Goal: Transaction & Acquisition: Purchase product/service

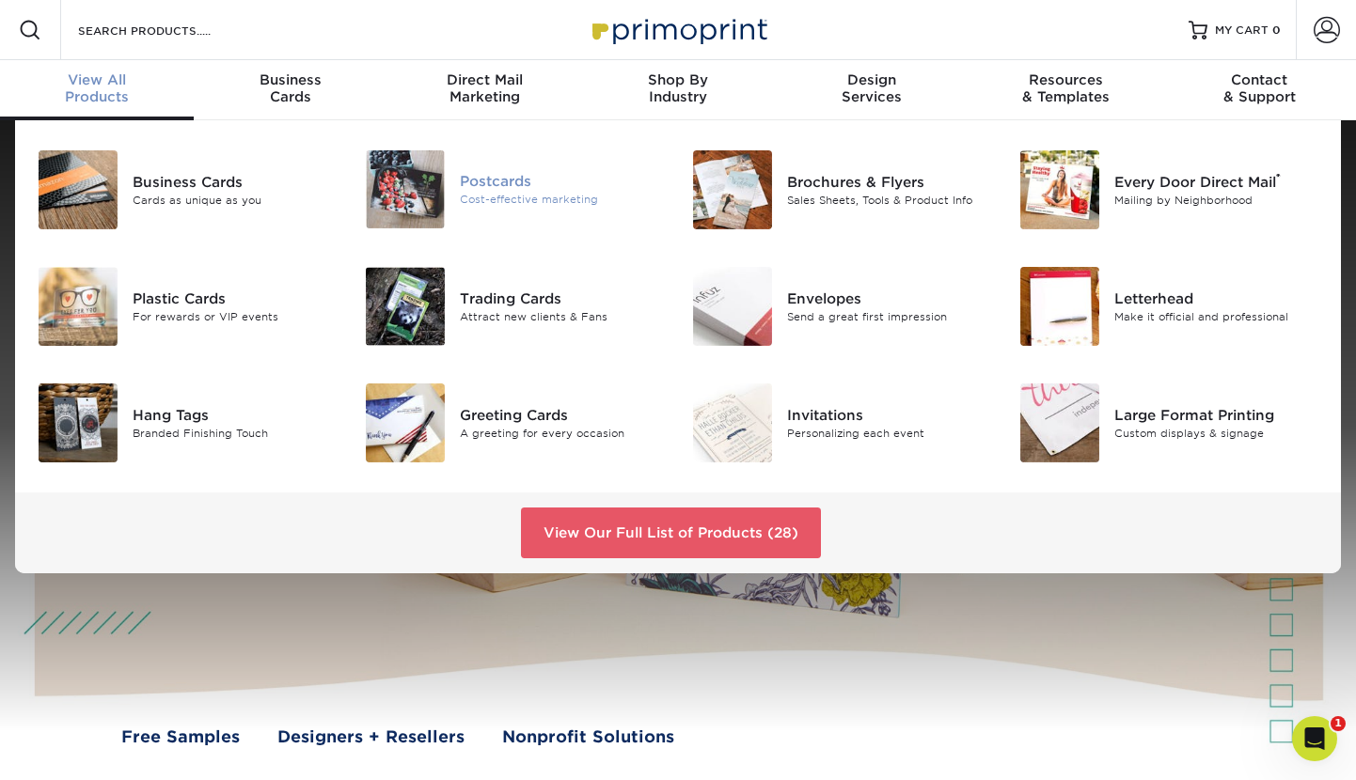
click at [401, 195] on img at bounding box center [405, 189] width 79 height 78
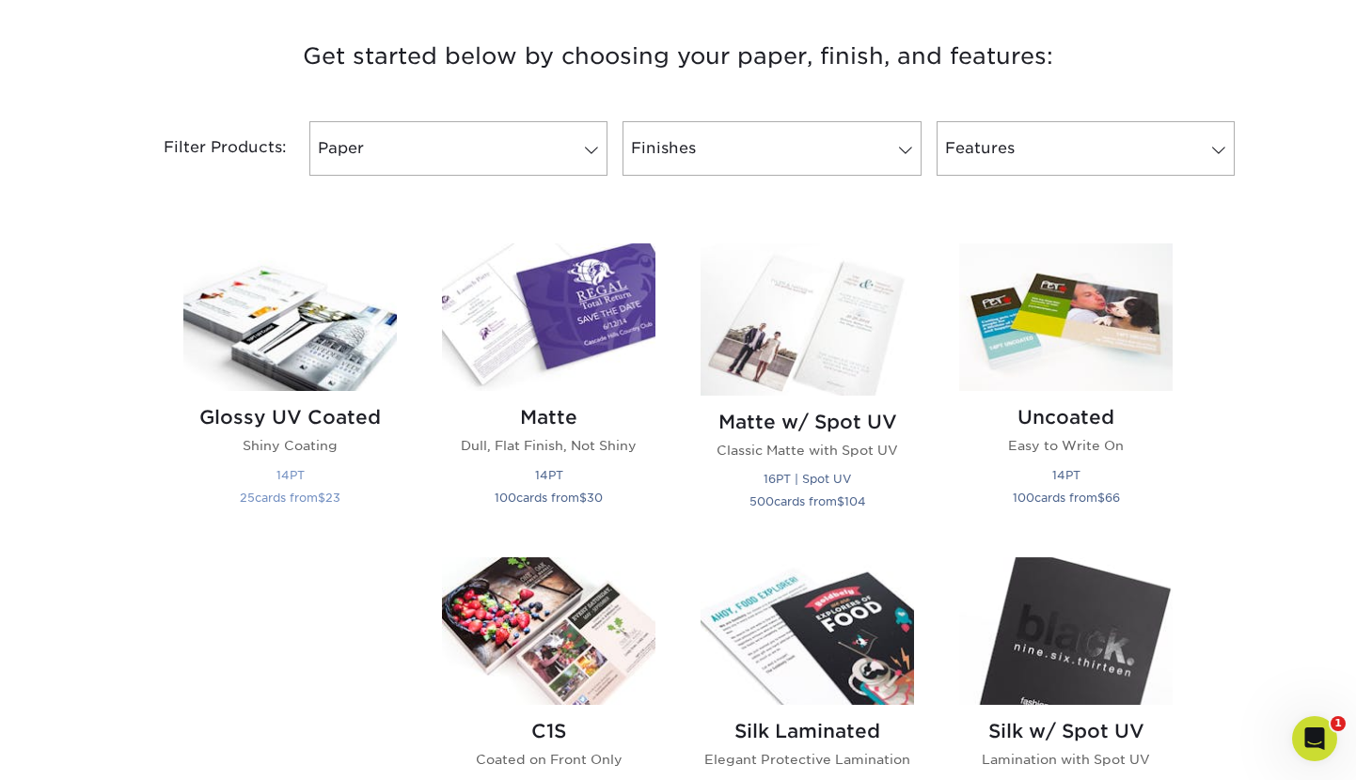
scroll to position [709, 0]
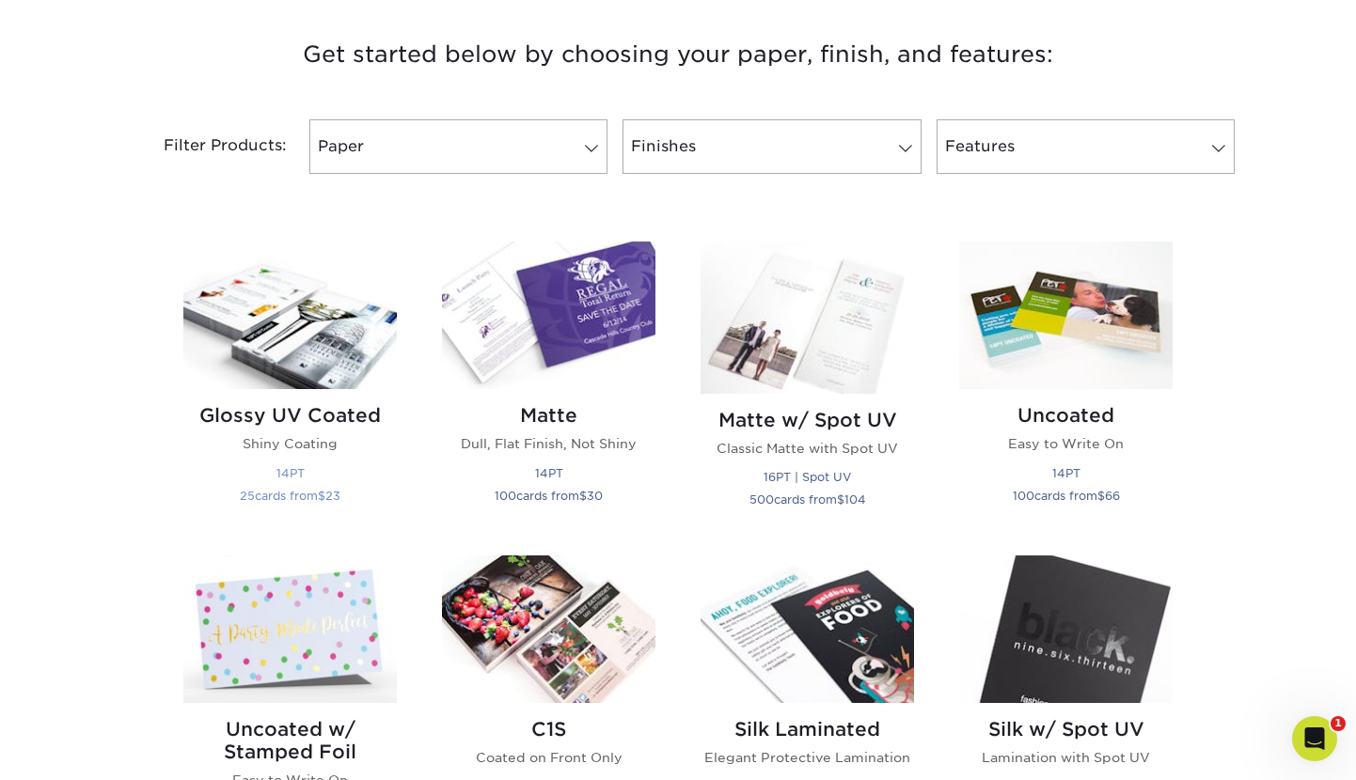
click at [312, 330] on img at bounding box center [289, 316] width 213 height 148
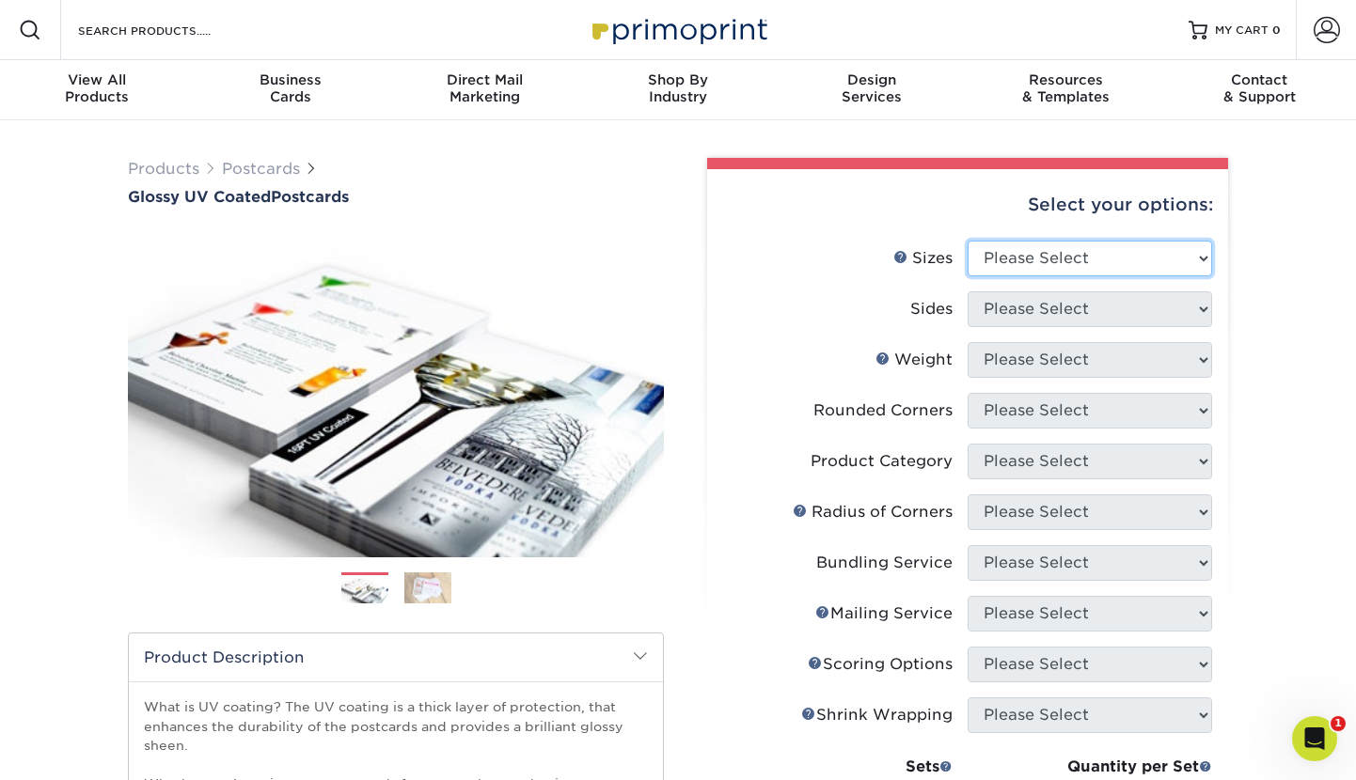
click at [1022, 254] on select "Please Select 1.5" x 7" 2" x 4" 2" x 6" 2" x 7" 2" x 8" 2.12" x 5.5" 2.12" x 5.…" at bounding box center [1090, 259] width 244 height 36
select select "4.00x6.00"
click at [968, 241] on select "Please Select 1.5" x 7" 2" x 4" 2" x 6" 2" x 7" 2" x 8" 2.12" x 5.5" 2.12" x 5.…" at bounding box center [1090, 259] width 244 height 36
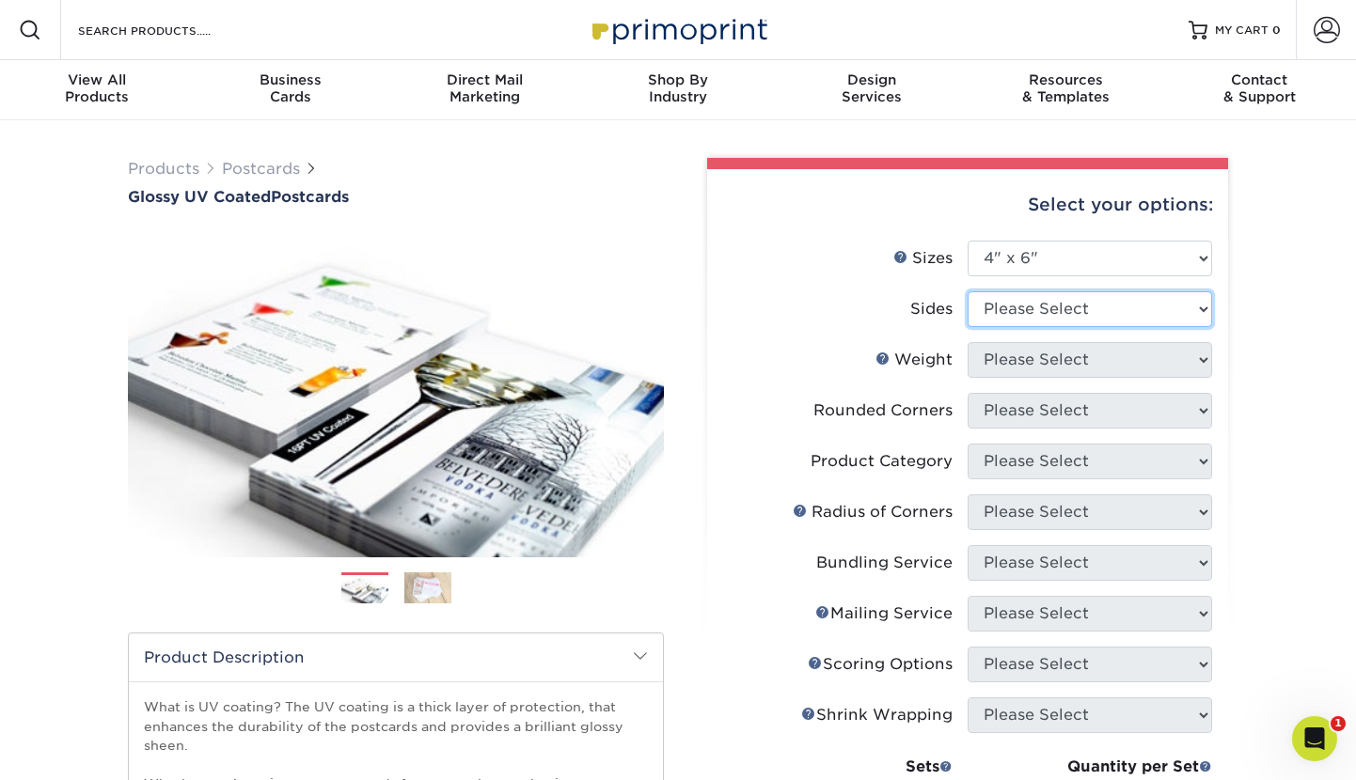
click at [1026, 317] on select "Please Select Print Both Sides Print Front Only" at bounding box center [1090, 309] width 244 height 36
select select "13abbda7-1d64-4f25-8bb2-c179b224825d"
click at [968, 291] on select "Please Select Print Both Sides Print Front Only" at bounding box center [1090, 309] width 244 height 36
click at [1025, 364] on select "Please Select" at bounding box center [1090, 360] width 244 height 36
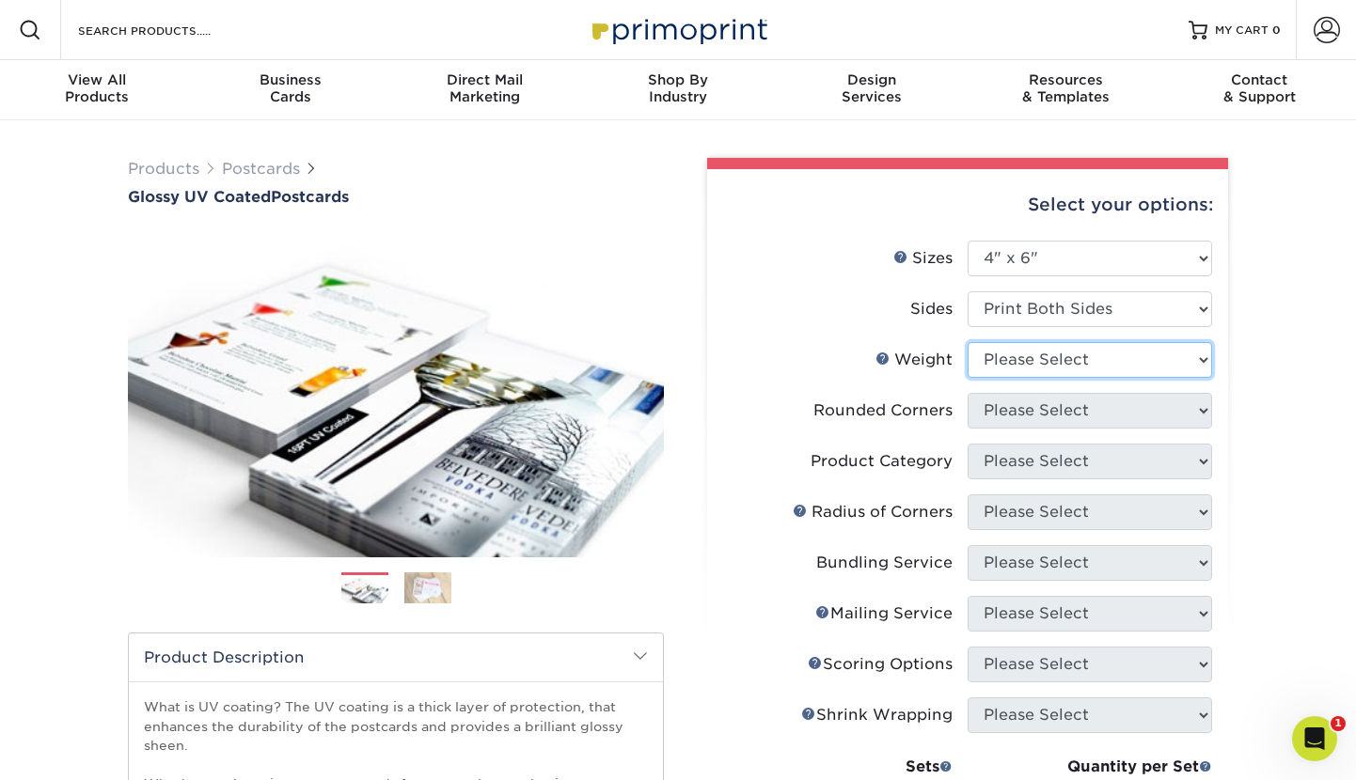
select select "14PT"
click at [968, 342] on select "Please Select 14PT 16PT 18PT C1S" at bounding box center [1090, 360] width 244 height 36
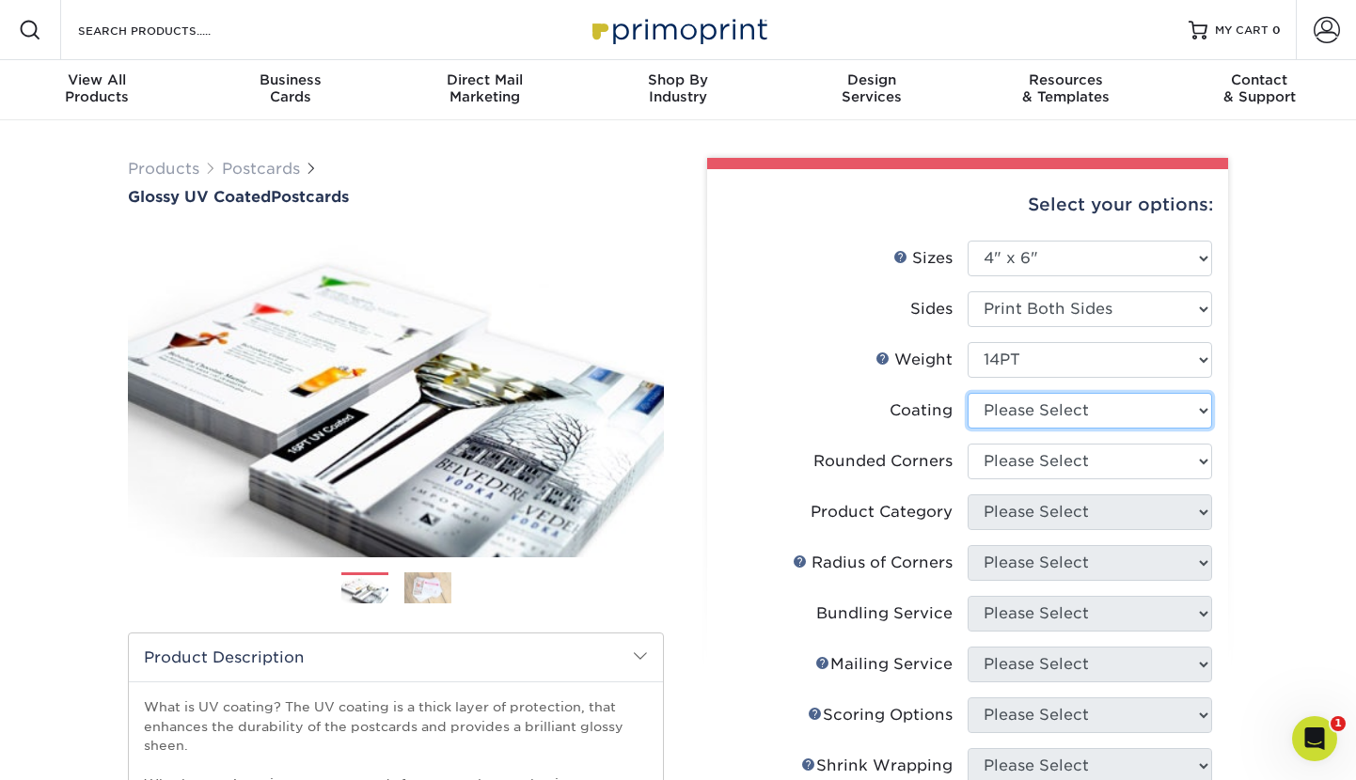
click at [1004, 417] on select at bounding box center [1090, 411] width 244 height 36
select select "ae367451-b2b8-45df-a344-0f05b6a12993"
click at [968, 393] on select at bounding box center [1090, 411] width 244 height 36
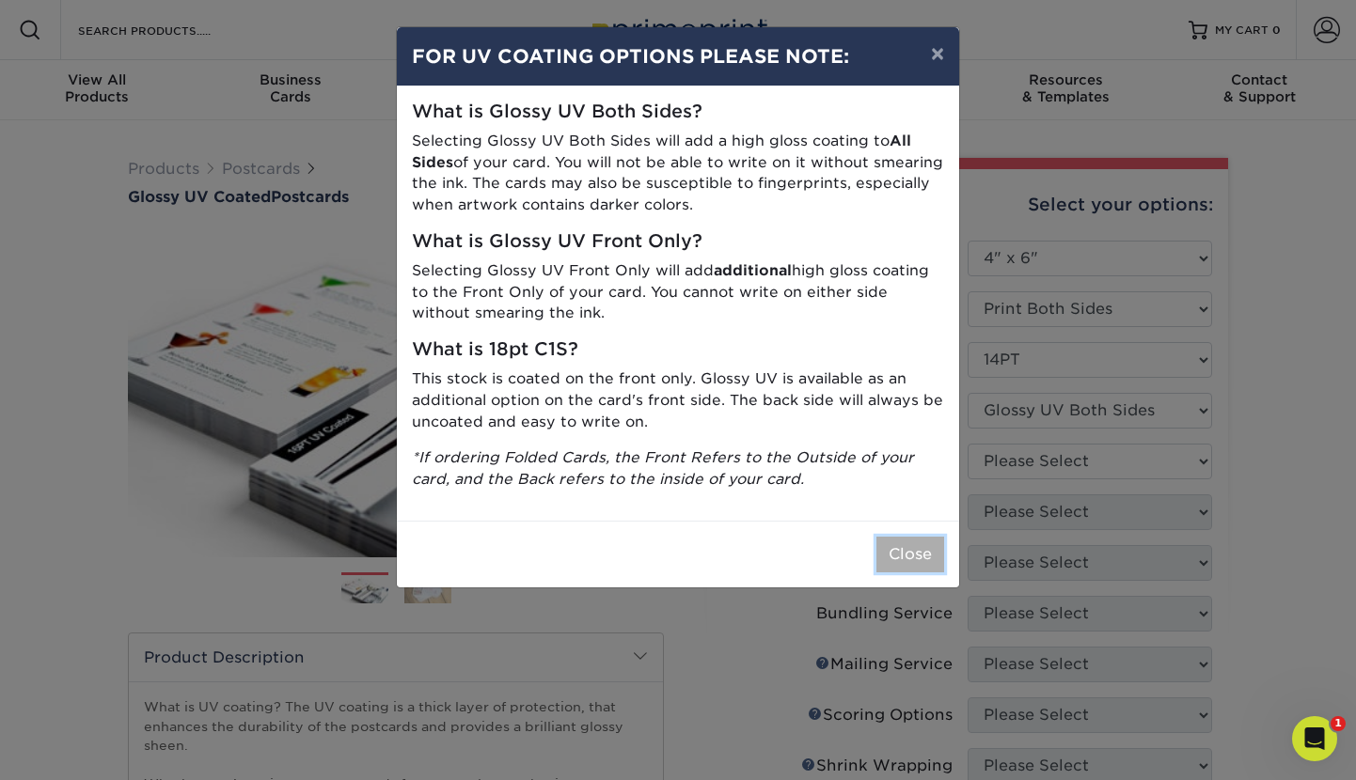
click at [904, 562] on button "Close" at bounding box center [910, 555] width 68 height 36
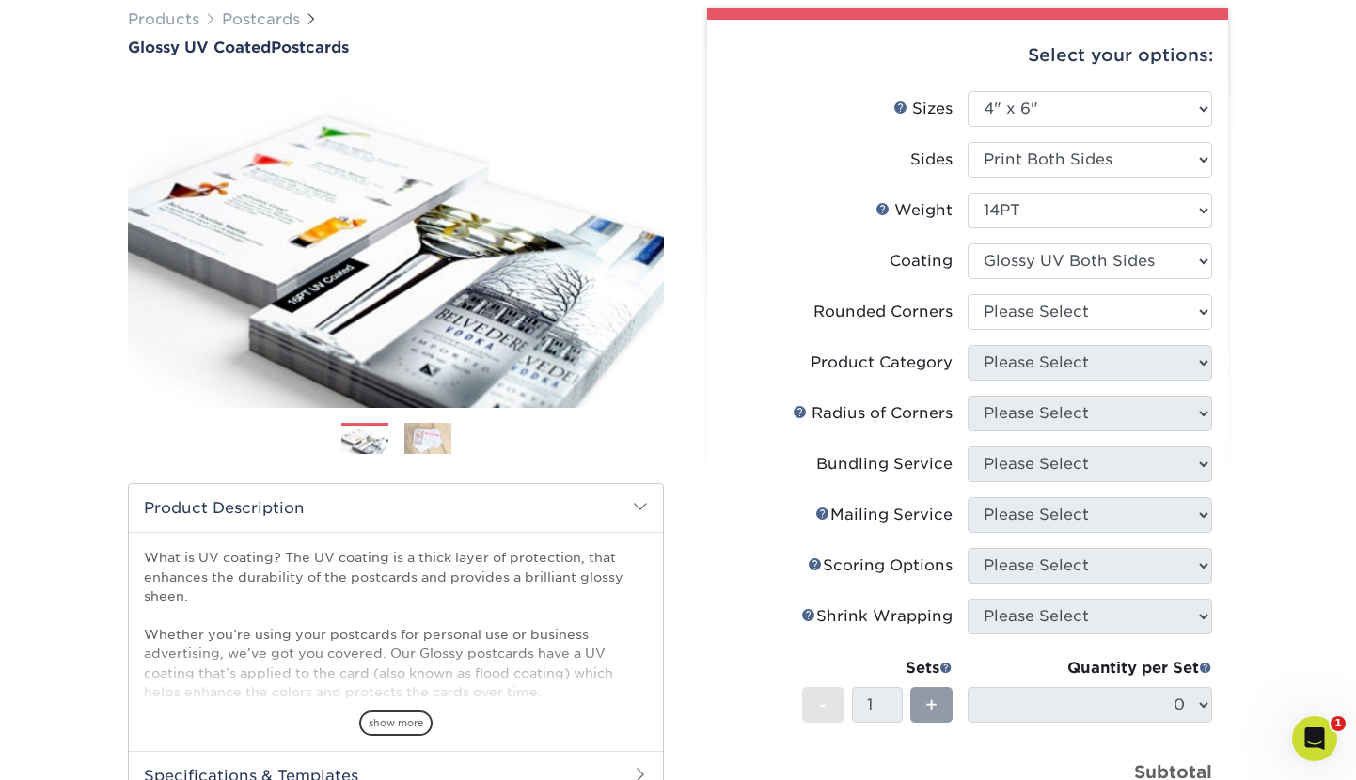
scroll to position [150, 0]
click at [1102, 302] on select "Please Select Yes - Round 4 Corners No" at bounding box center [1090, 311] width 244 height 36
select select "0"
click at [968, 293] on select "Please Select Yes - Round 4 Corners No" at bounding box center [1090, 311] width 244 height 36
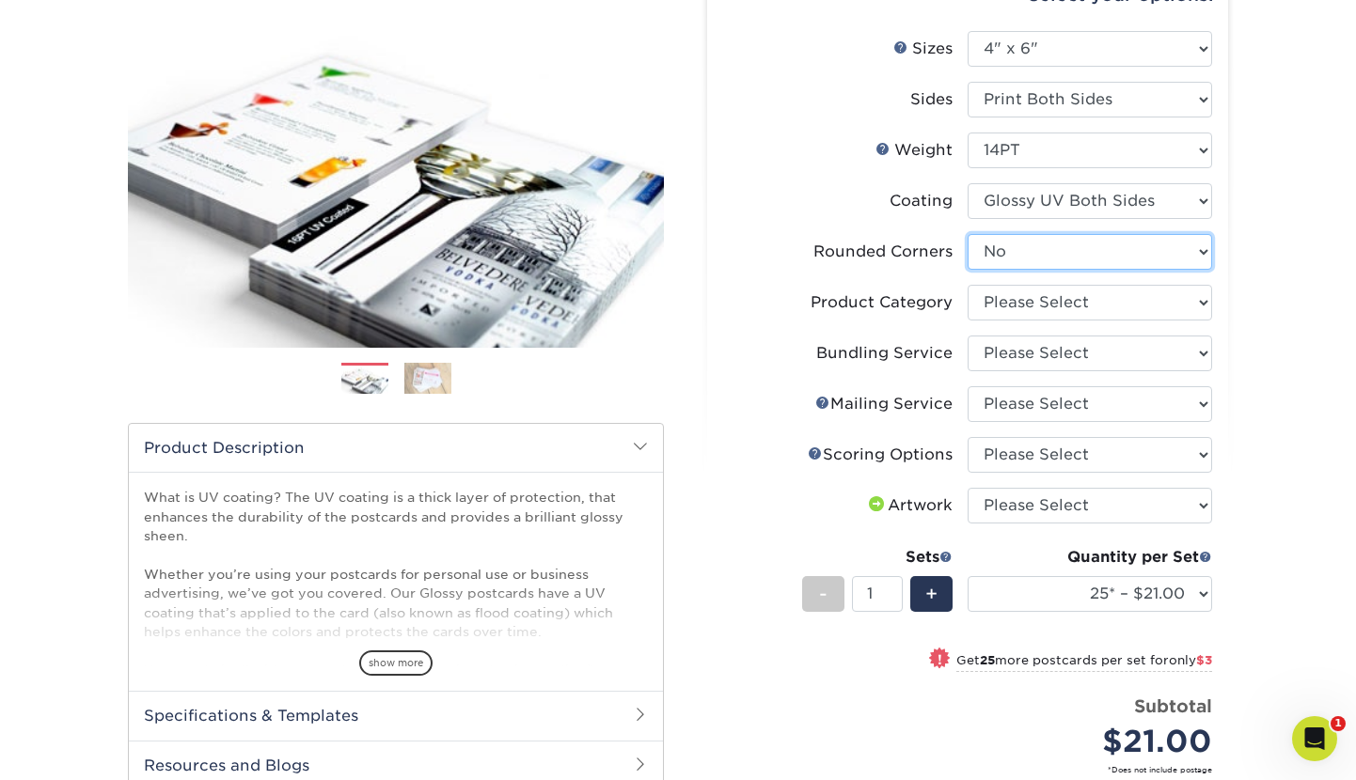
scroll to position [211, 0]
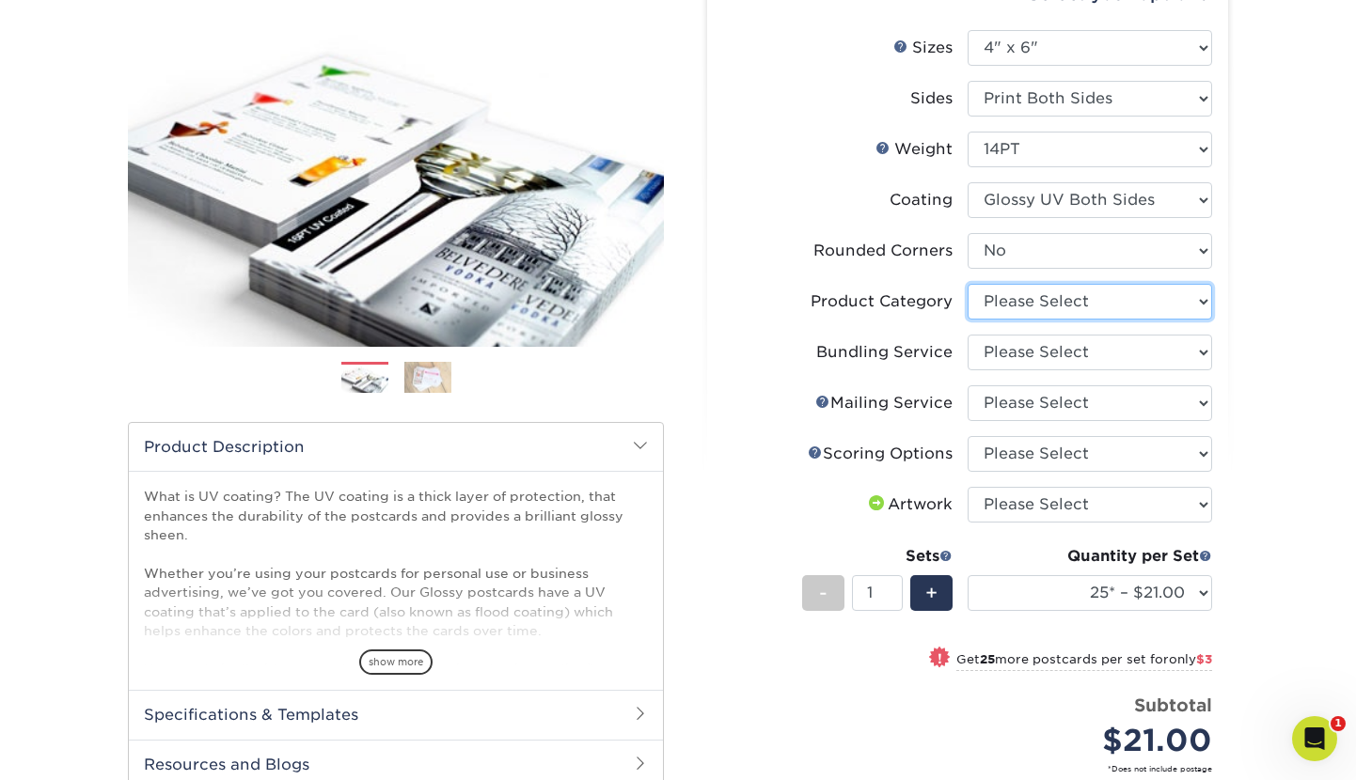
click at [1200, 300] on select "Please Select Postcards" at bounding box center [1090, 302] width 244 height 36
select select "9b7272e0-d6c8-4c3c-8e97-d3a1bcdab858"
click at [968, 284] on select "Please Select Postcards" at bounding box center [1090, 302] width 244 height 36
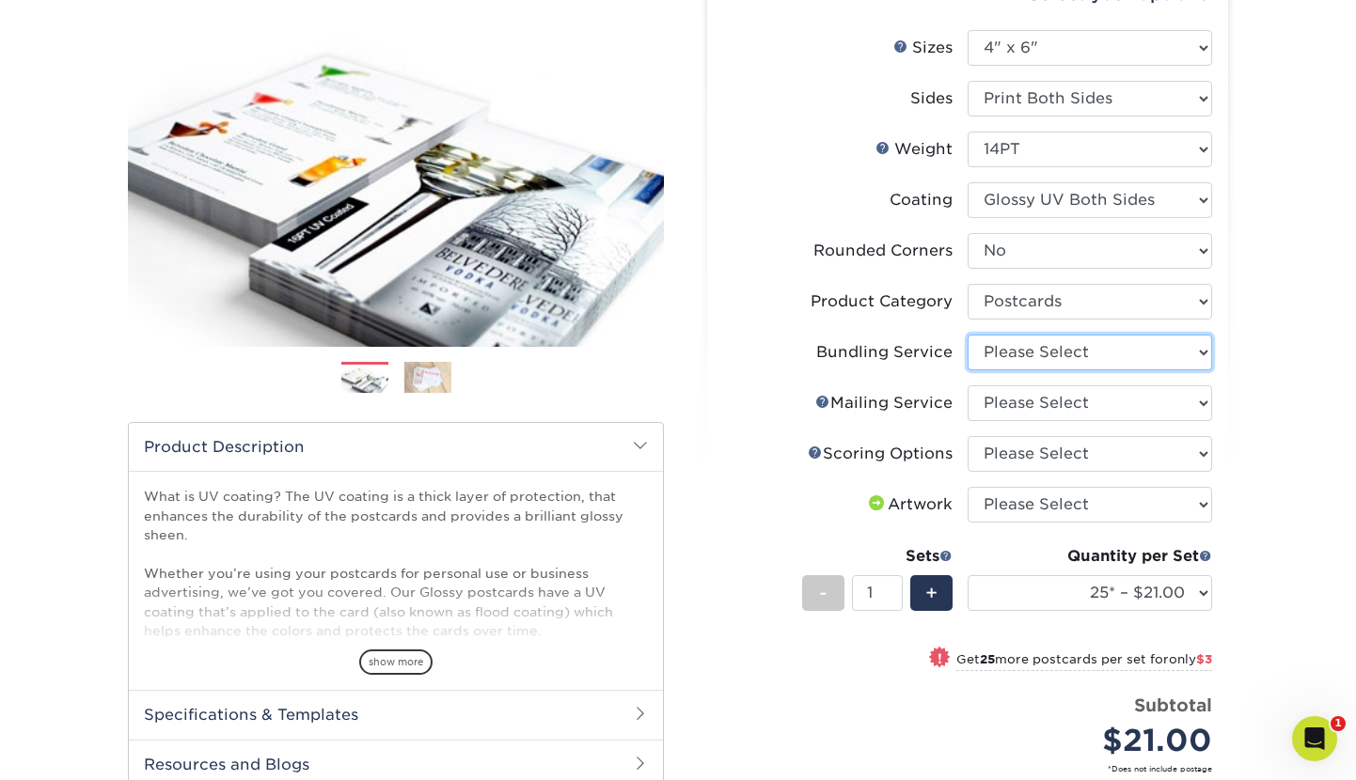
click at [1141, 355] on select "Please Select No Bundling Services Yes, Bundles of 50 (+2 Days) Yes, Bundles of…" at bounding box center [1090, 353] width 244 height 36
select select "58689abb-25c0-461c-a4c3-a80b627d6649"
click at [968, 335] on select "Please Select No Bundling Services Yes, Bundles of 50 (+2 Days) Yes, Bundles of…" at bounding box center [1090, 353] width 244 height 36
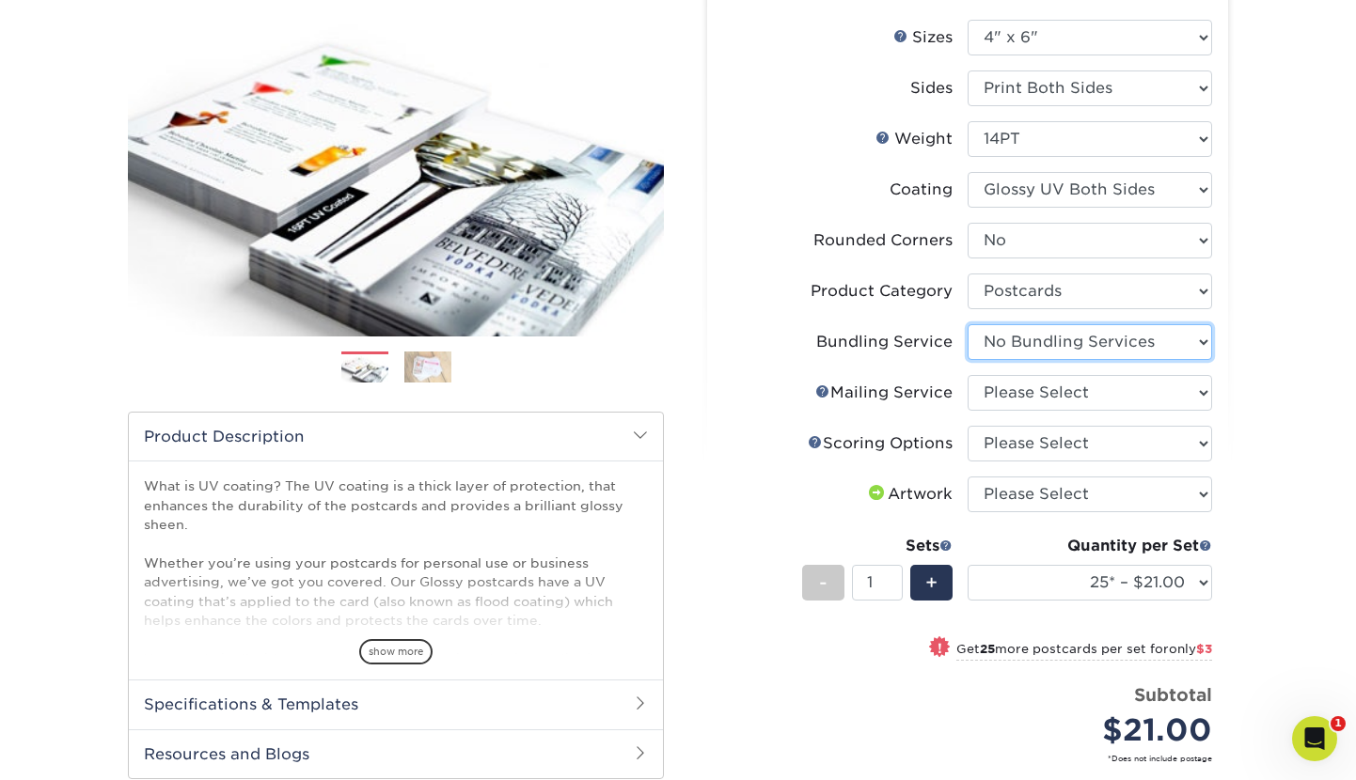
scroll to position [269, 0]
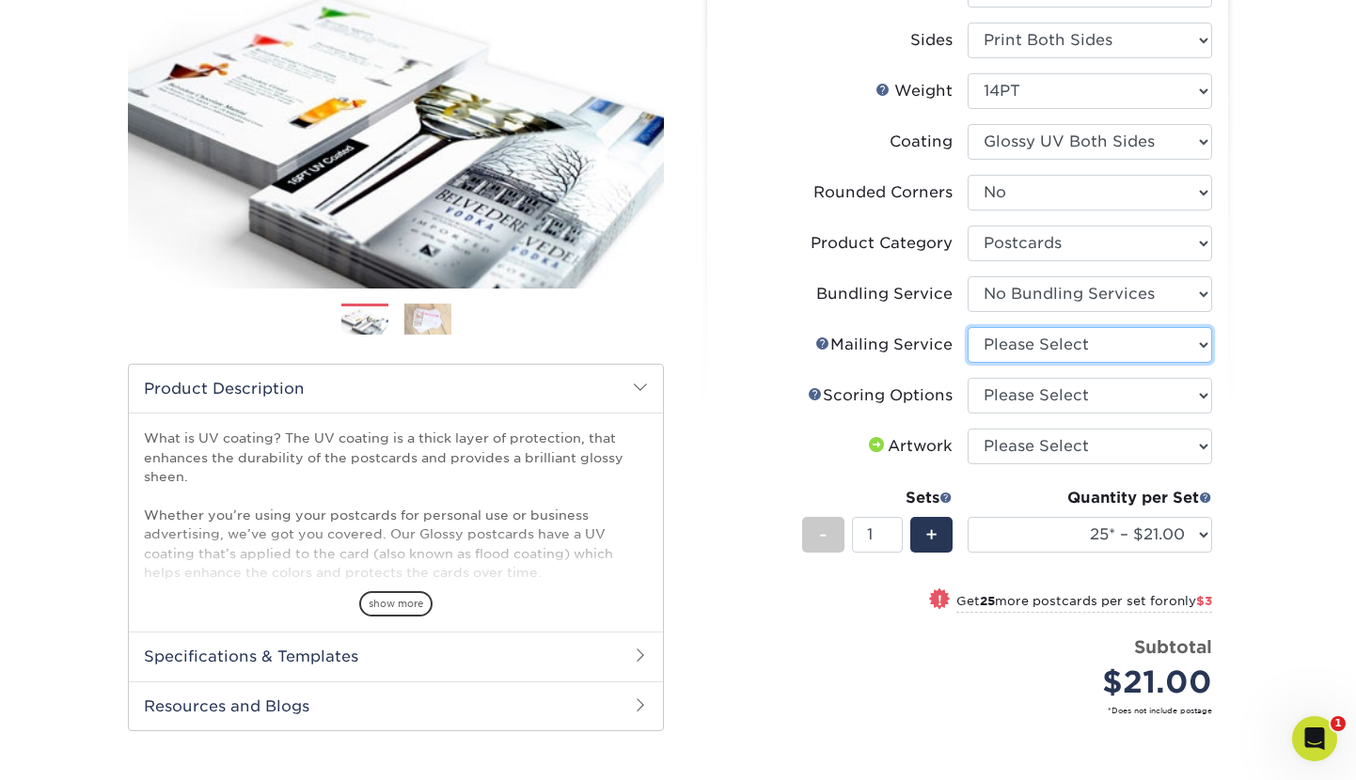
click at [1074, 358] on select "Please Select No Direct Mailing Service No, I will mail/stamp/imprint Direct Ma…" at bounding box center [1090, 345] width 244 height 36
click at [968, 327] on select "Please Select No Direct Mailing Service No, I will mail/stamp/imprint Direct Ma…" at bounding box center [1090, 345] width 244 height 36
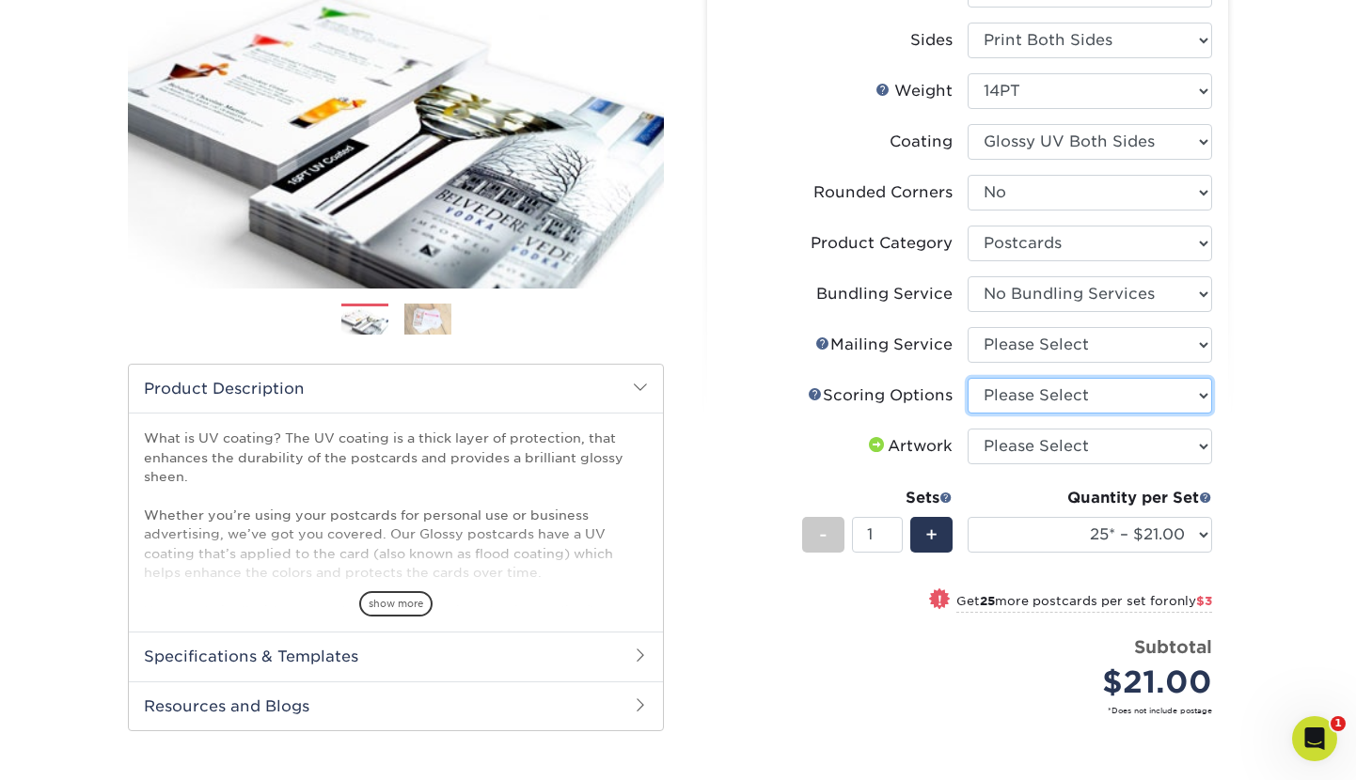
click at [1026, 394] on select "Please Select No Scoring One Score" at bounding box center [1090, 396] width 244 height 36
click at [968, 378] on select "Please Select No Scoring One Score" at bounding box center [1090, 396] width 244 height 36
click at [1033, 394] on select "Please Select No Scoring One Score" at bounding box center [1090, 396] width 244 height 36
click at [812, 396] on link "Scoring Help" at bounding box center [815, 393] width 15 height 15
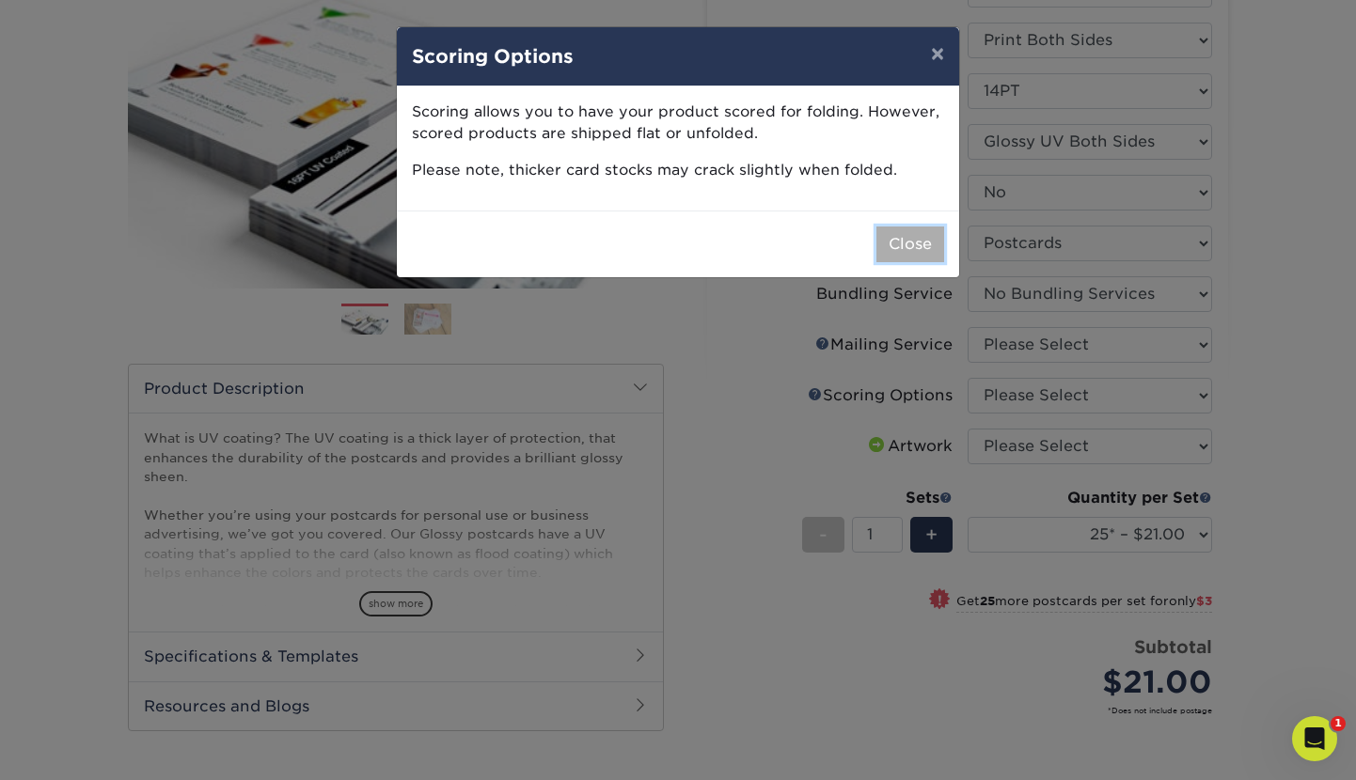
click at [892, 248] on button "Close" at bounding box center [910, 245] width 68 height 36
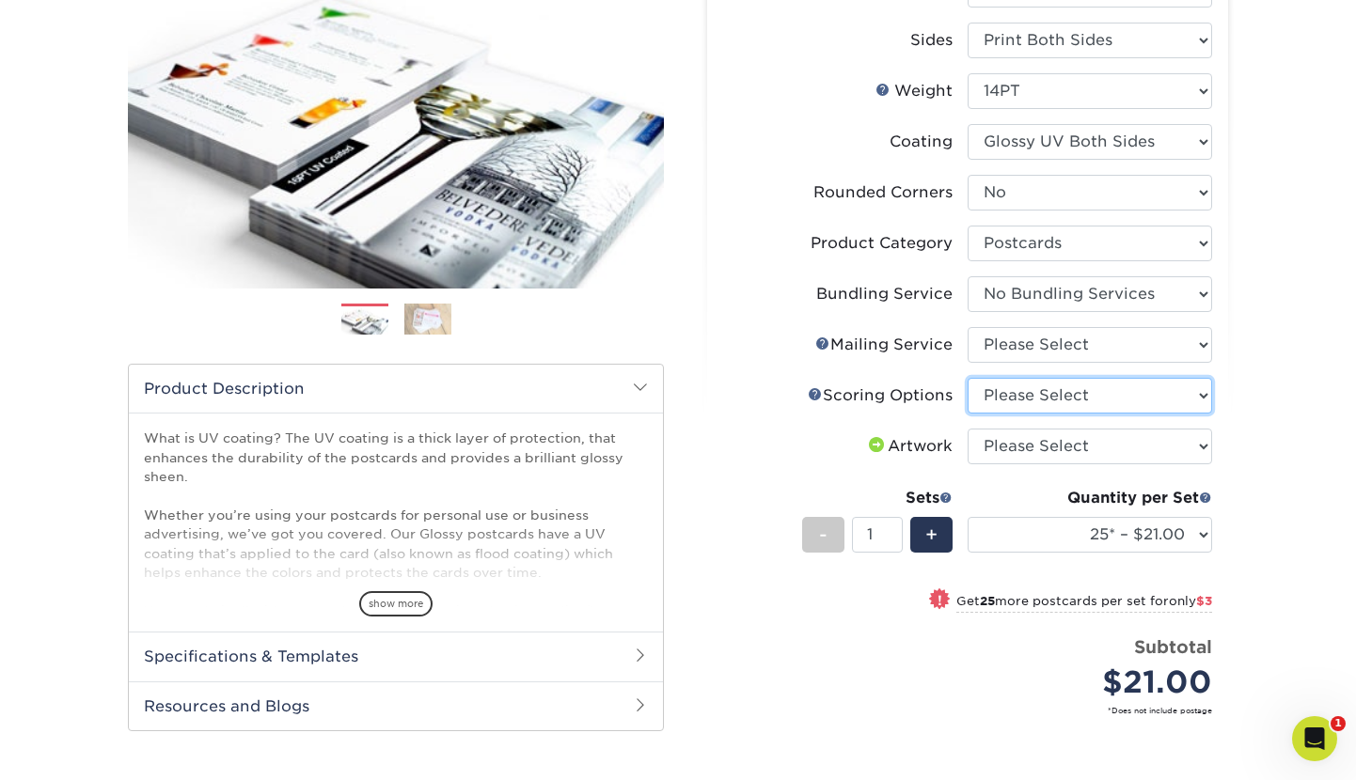
click at [1006, 400] on select "Please Select No Scoring One Score" at bounding box center [1090, 396] width 244 height 36
select select "16ebe401-5398-422d-8cb0-f3adbb82deb5"
click at [968, 378] on select "Please Select No Scoring One Score" at bounding box center [1090, 396] width 244 height 36
click at [1049, 460] on select "Please Select I will upload files I need a design - $150" at bounding box center [1090, 447] width 244 height 36
select select "upload"
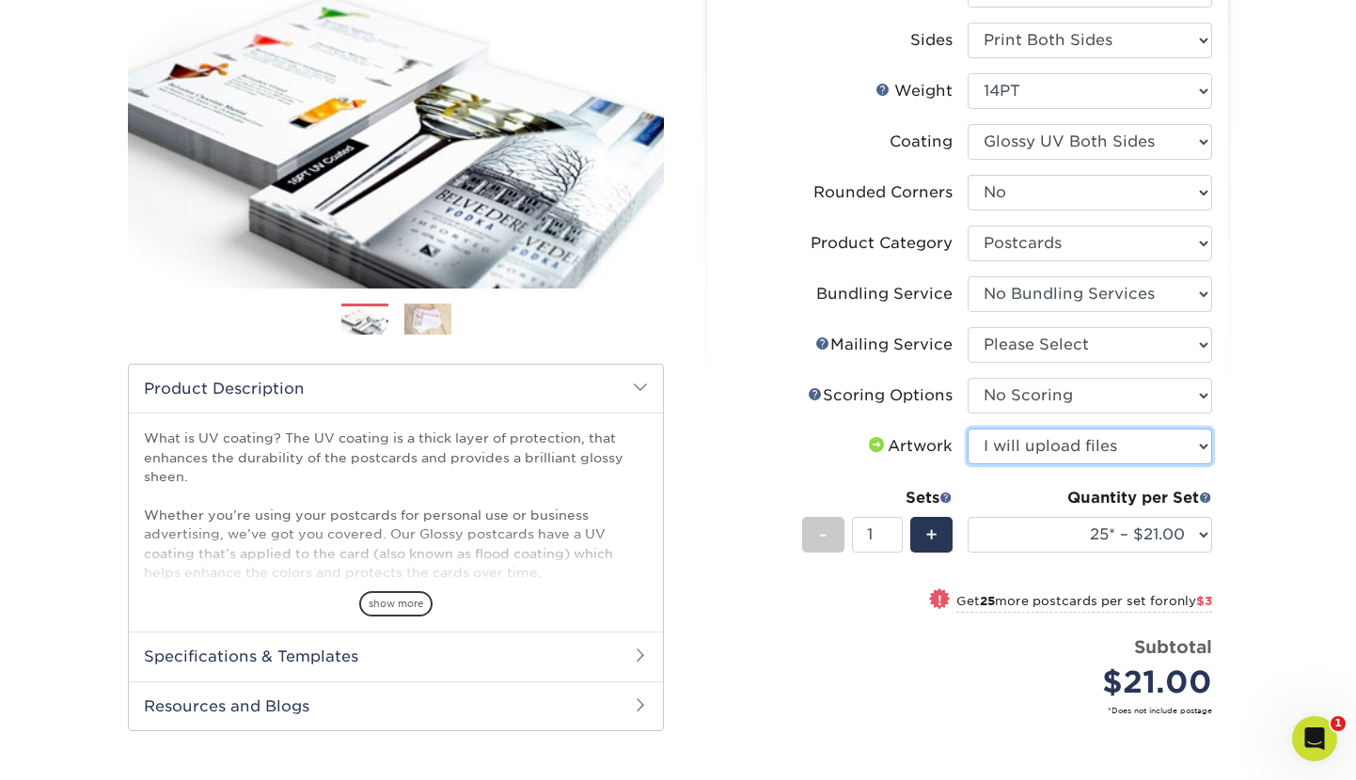
click at [968, 429] on select "Please Select I will upload files I need a design - $150" at bounding box center [1090, 447] width 244 height 36
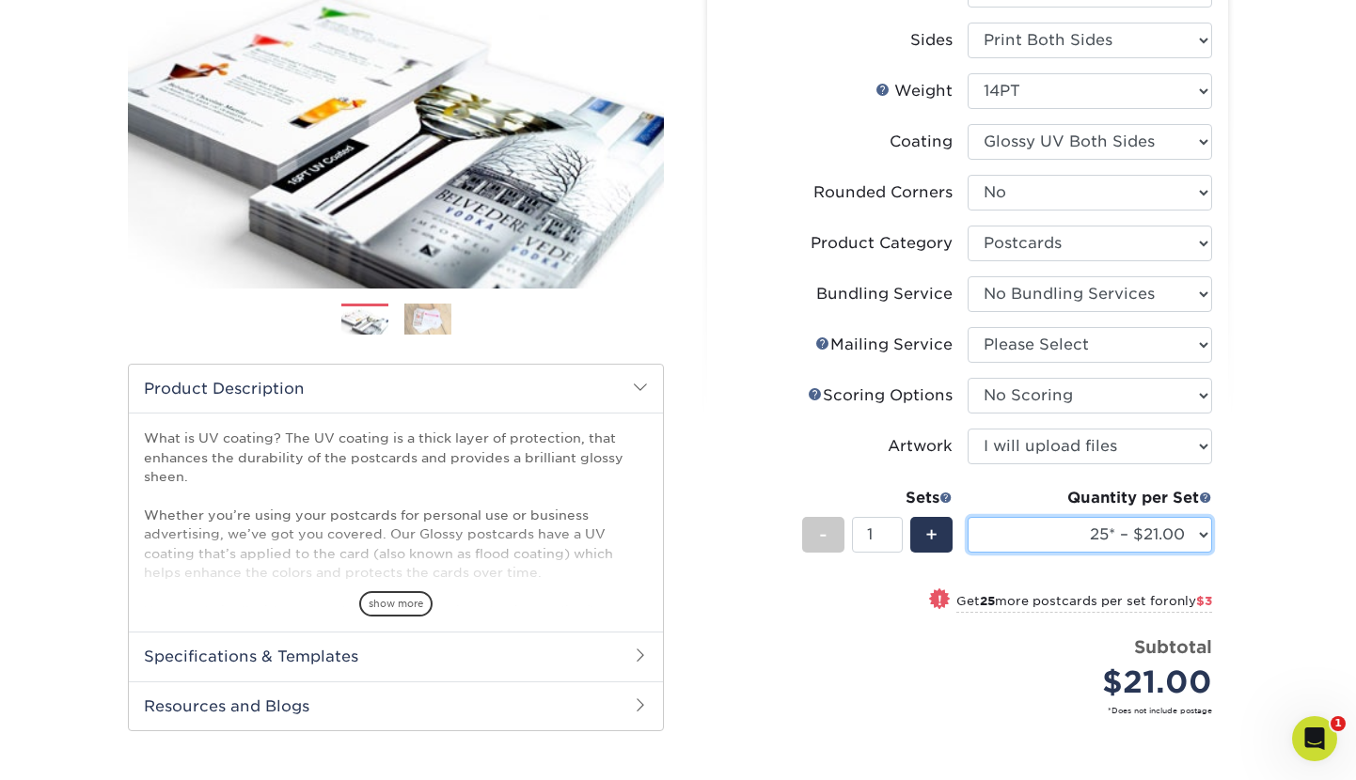
click at [1163, 541] on select "25* – $21.00 50* – $24.00 75* – $30.00 100* – $39.00 250* – $62.00 500 – $85.00…" at bounding box center [1090, 535] width 244 height 36
select select "250* – $62.00"
click at [968, 517] on select "25* – $21.00 50* – $24.00 75* – $30.00 100* – $39.00 250* – $62.00 500 – $85.00…" at bounding box center [1090, 535] width 244 height 36
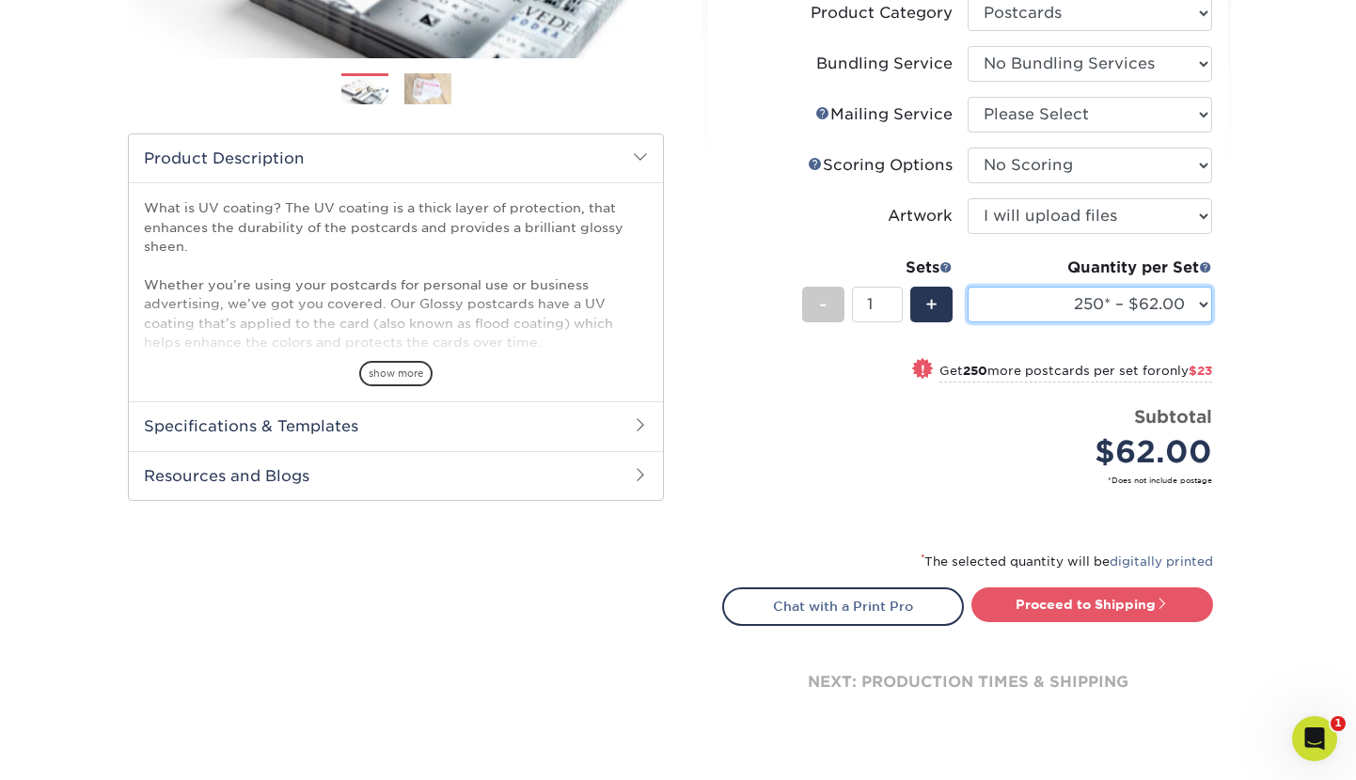
scroll to position [497, 0]
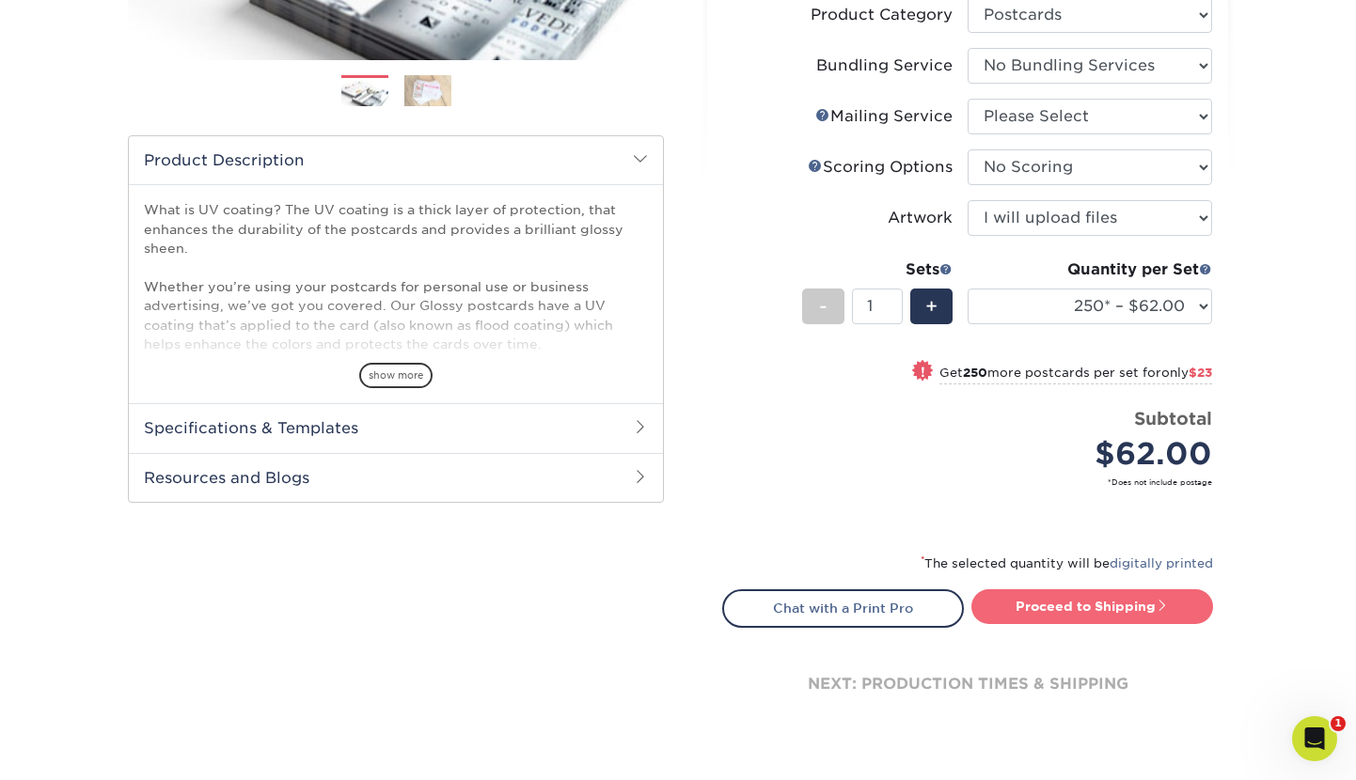
click at [1033, 610] on link "Proceed to Shipping" at bounding box center [1092, 607] width 242 height 34
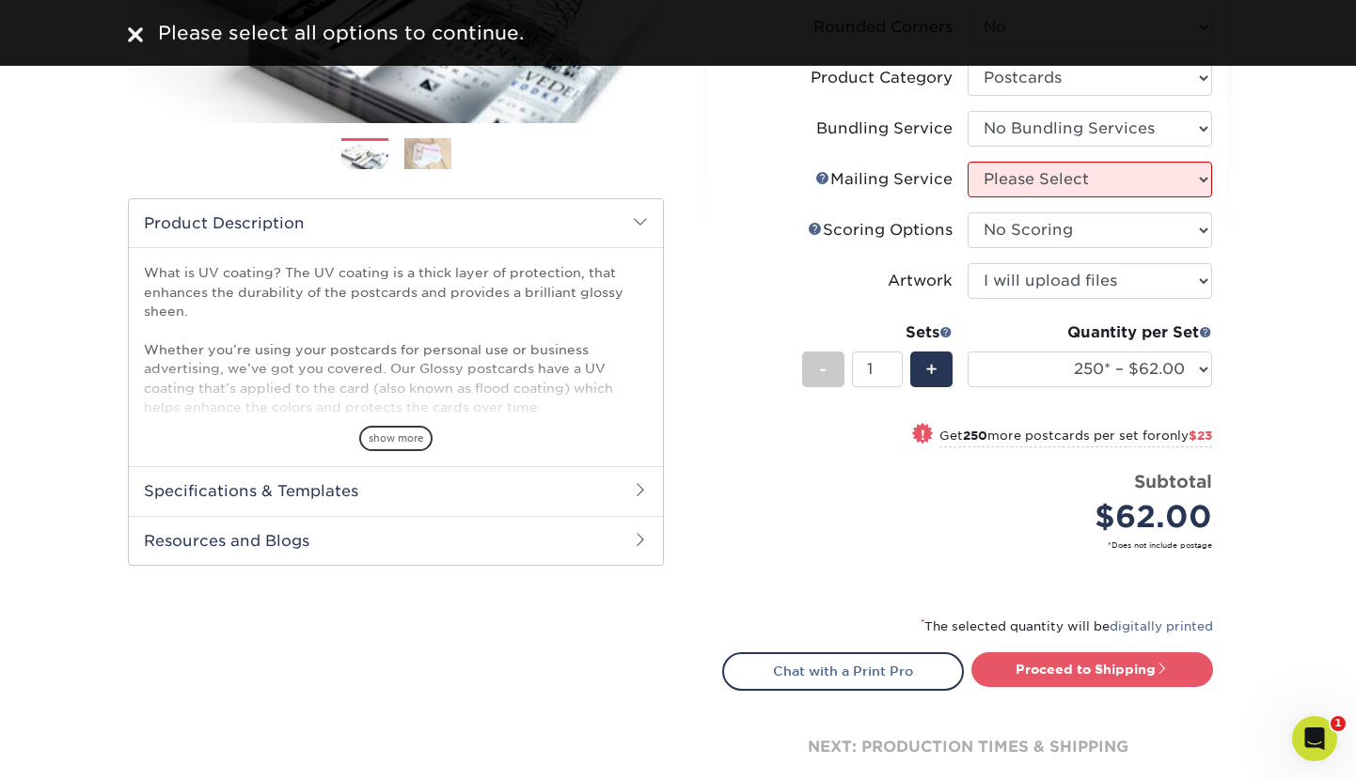
scroll to position [388, 0]
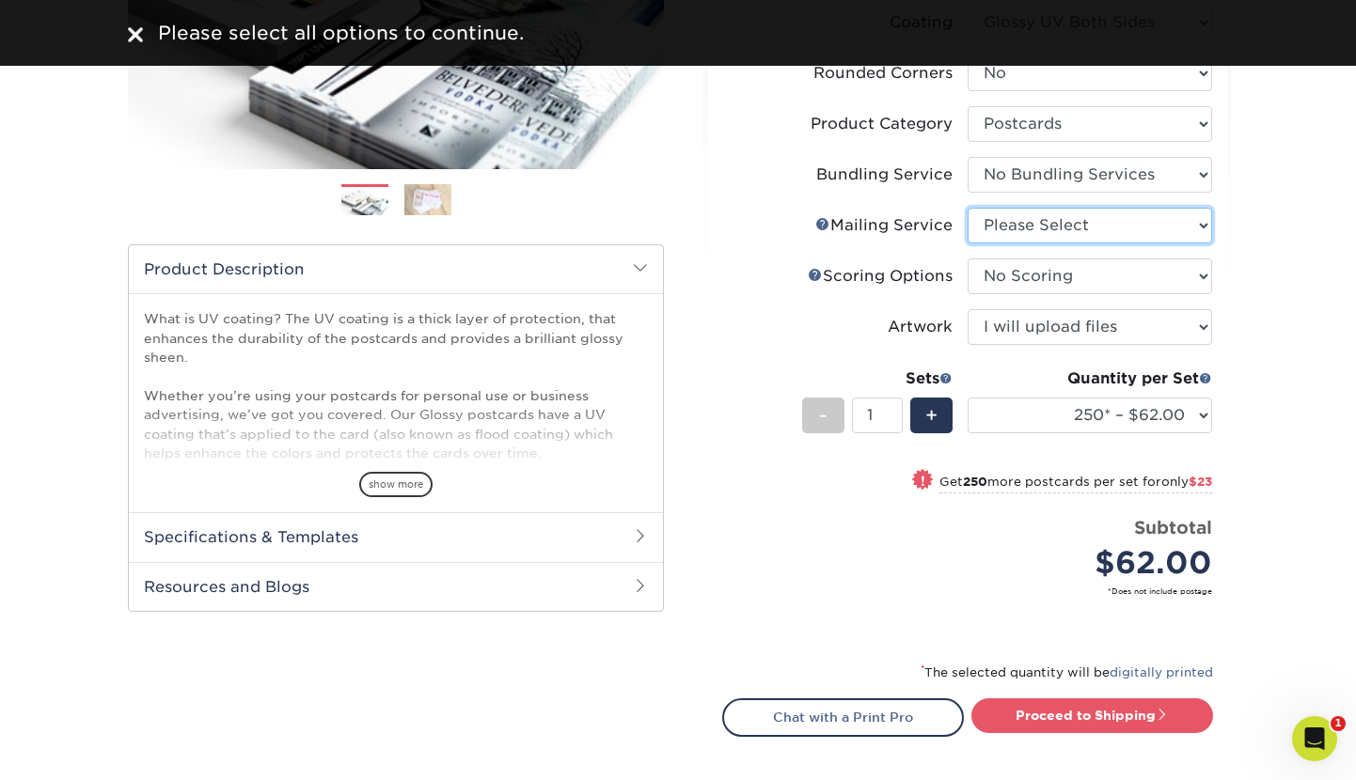
click at [1073, 235] on select "Please Select No Direct Mailing Service No, I will mail/stamp/imprint Direct Ma…" at bounding box center [1090, 226] width 244 height 36
select select "3e5e9bdd-d78a-4c28-a41d-fe1407925ca6"
click at [968, 208] on select "Please Select No Direct Mailing Service No, I will mail/stamp/imprint Direct Ma…" at bounding box center [1090, 226] width 244 height 36
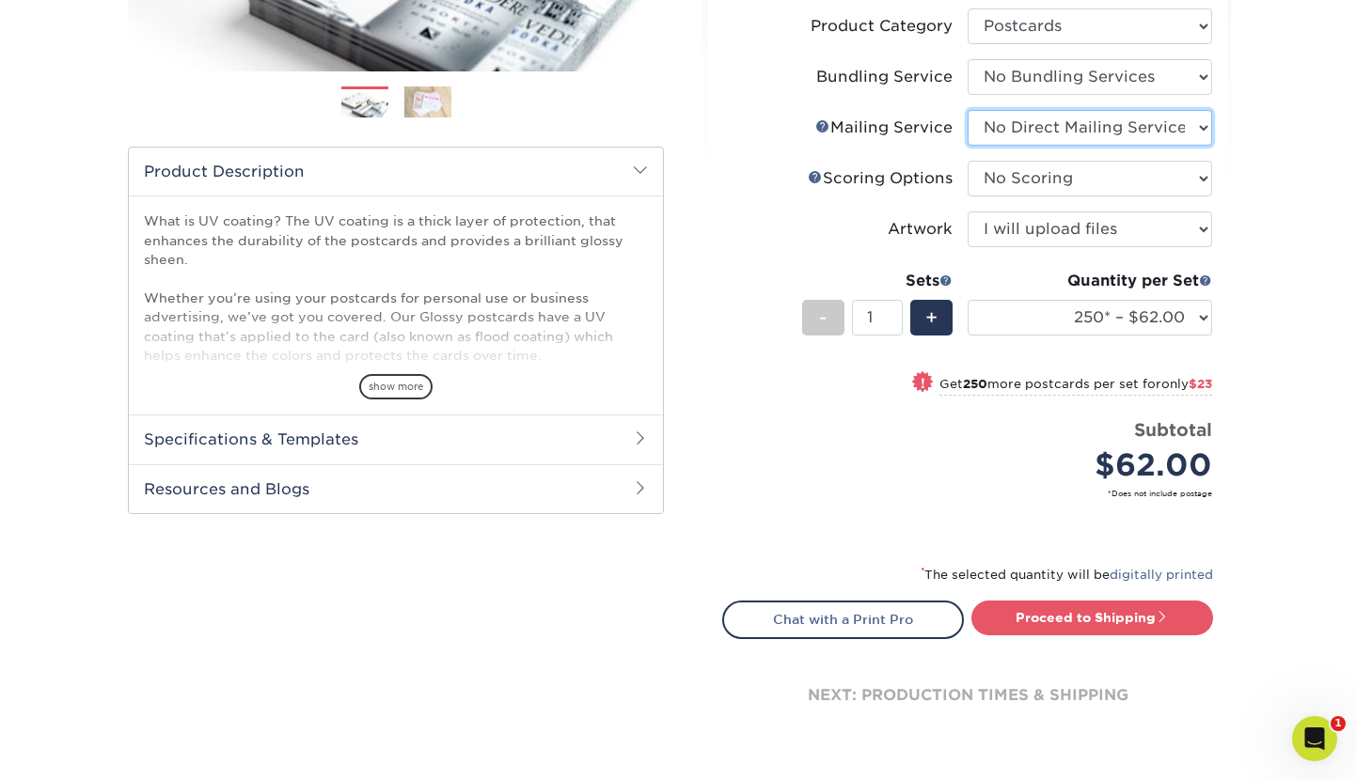
scroll to position [521, 0]
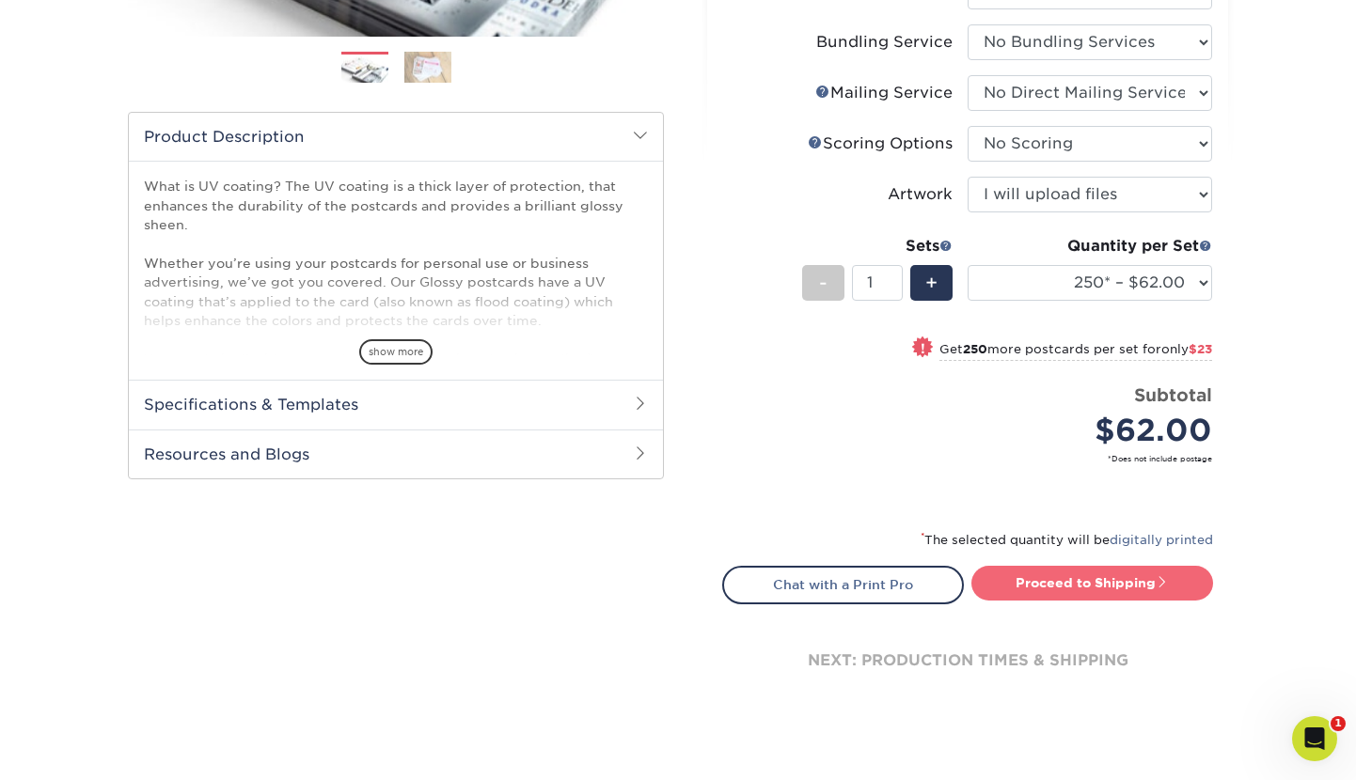
click at [1104, 579] on link "Proceed to Shipping" at bounding box center [1092, 583] width 242 height 34
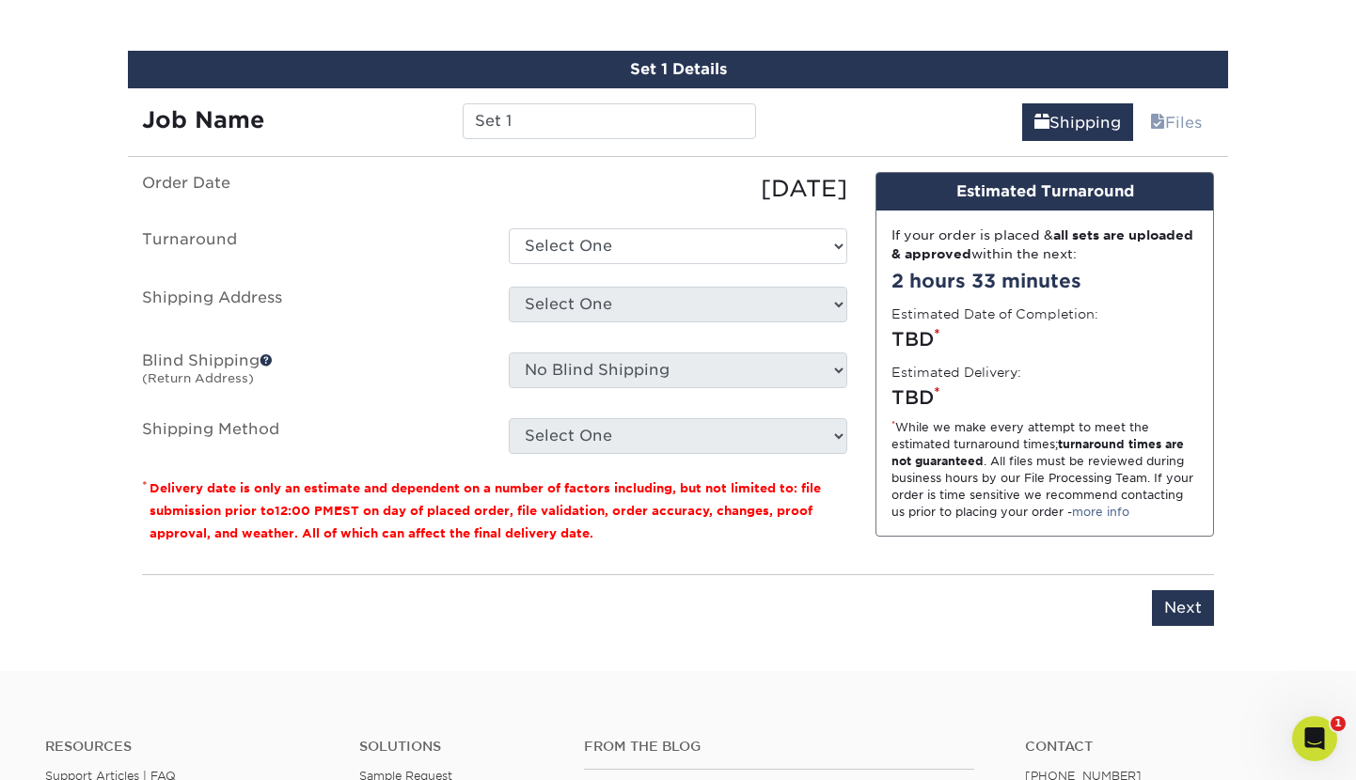
scroll to position [1139, 0]
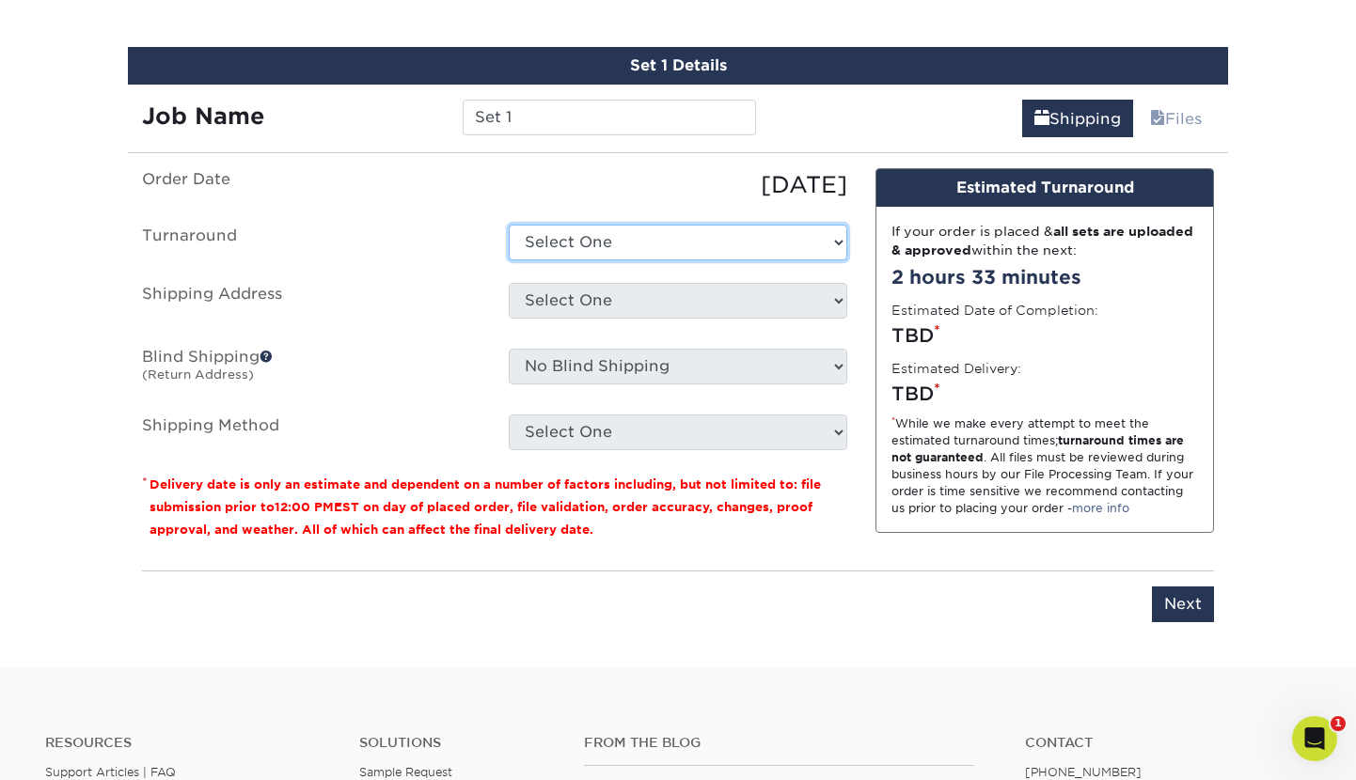
click at [612, 236] on select "Select One 2-4 Business Days 2 Day Next Business Day" at bounding box center [678, 243] width 338 height 36
select select "444058a8-cf3d-4a4d-9943-4a9df5ffeeba"
click at [509, 225] on select "Select One 2-4 Business Days 2 Day Next Business Day" at bounding box center [678, 243] width 338 height 36
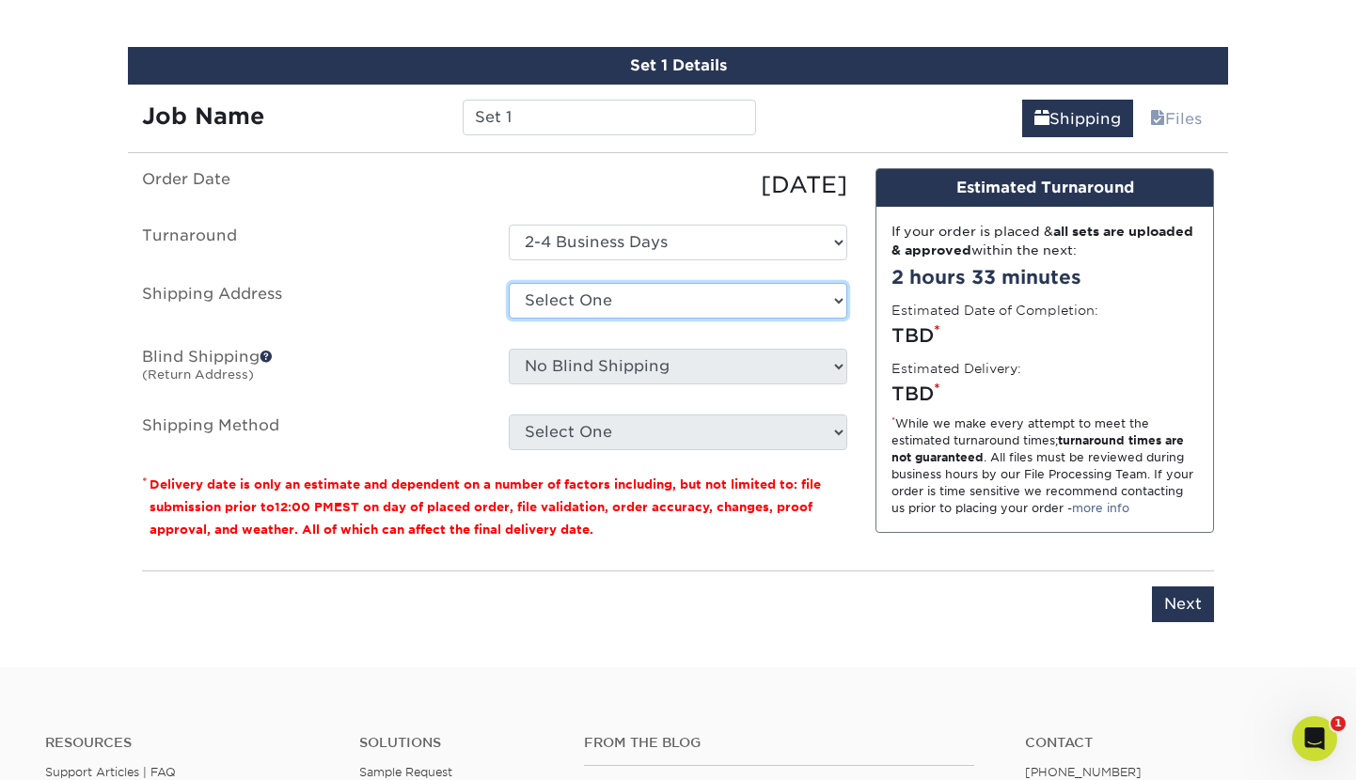
click at [575, 315] on select "Select One + Add New Address - Login" at bounding box center [678, 301] width 338 height 36
click at [509, 319] on select "Select One + Add New Address - Login" at bounding box center [678, 301] width 338 height 36
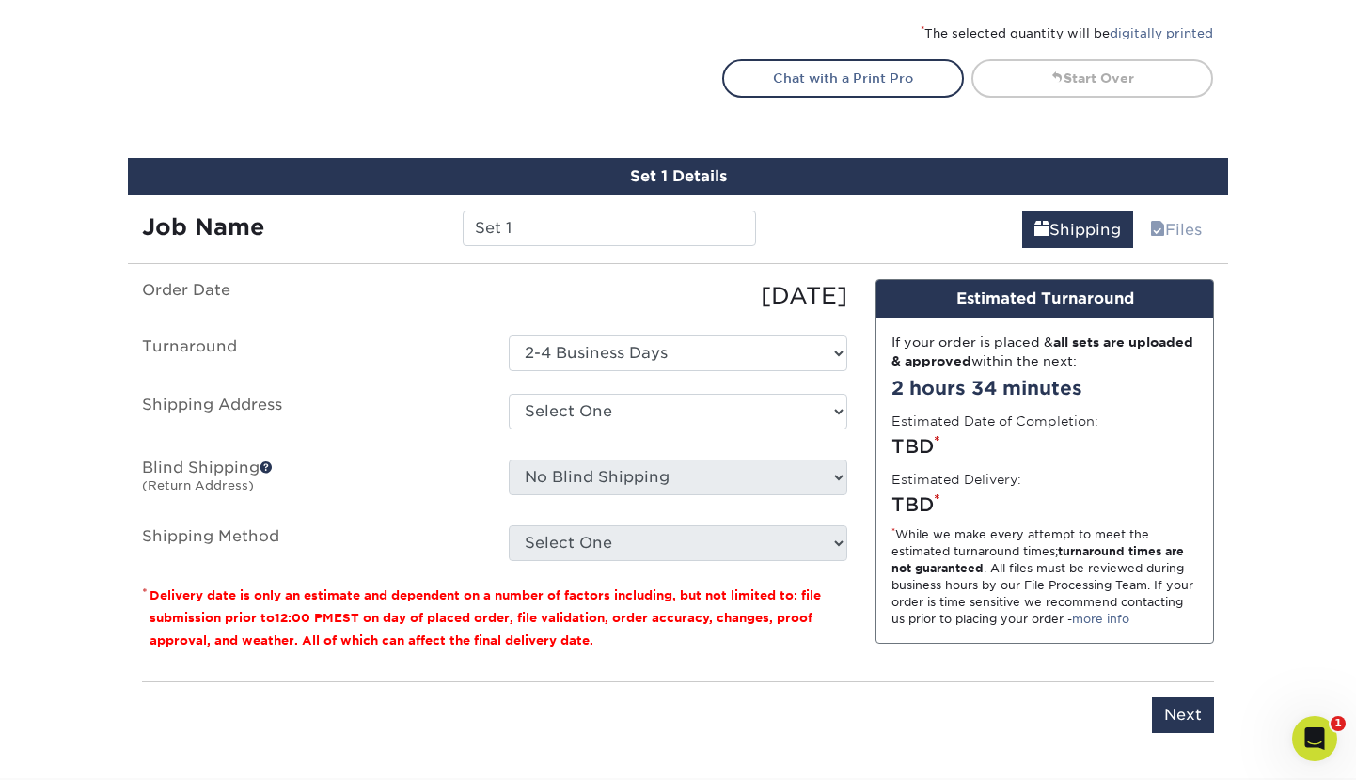
scroll to position [1032, 0]
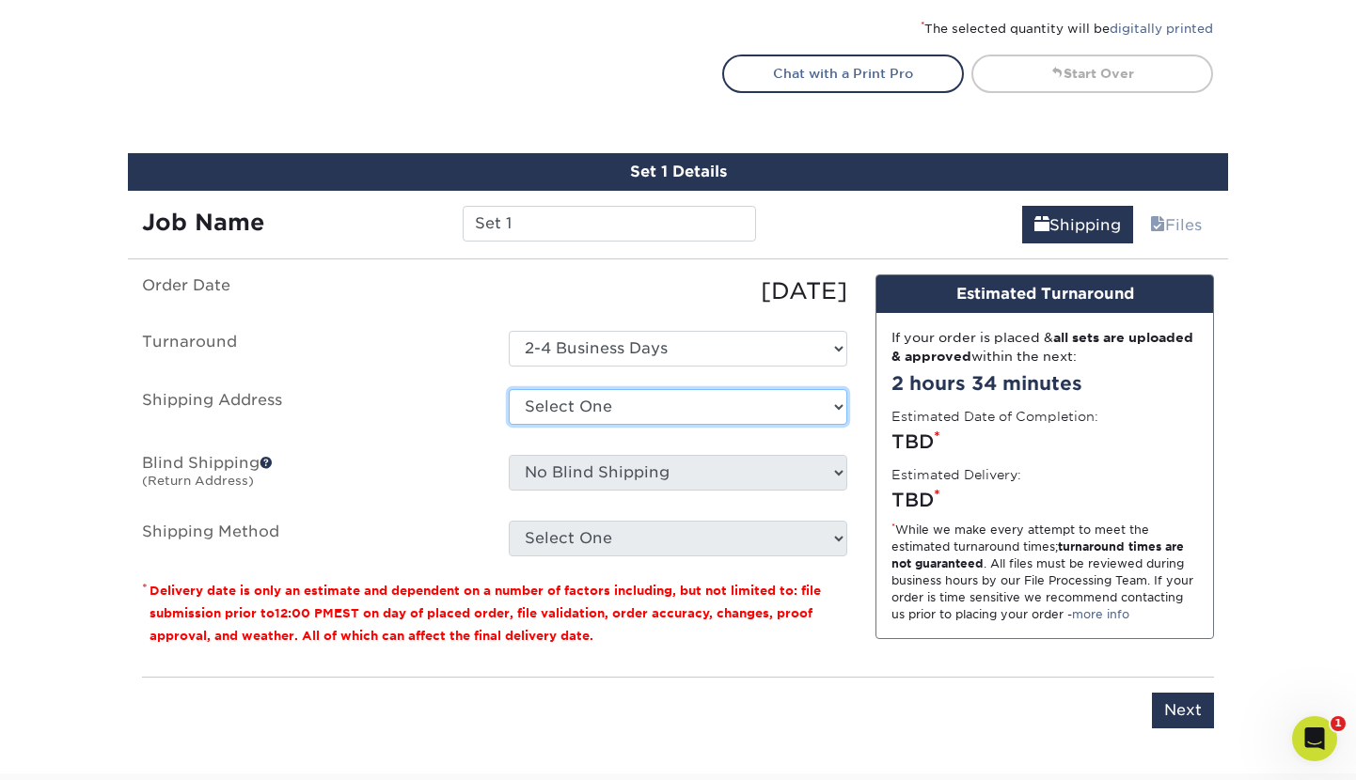
click at [784, 409] on select "Select One + Add New Address - Login" at bounding box center [678, 407] width 338 height 36
click at [509, 425] on select "Select One + Add New Address - Login" at bounding box center [678, 407] width 338 height 36
select select "-1"
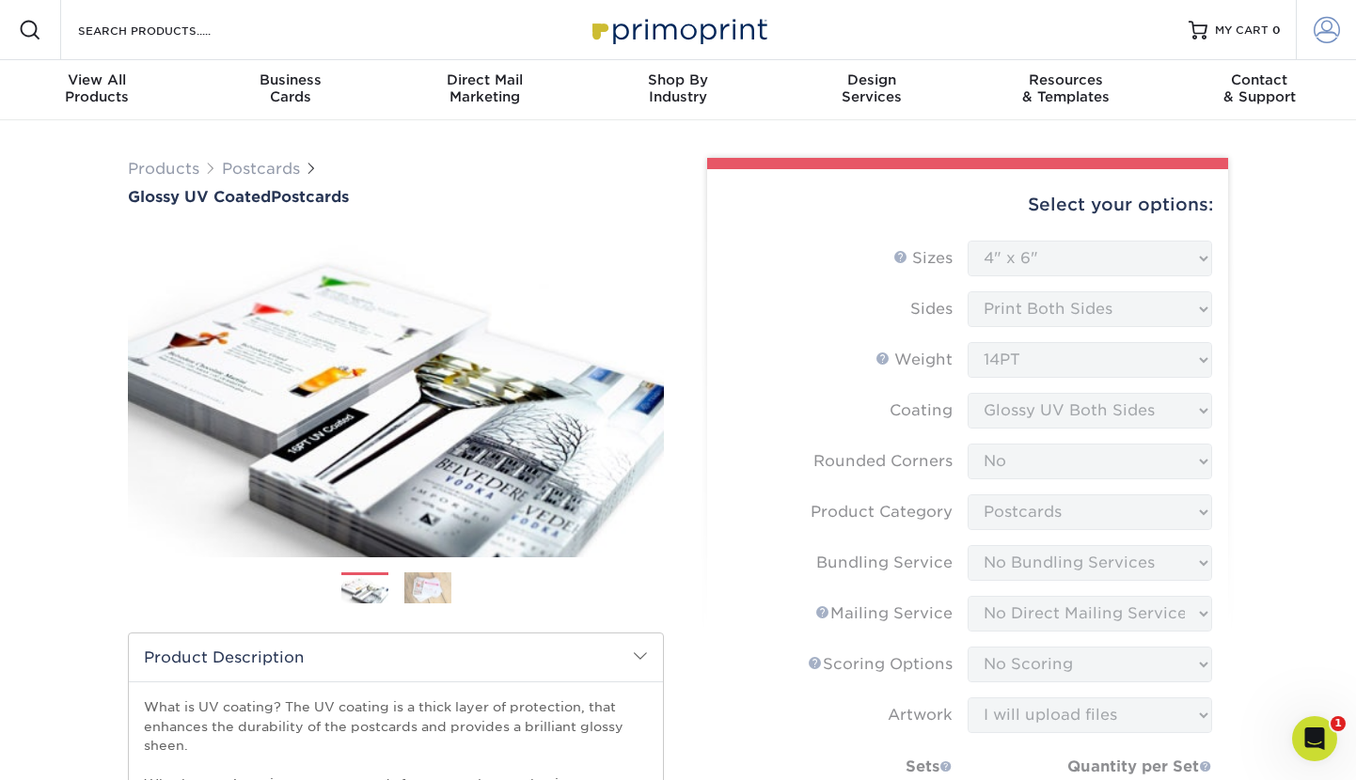
click at [1327, 30] on span at bounding box center [1327, 30] width 26 height 26
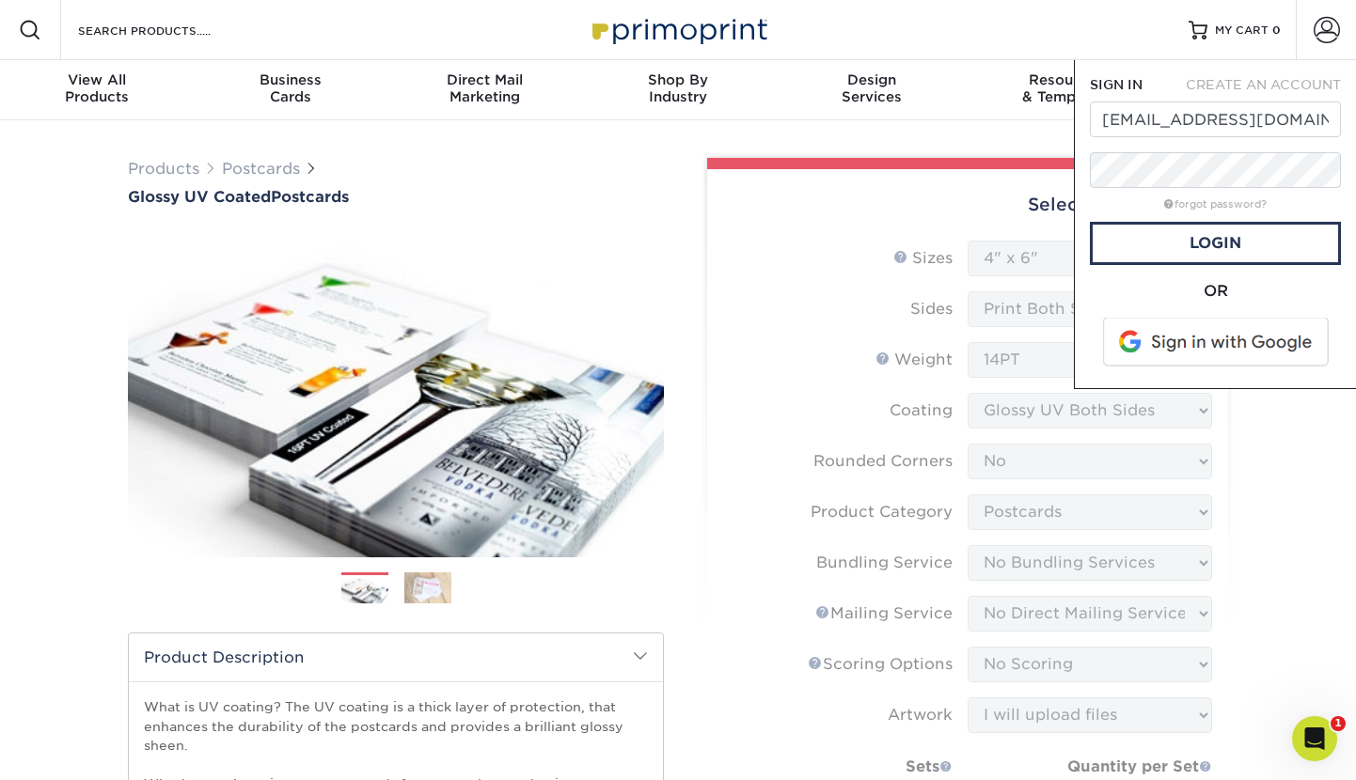
click at [1207, 350] on span at bounding box center [1217, 342] width 240 height 49
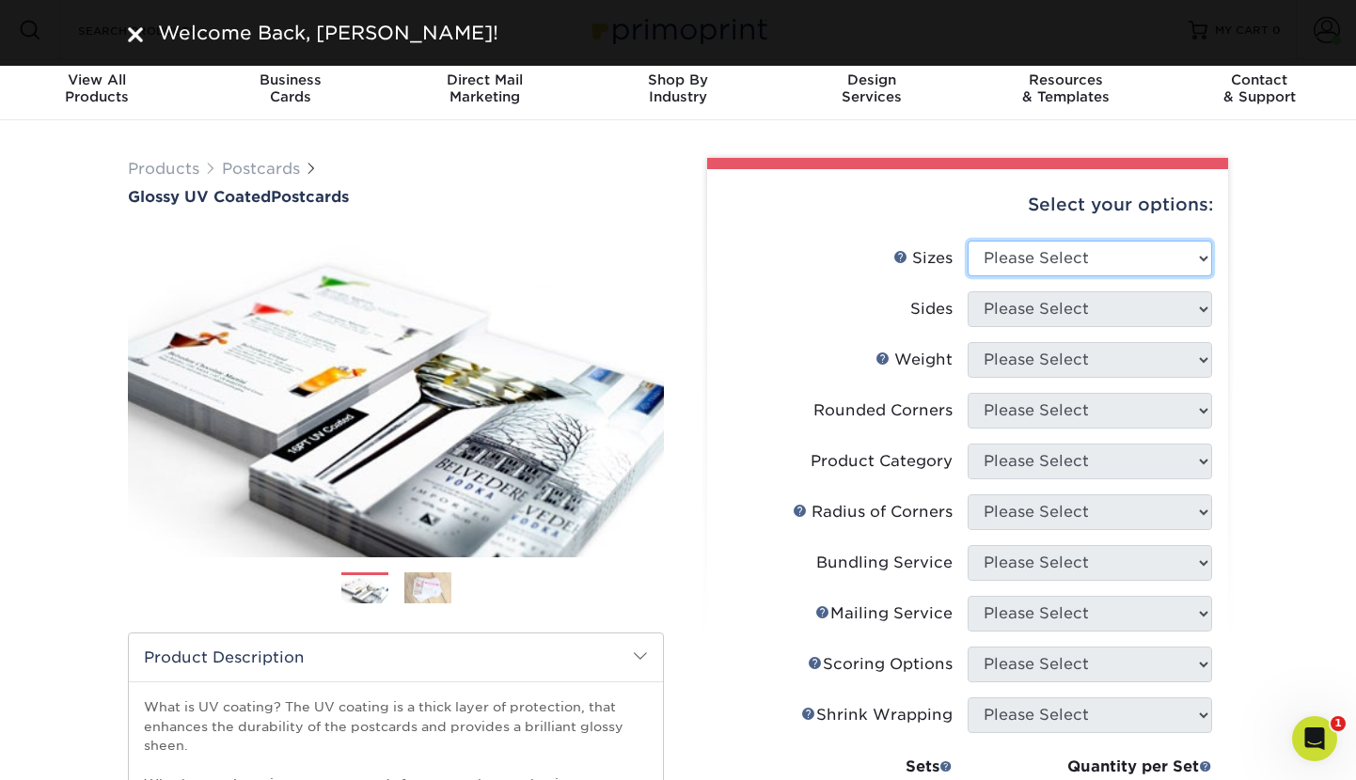
click at [1152, 268] on select "Please Select 1.5" x 7" 2" x 4" 2" x 6" 2" x 7" 2" x 8" 2.12" x 5.5" 2.12" x 5.…" at bounding box center [1090, 259] width 244 height 36
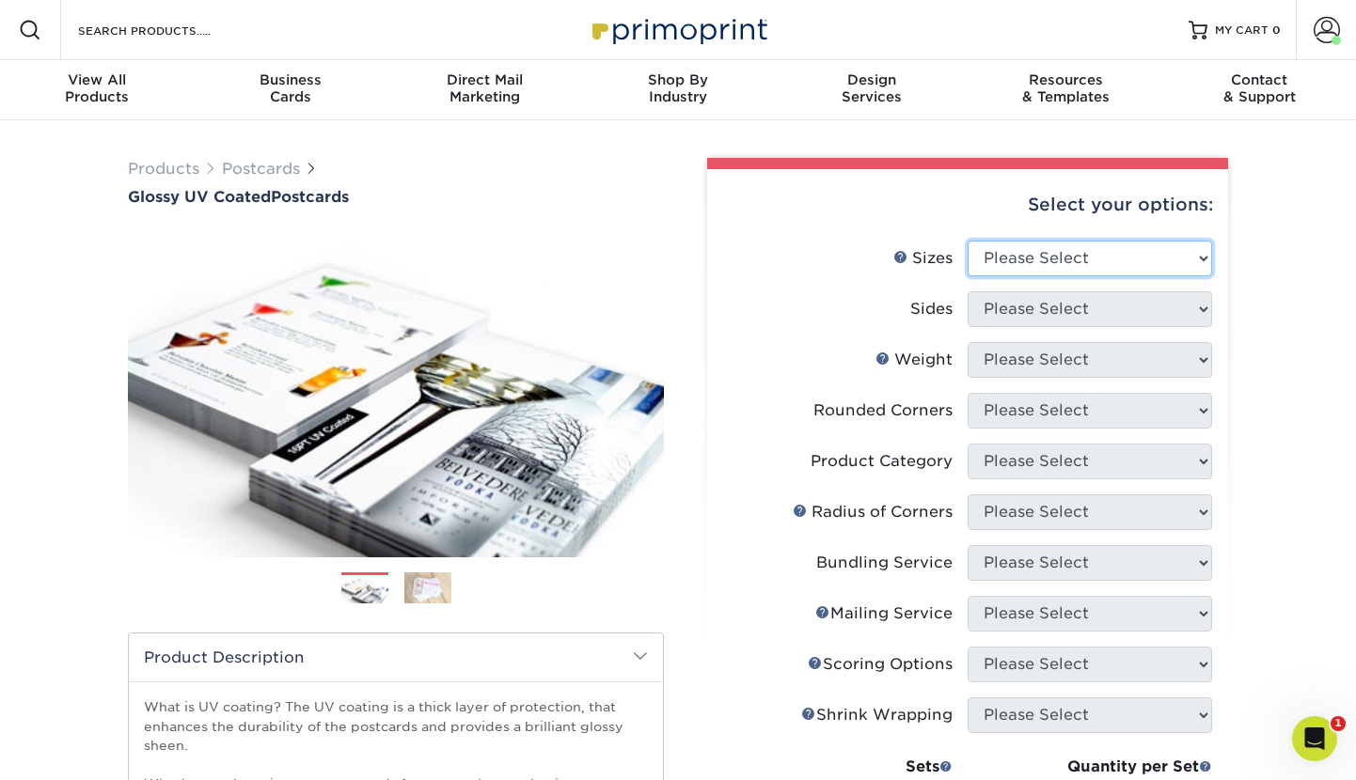
select select "4.00x6.00"
click at [968, 241] on select "Please Select 1.5" x 7" 2" x 4" 2" x 6" 2" x 7" 2" x 8" 2.12" x 5.5" 2.12" x 5.…" at bounding box center [1090, 259] width 244 height 36
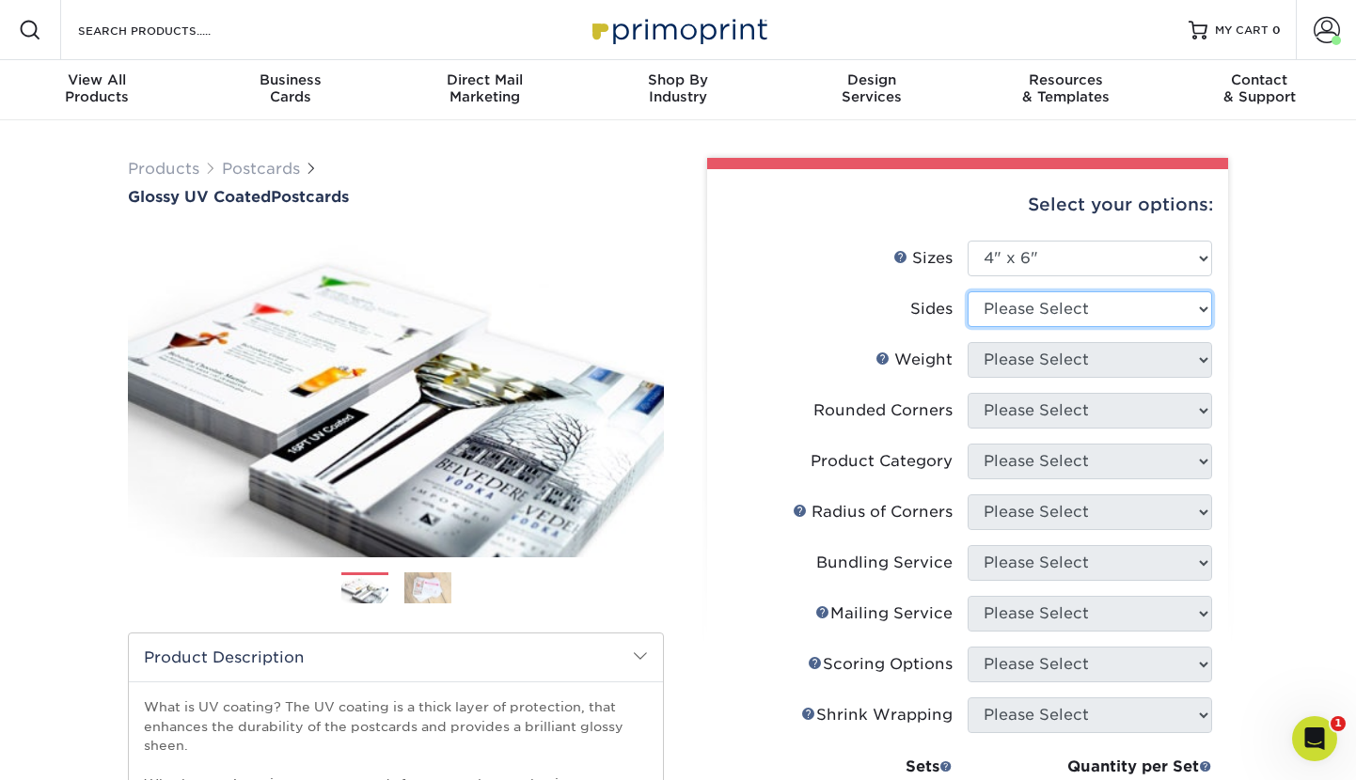
click at [1061, 307] on select "Please Select Print Both Sides Print Front Only" at bounding box center [1090, 309] width 244 height 36
select select "13abbda7-1d64-4f25-8bb2-c179b224825d"
click at [968, 291] on select "Please Select Print Both Sides Print Front Only" at bounding box center [1090, 309] width 244 height 36
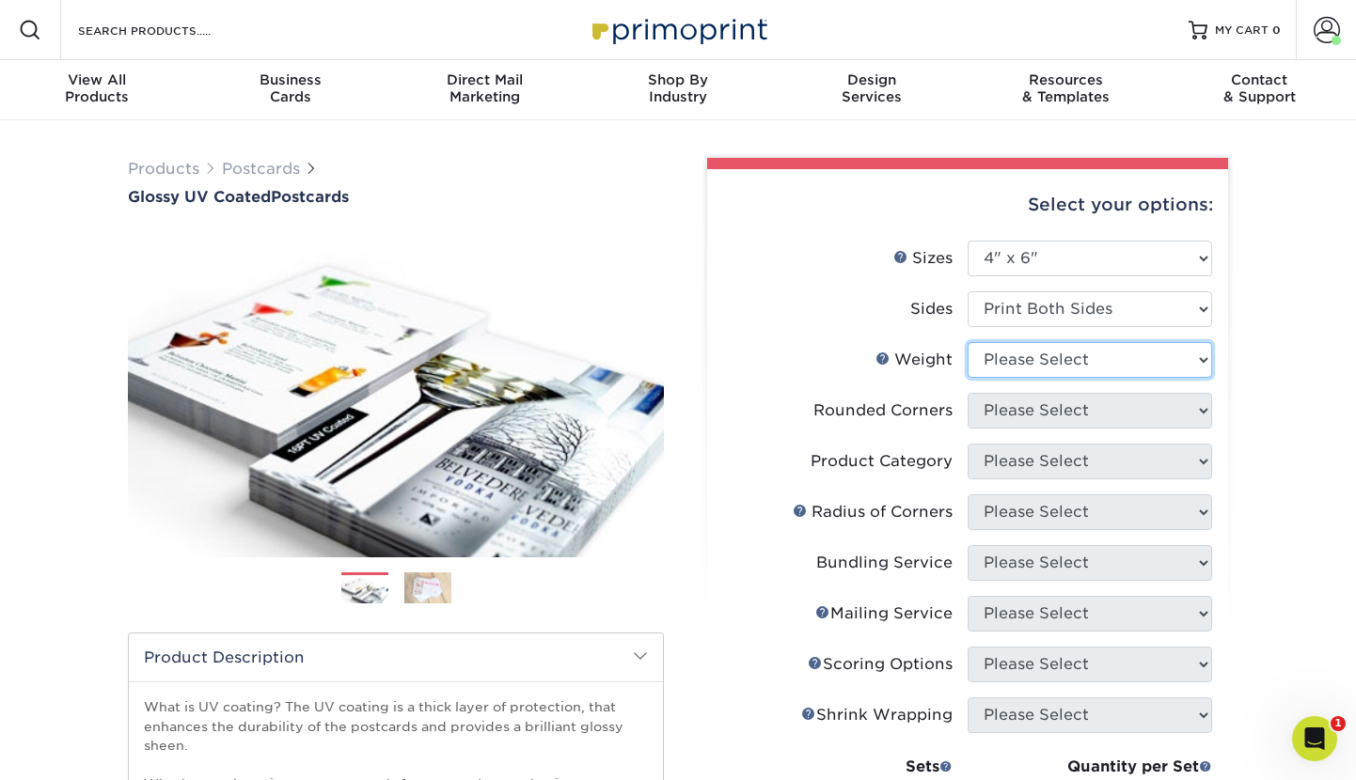
click at [995, 355] on select "Please Select 14PT 16PT 18PT C1S" at bounding box center [1090, 360] width 244 height 36
select select "14PT"
click at [968, 342] on select "Please Select 14PT 16PT 18PT C1S" at bounding box center [1090, 360] width 244 height 36
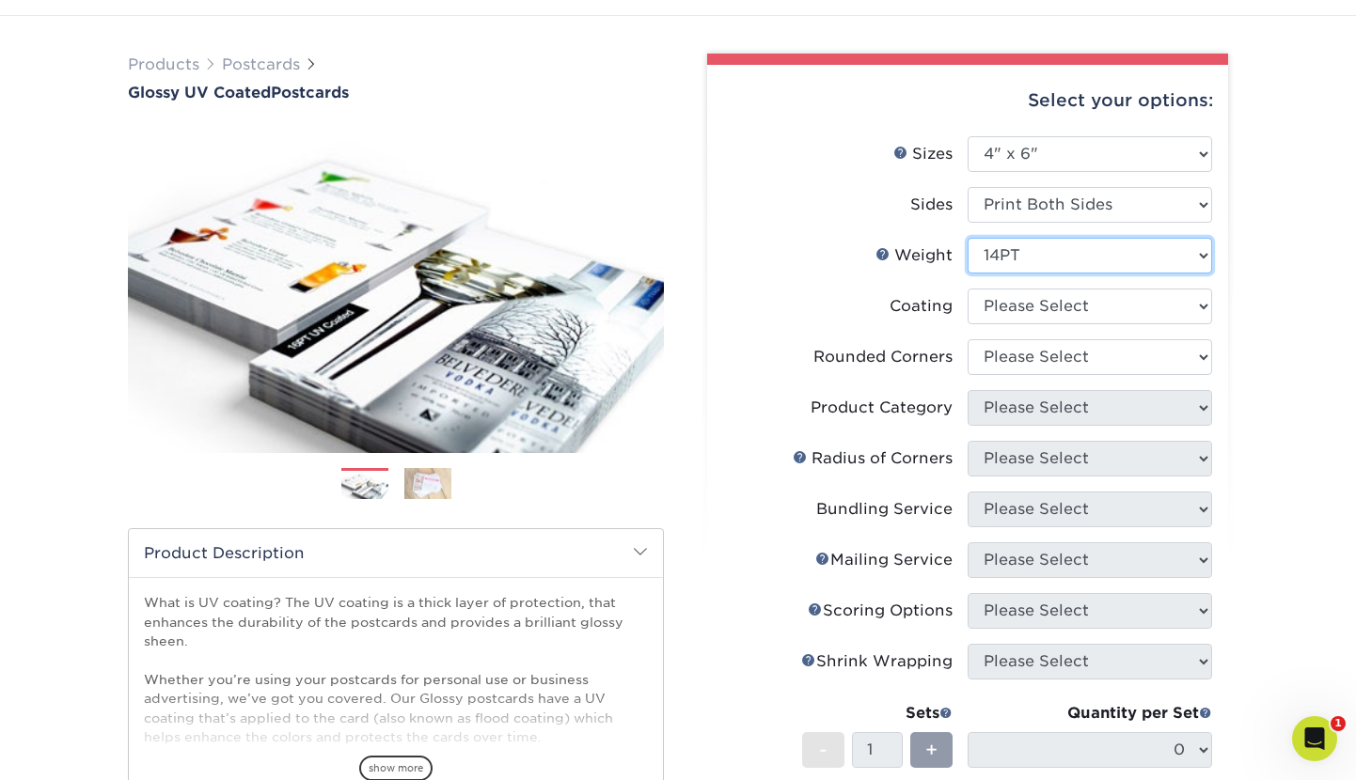
scroll to position [106, 0]
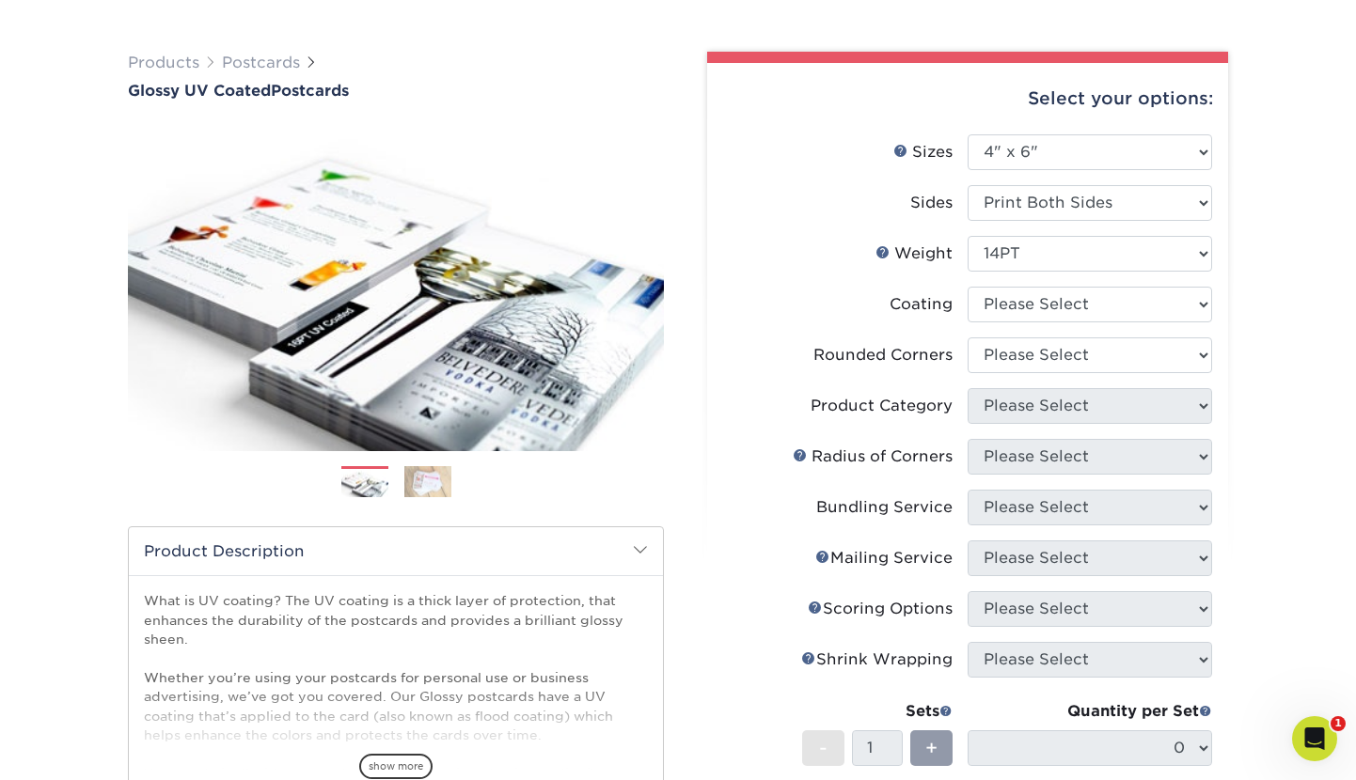
click at [939, 324] on li "Coating" at bounding box center [967, 312] width 489 height 51
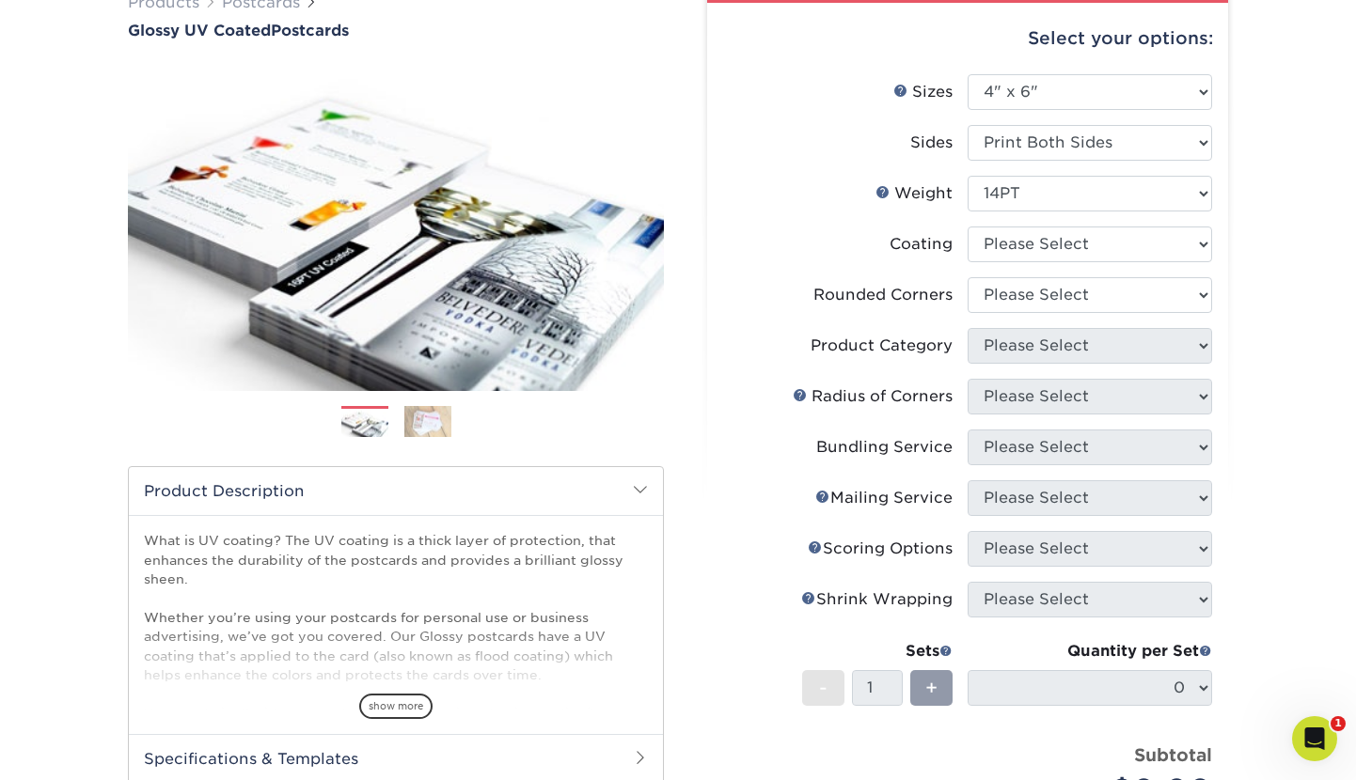
scroll to position [172, 0]
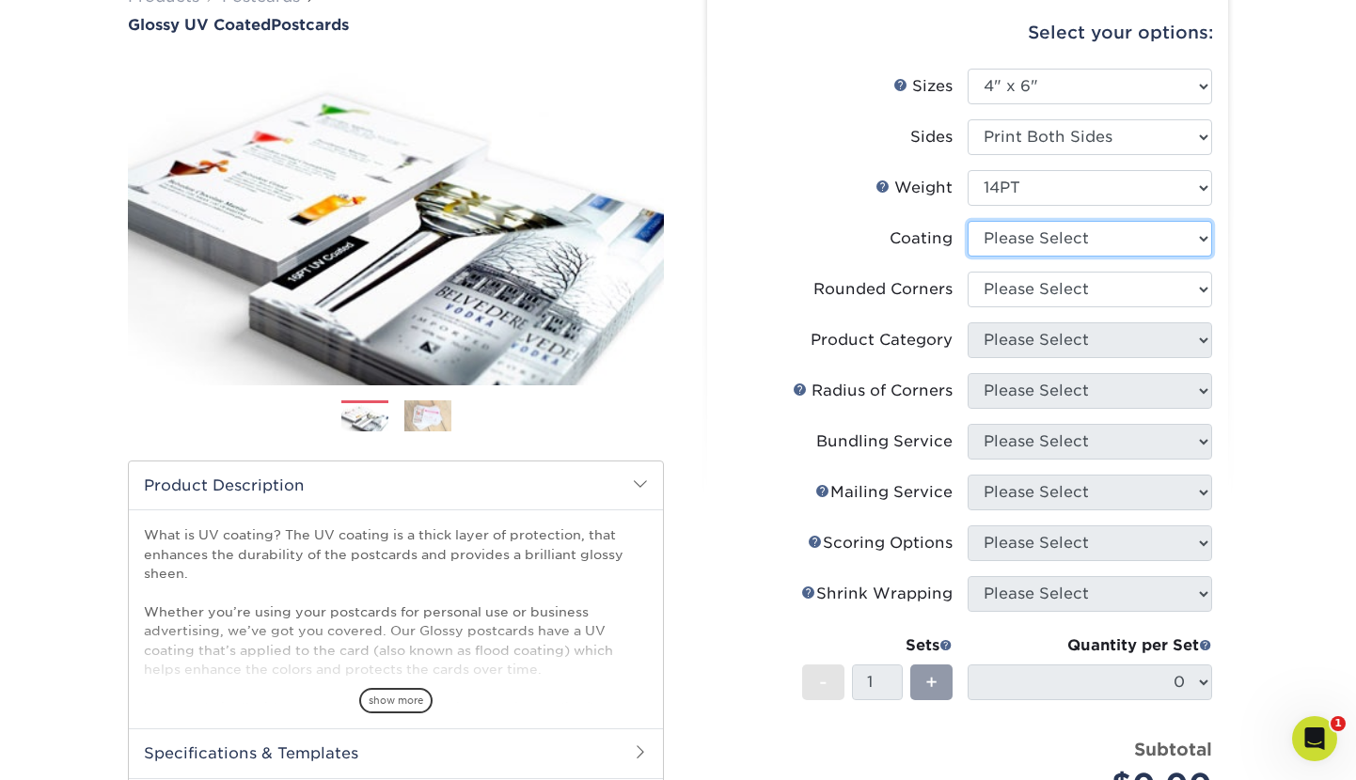
click at [1038, 230] on select at bounding box center [1090, 239] width 244 height 36
select select "ae367451-b2b8-45df-a344-0f05b6a12993"
click at [968, 221] on select at bounding box center [1090, 239] width 244 height 36
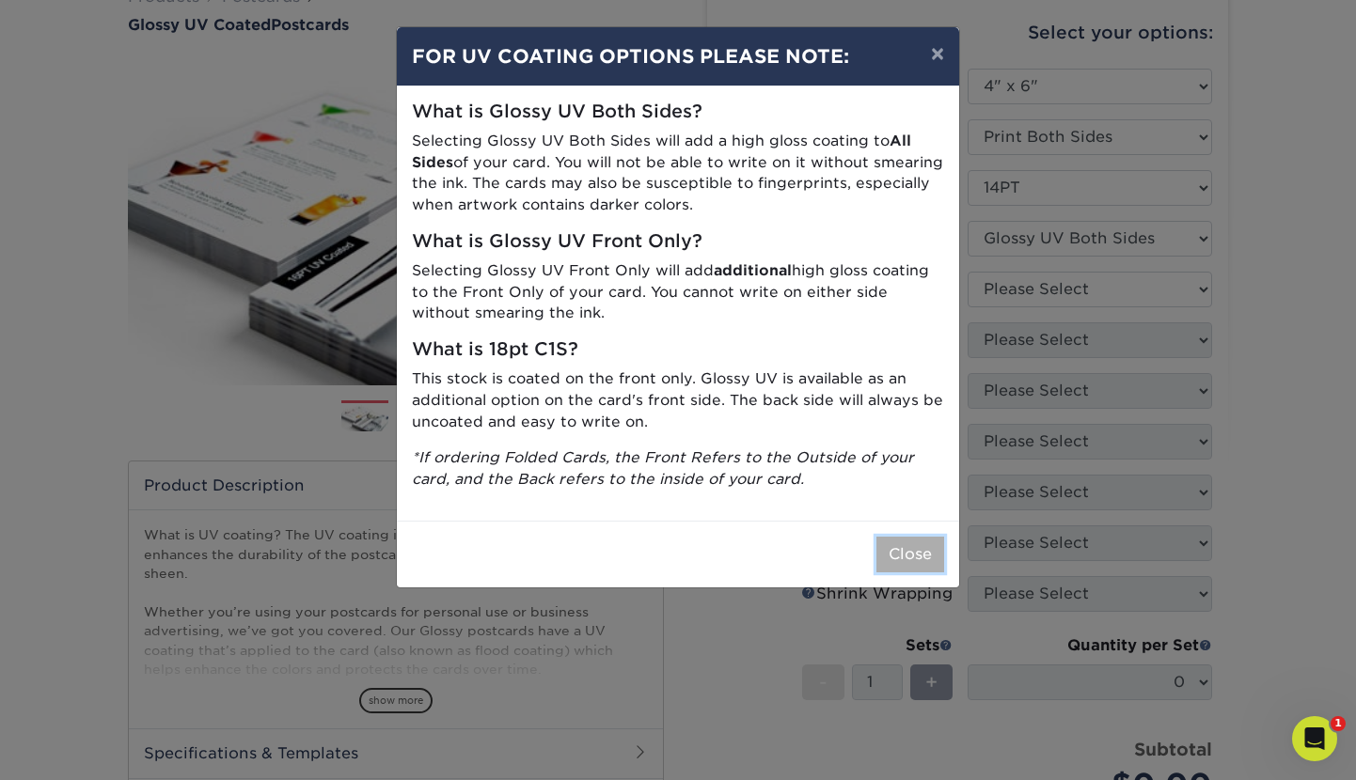
click at [923, 543] on button "Close" at bounding box center [910, 555] width 68 height 36
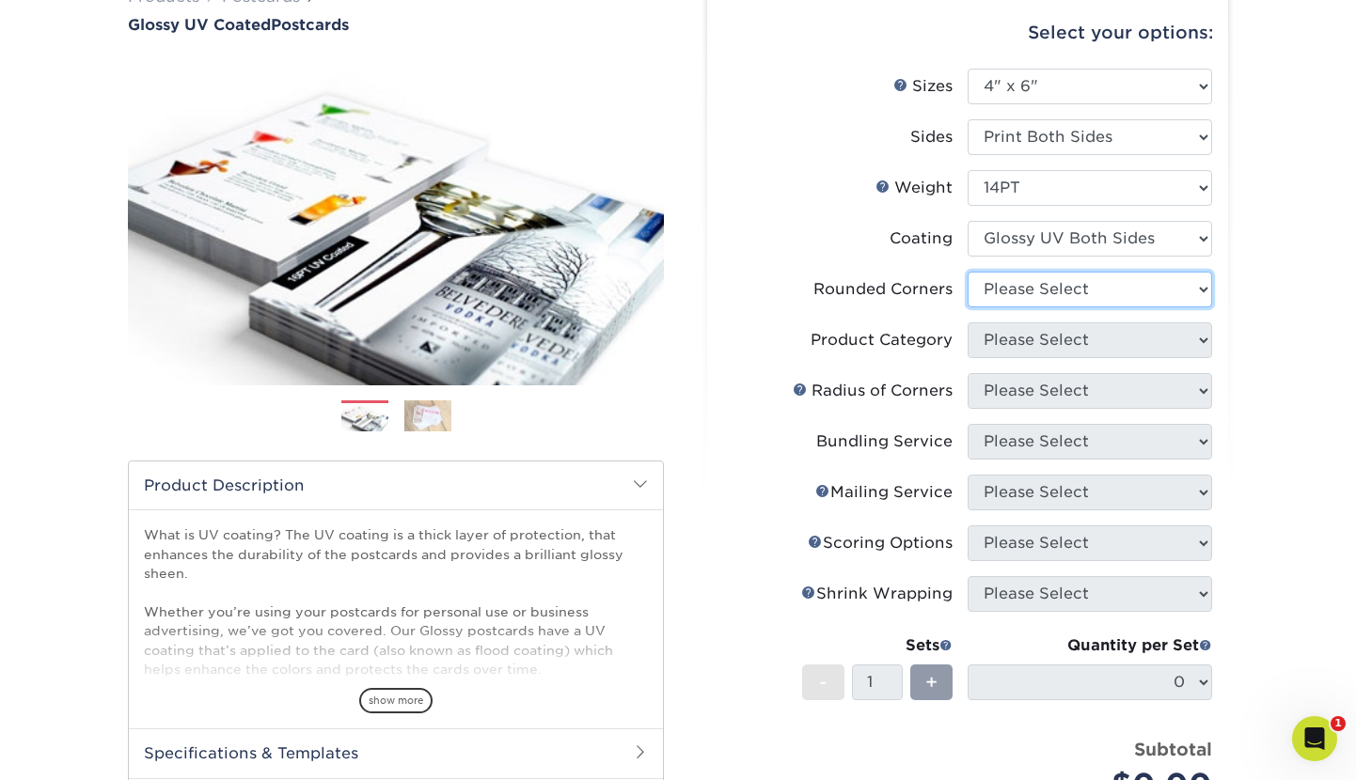
click at [1037, 295] on select "Please Select Yes - Round 4 Corners No" at bounding box center [1090, 290] width 244 height 36
select select "0"
click at [968, 272] on select "Please Select Yes - Round 4 Corners No" at bounding box center [1090, 290] width 244 height 36
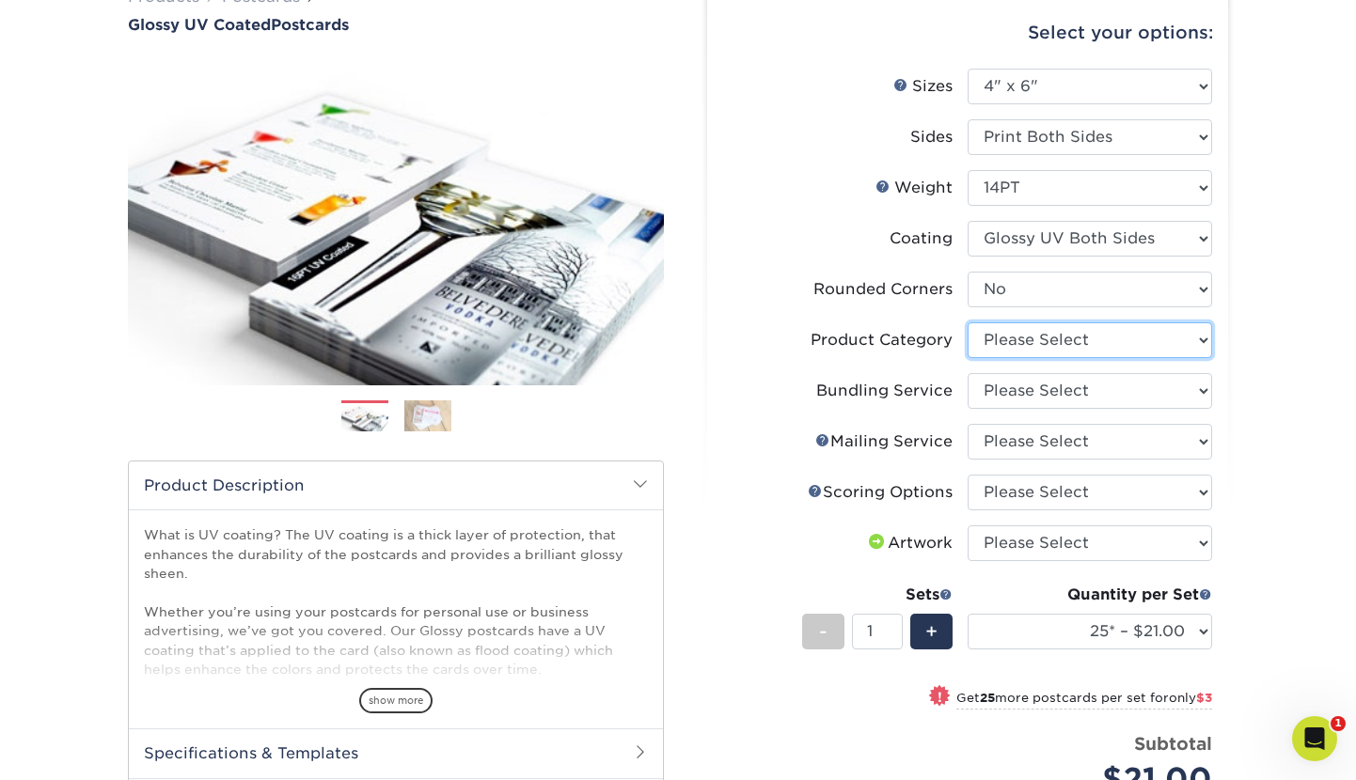
click at [1035, 341] on select "Please Select Postcards" at bounding box center [1090, 341] width 244 height 36
select select "9b7272e0-d6c8-4c3c-8e97-d3a1bcdab858"
click at [968, 323] on select "Please Select Postcards" at bounding box center [1090, 341] width 244 height 36
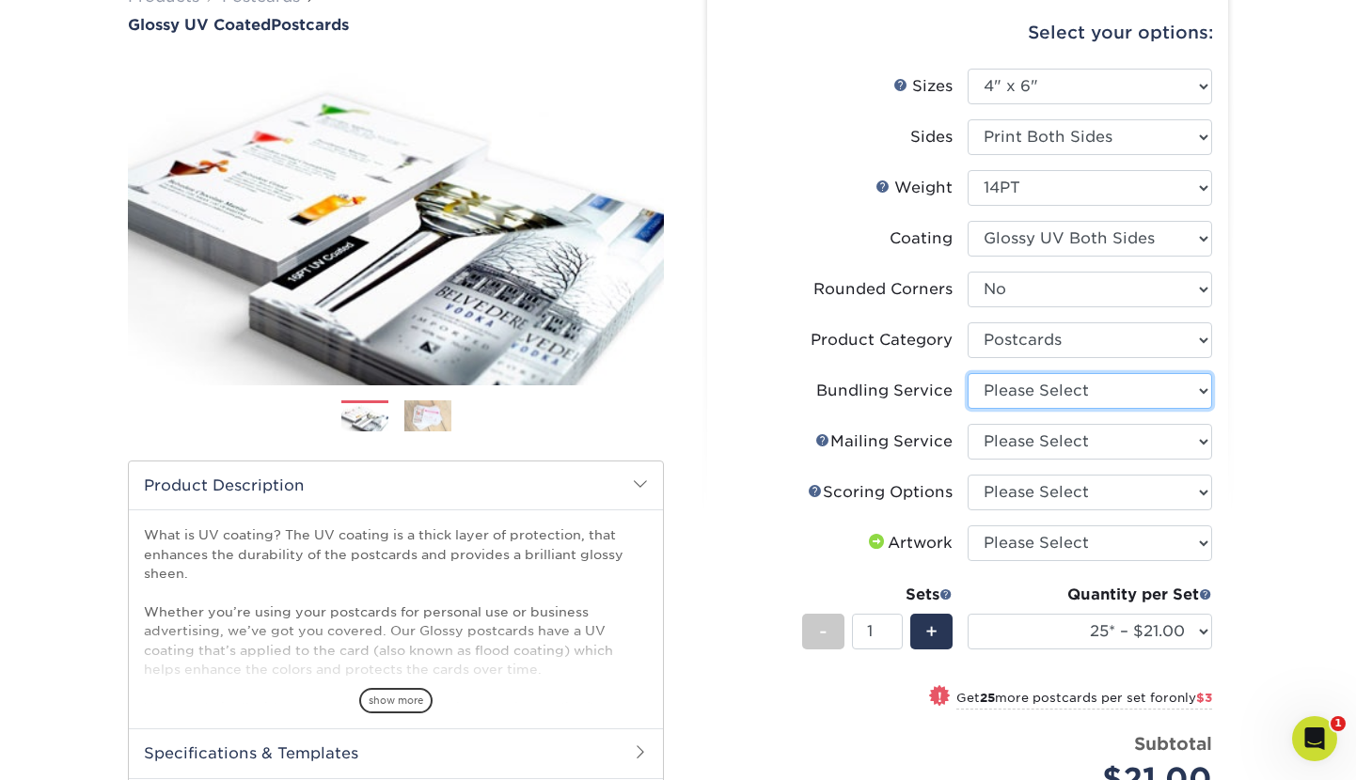
click at [1046, 392] on select "Please Select No Bundling Services Yes, Bundles of 50 (+2 Days) Yes, Bundles of…" at bounding box center [1090, 391] width 244 height 36
select select "58689abb-25c0-461c-a4c3-a80b627d6649"
click at [968, 373] on select "Please Select No Bundling Services Yes, Bundles of 50 (+2 Days) Yes, Bundles of…" at bounding box center [1090, 391] width 244 height 36
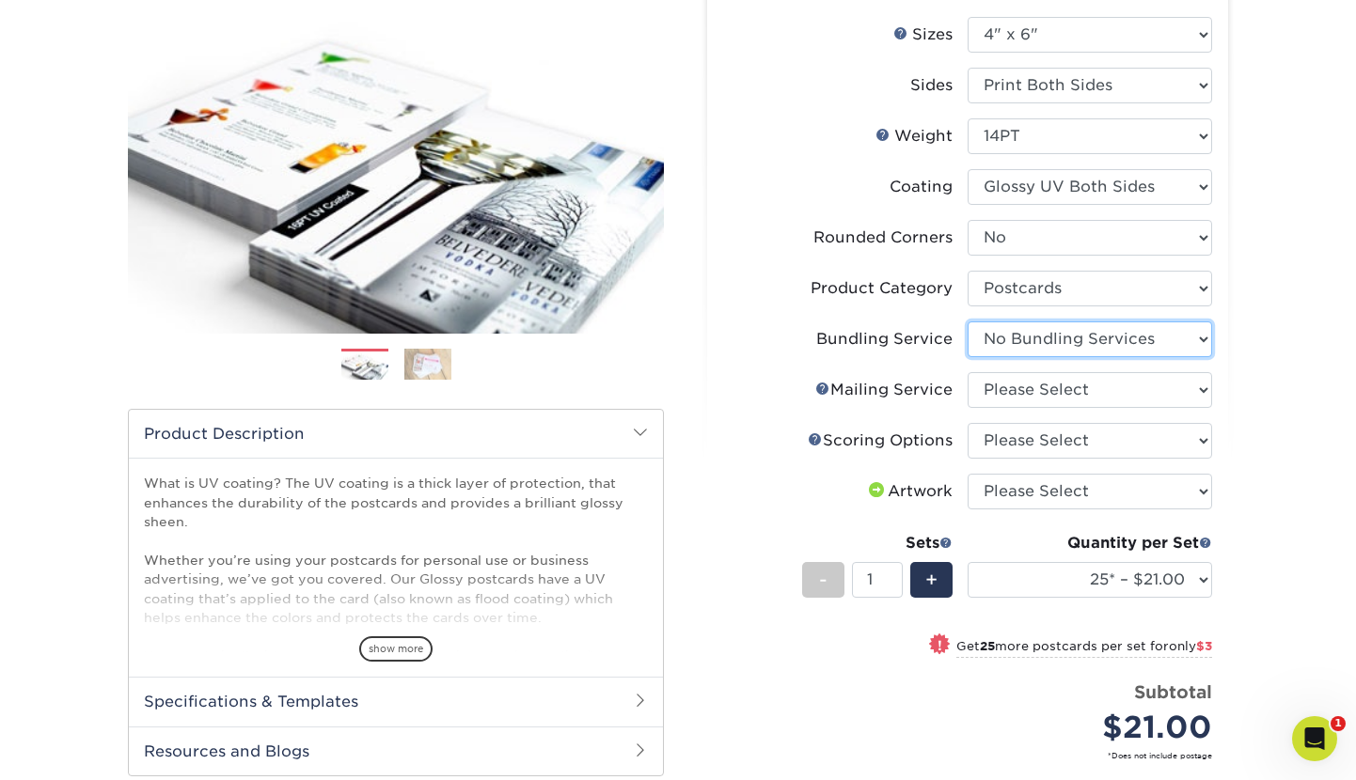
scroll to position [225, 0]
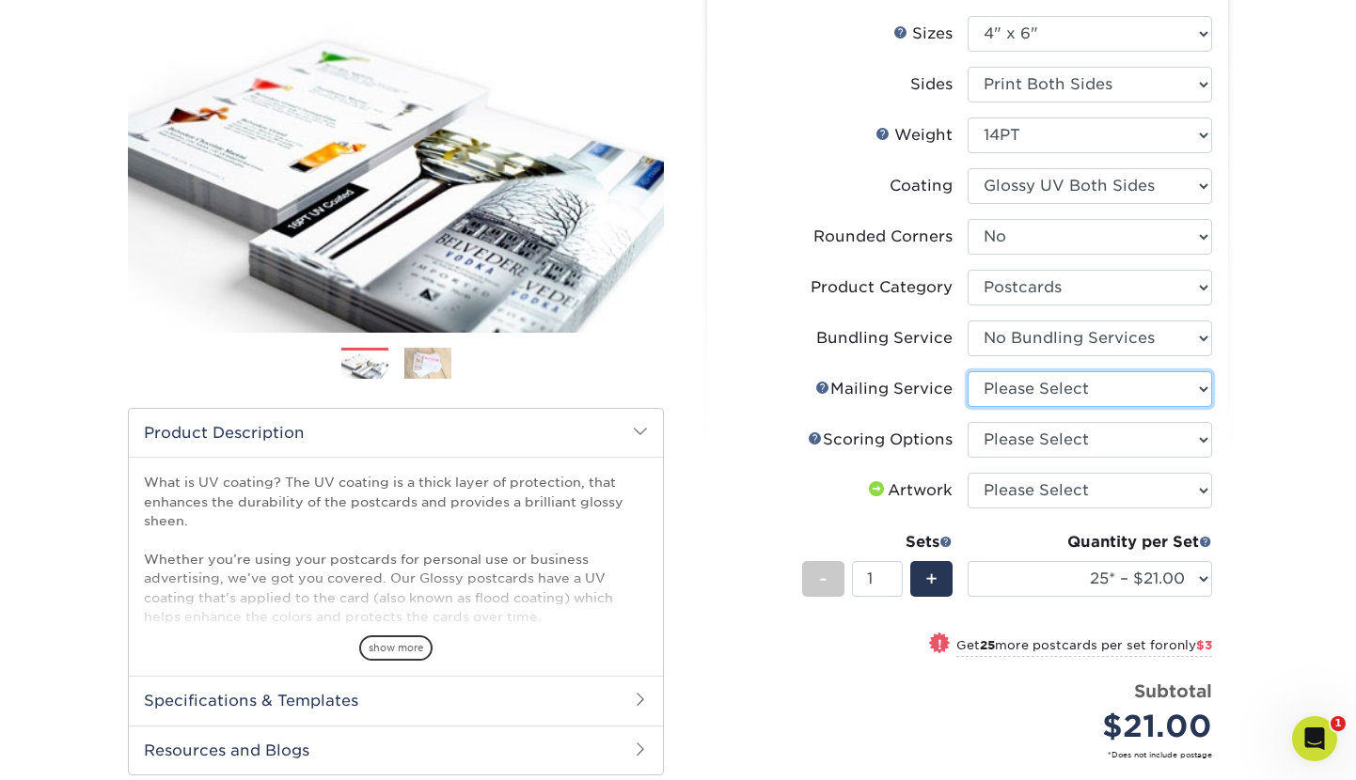
click at [1090, 380] on select "Please Select No Direct Mailing Service No, I will mail/stamp/imprint Direct Ma…" at bounding box center [1090, 389] width 244 height 36
select select "3e5e9bdd-d78a-4c28-a41d-fe1407925ca6"
click at [968, 371] on select "Please Select No Direct Mailing Service No, I will mail/stamp/imprint Direct Ma…" at bounding box center [1090, 389] width 244 height 36
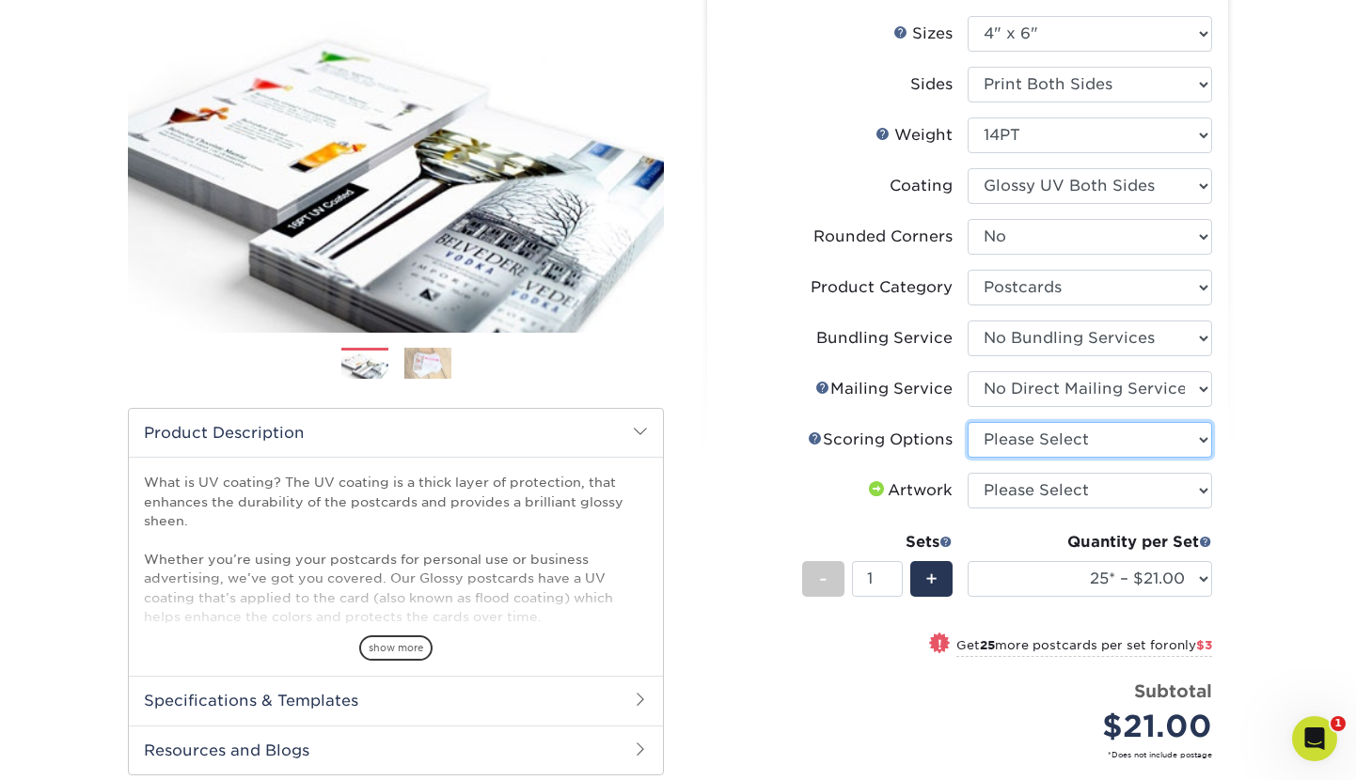
click at [1085, 442] on select "Please Select No Scoring One Score" at bounding box center [1090, 440] width 244 height 36
select select "16ebe401-5398-422d-8cb0-f3adbb82deb5"
click at [968, 422] on select "Please Select No Scoring One Score" at bounding box center [1090, 440] width 244 height 36
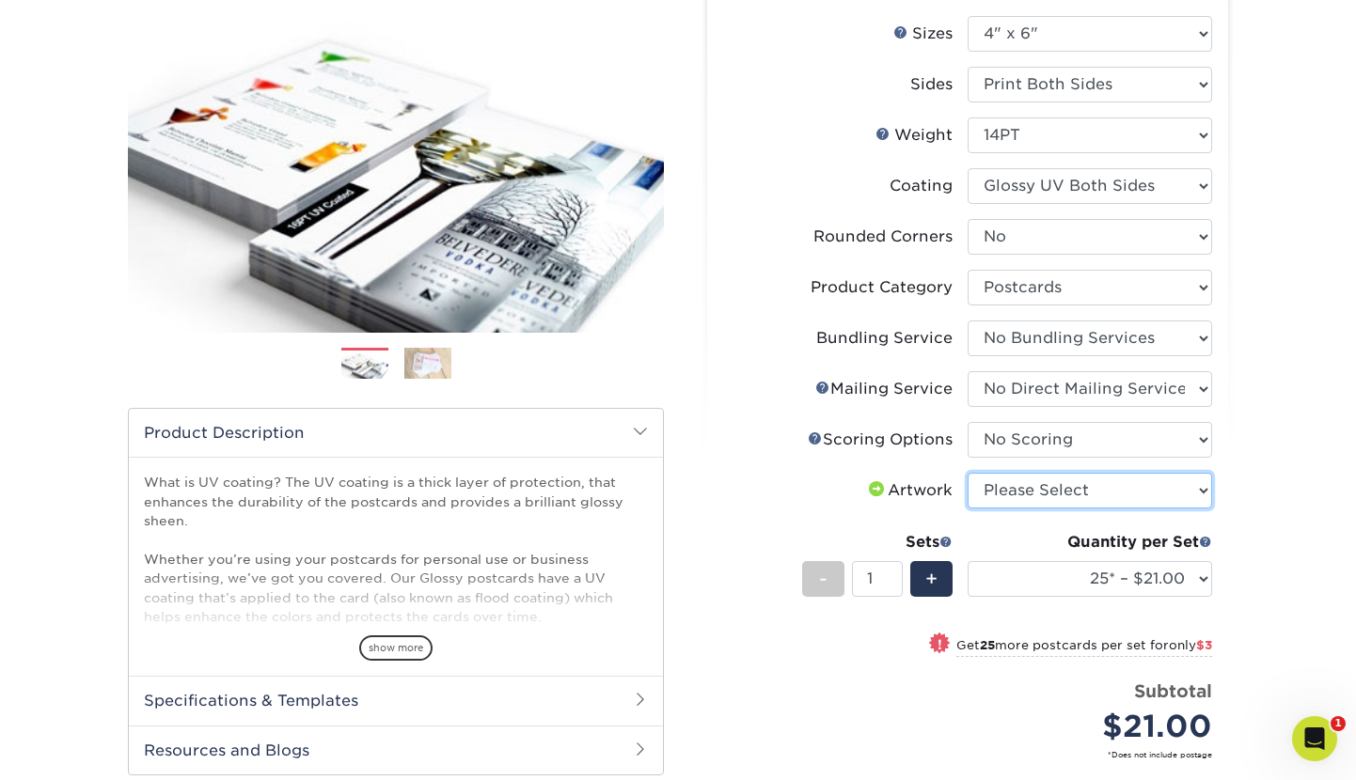
click at [1062, 499] on select "Please Select I will upload files I need a design - $150" at bounding box center [1090, 491] width 244 height 36
select select "upload"
click at [968, 473] on select "Please Select I will upload files I need a design - $150" at bounding box center [1090, 491] width 244 height 36
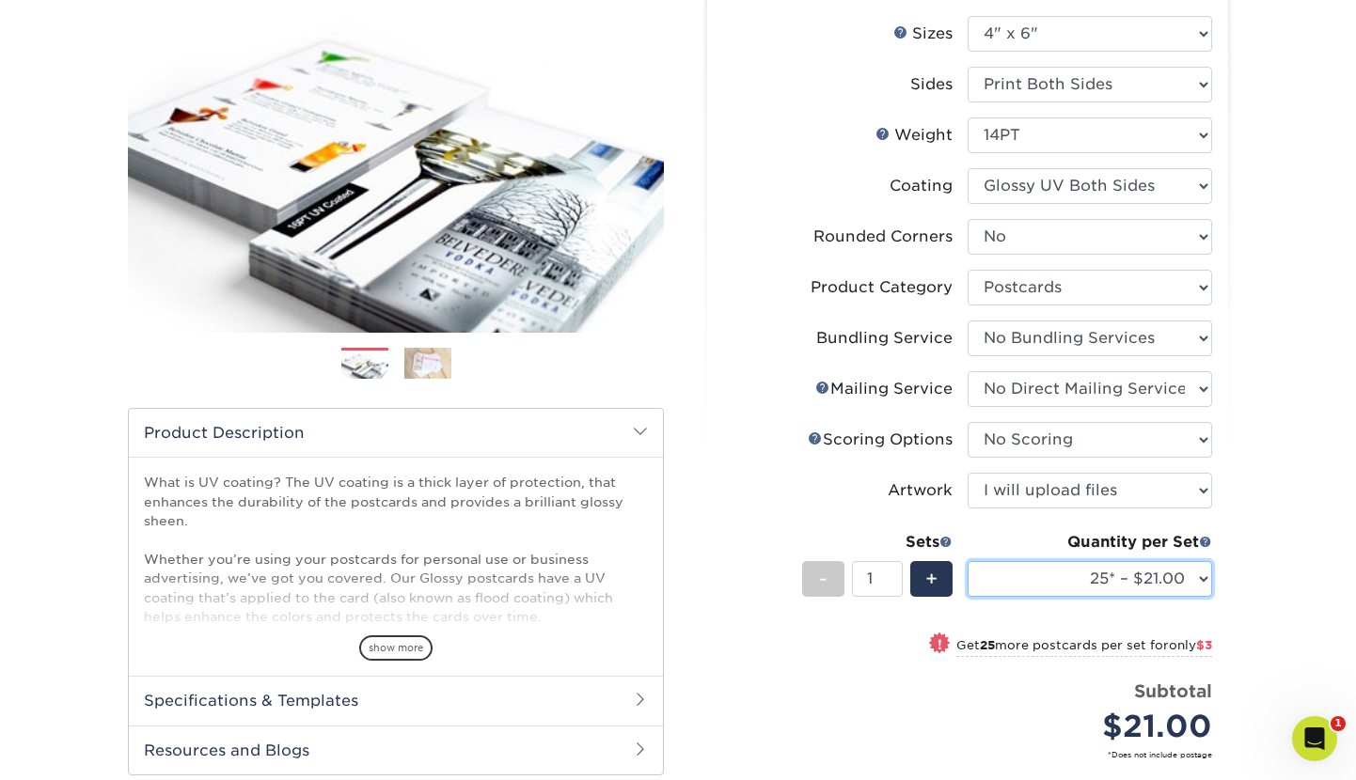
click at [1154, 578] on select "25* – $21.00 50* – $24.00 75* – $30.00 100* – $39.00 250* – $62.00 500 – $85.00…" at bounding box center [1090, 579] width 244 height 36
select select "250* – $62.00"
click at [968, 561] on select "25* – $21.00 50* – $24.00 75* – $30.00 100* – $39.00 250* – $62.00 500 – $85.00…" at bounding box center [1090, 579] width 244 height 36
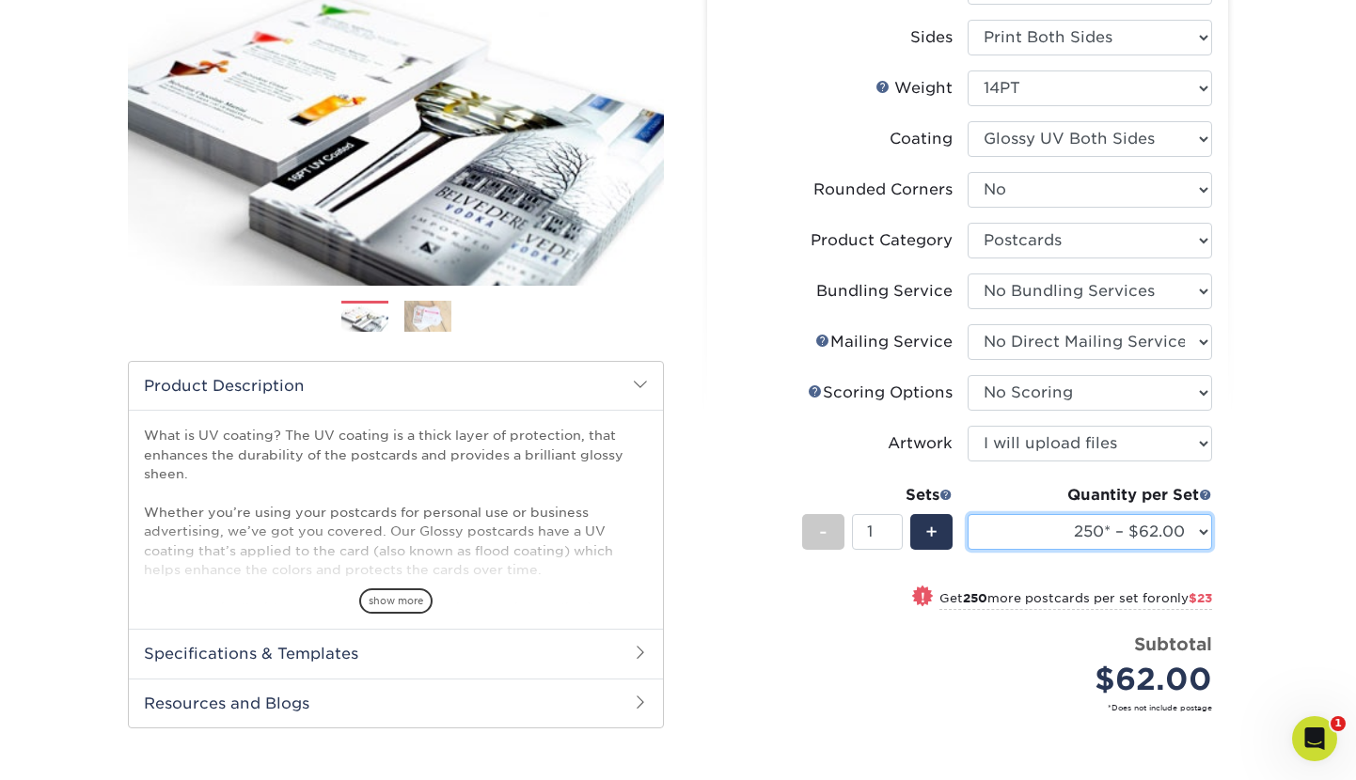
scroll to position [286, 0]
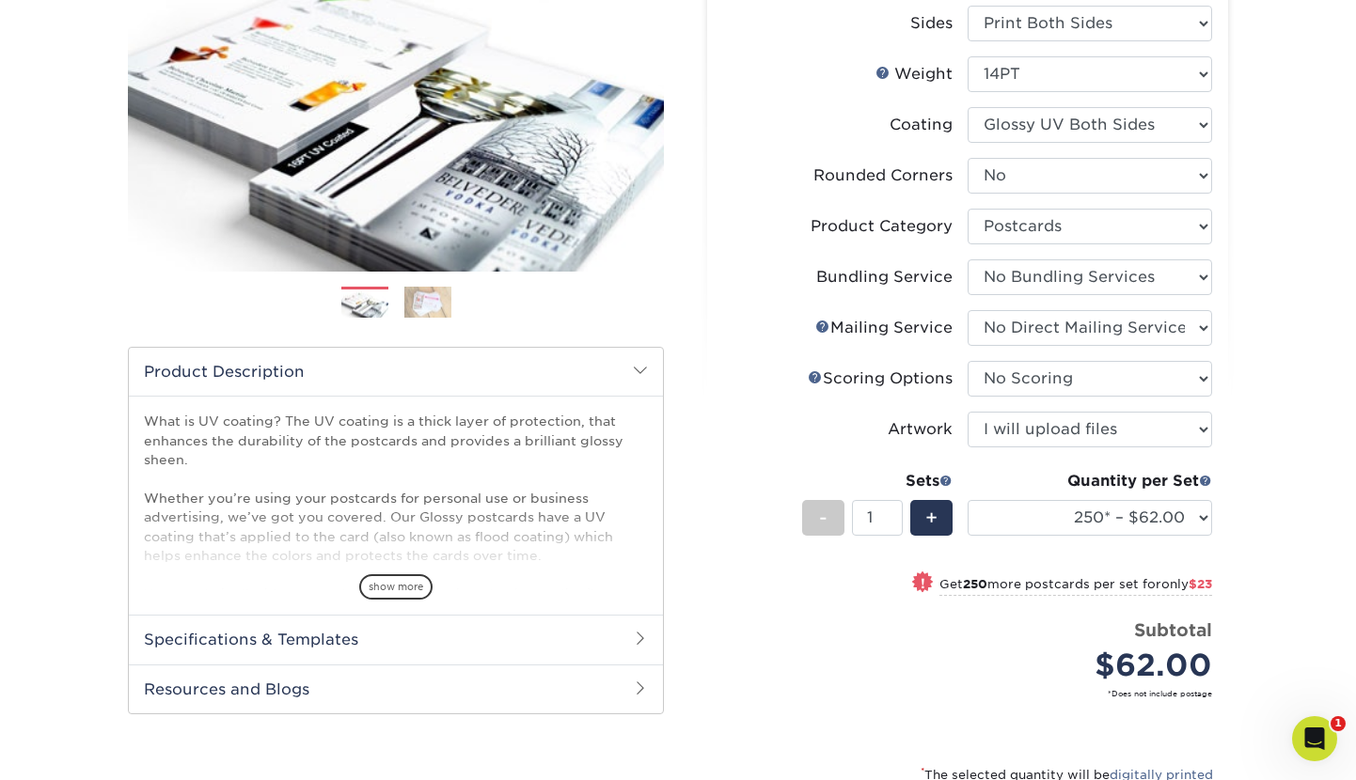
click at [1250, 570] on div "Products Postcards Glossy UV Coated Postcards Previous Next show more 25" at bounding box center [678, 428] width 1356 height 1186
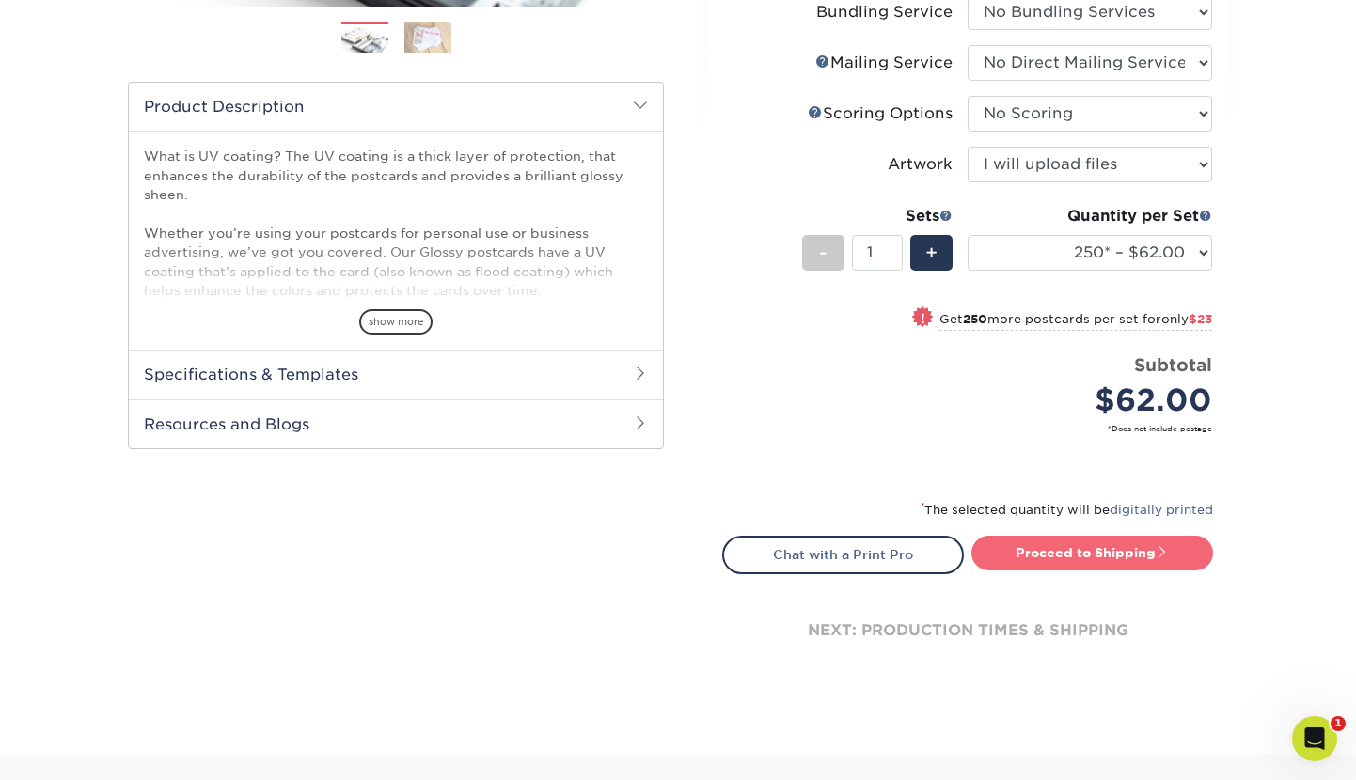
scroll to position [553, 0]
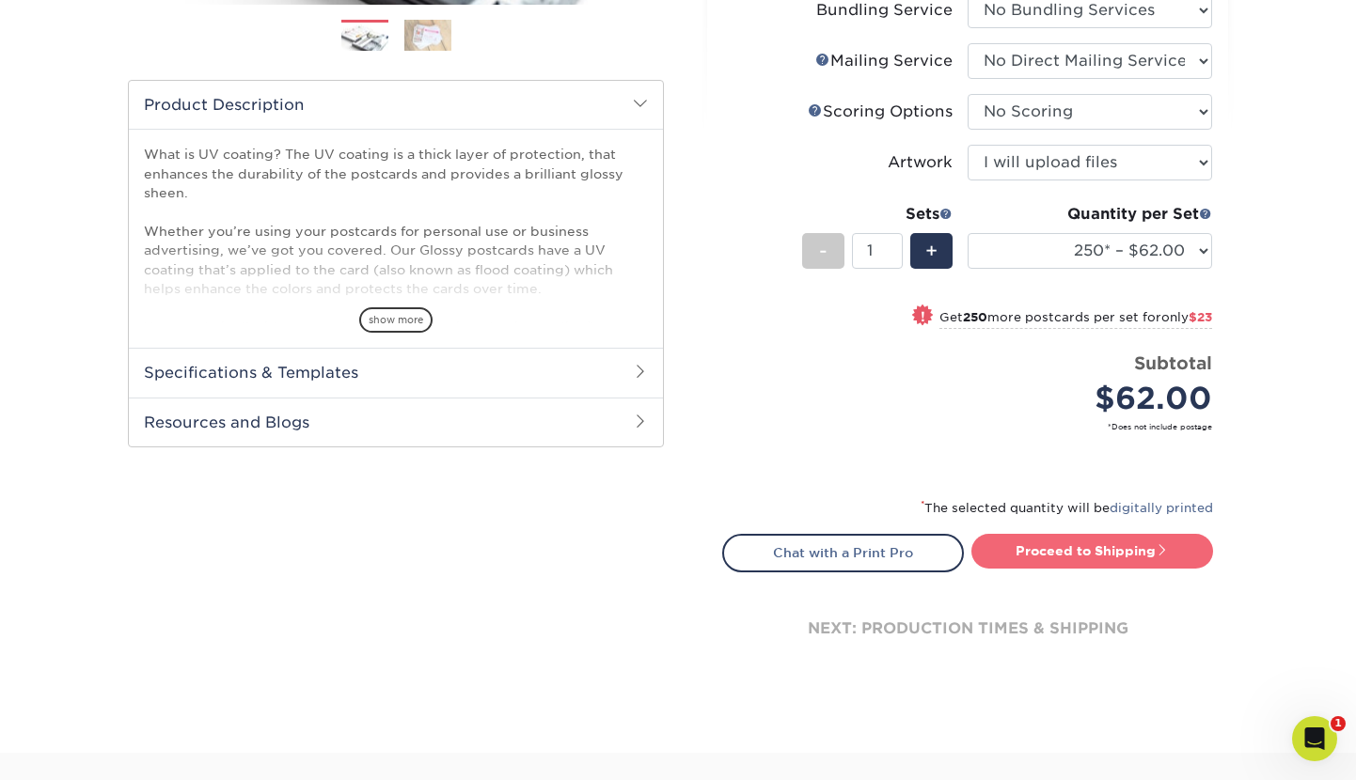
click at [1163, 556] on span at bounding box center [1162, 549] width 13 height 13
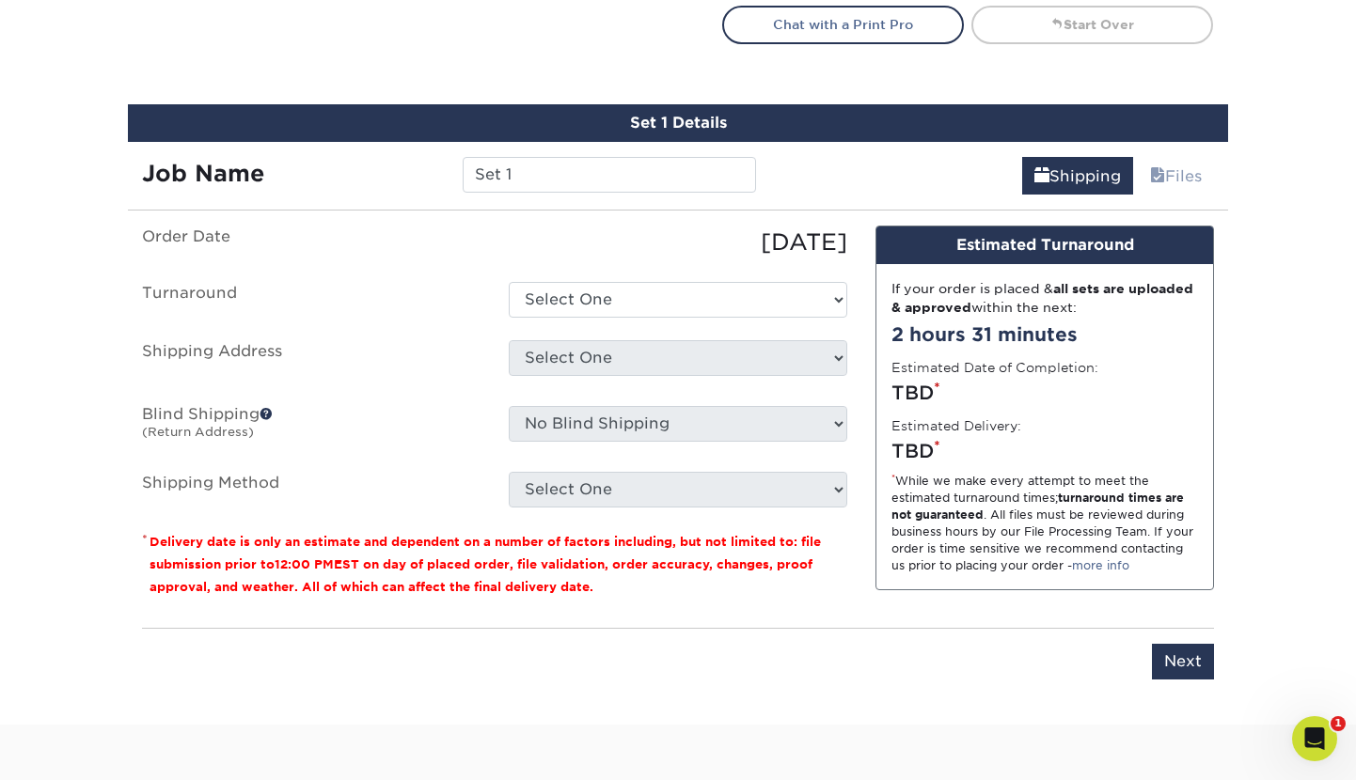
scroll to position [1139, 0]
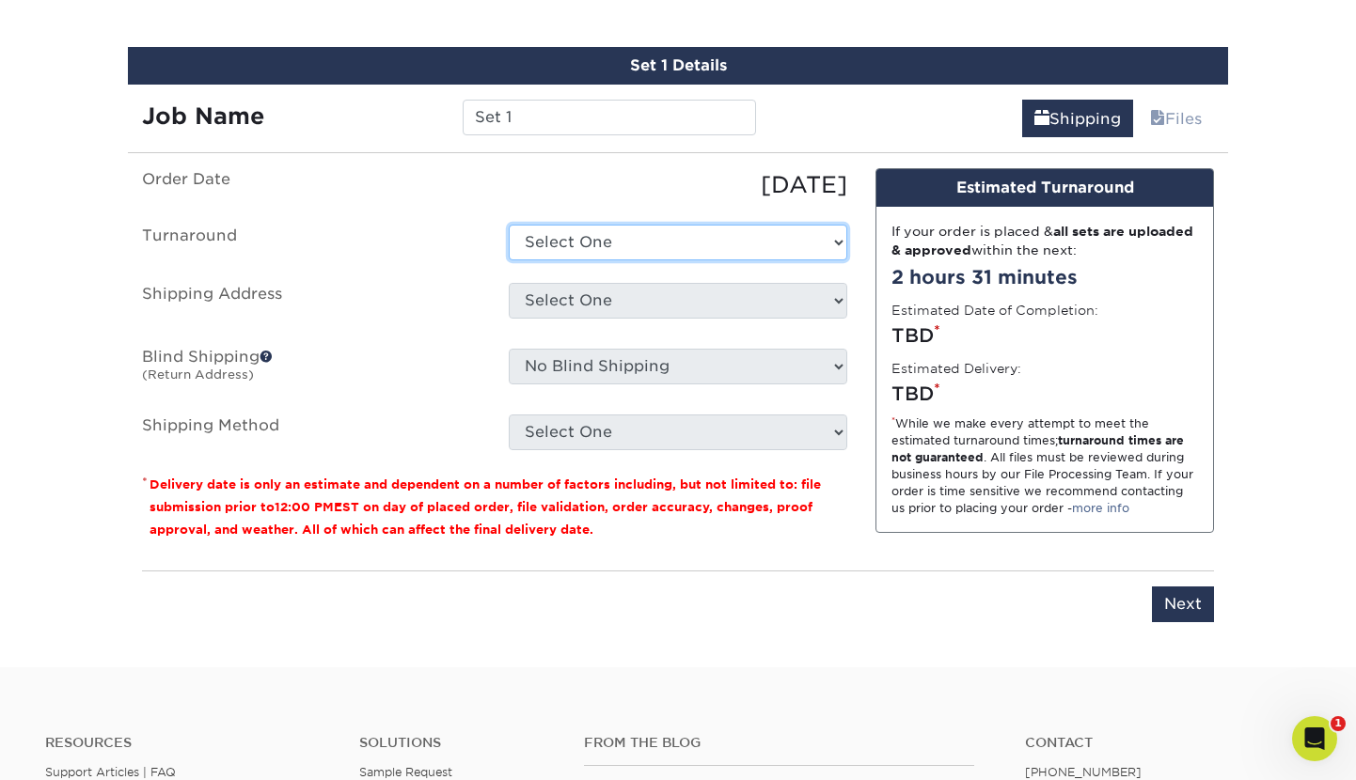
click at [599, 238] on select "Select One 2-4 Business Days 2 Day Next Business Day" at bounding box center [678, 243] width 338 height 36
select select "444058a8-cf3d-4a4d-9943-4a9df5ffeeba"
click at [509, 225] on select "Select One 2-4 Business Days 2 Day Next Business Day" at bounding box center [678, 243] width 338 height 36
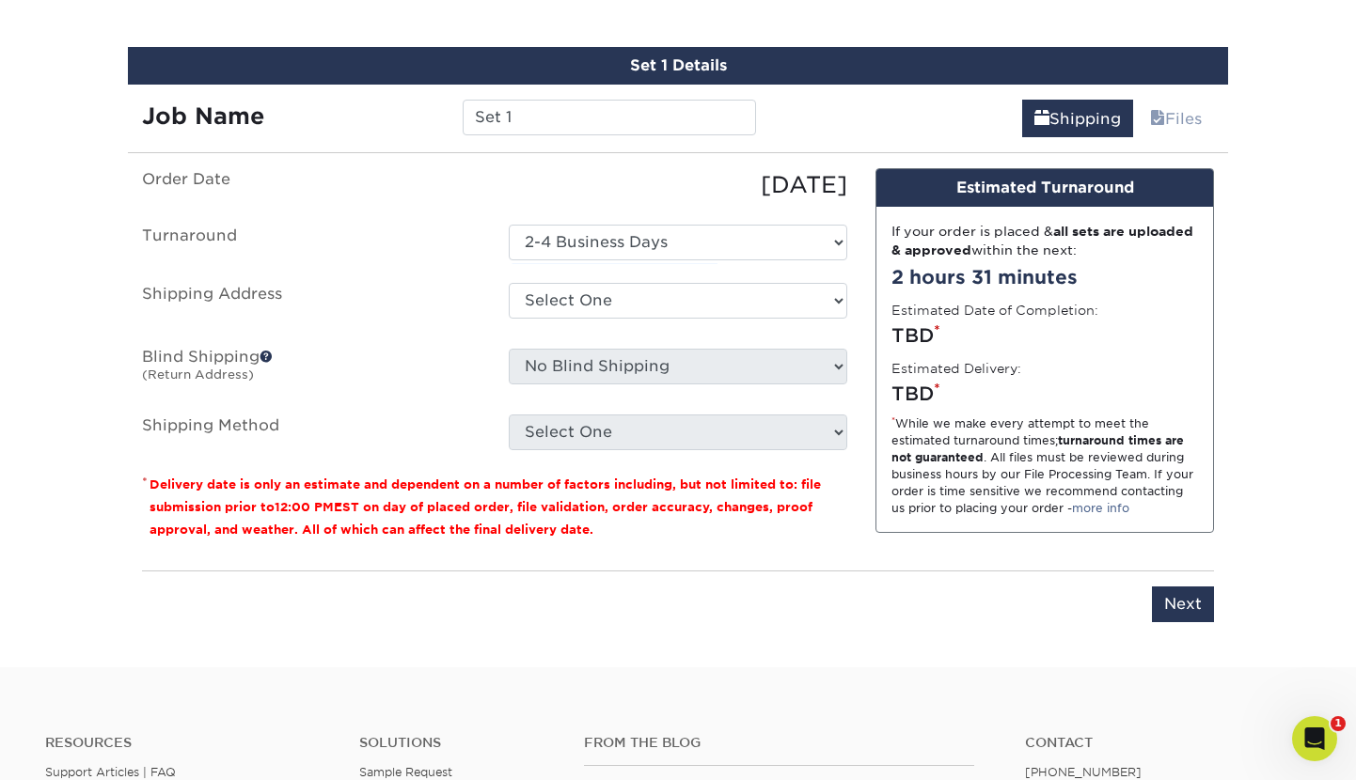
click at [465, 254] on label "Turnaround" at bounding box center [311, 243] width 367 height 36
click at [603, 327] on ul "Order Date 09/23/2025 Turnaround Select One 2-4 Business Days 2 Day Next Busine…" at bounding box center [494, 309] width 705 height 282
click at [606, 314] on select "Select One New Life Assembly + Add New Address" at bounding box center [678, 301] width 338 height 36
select select "259927"
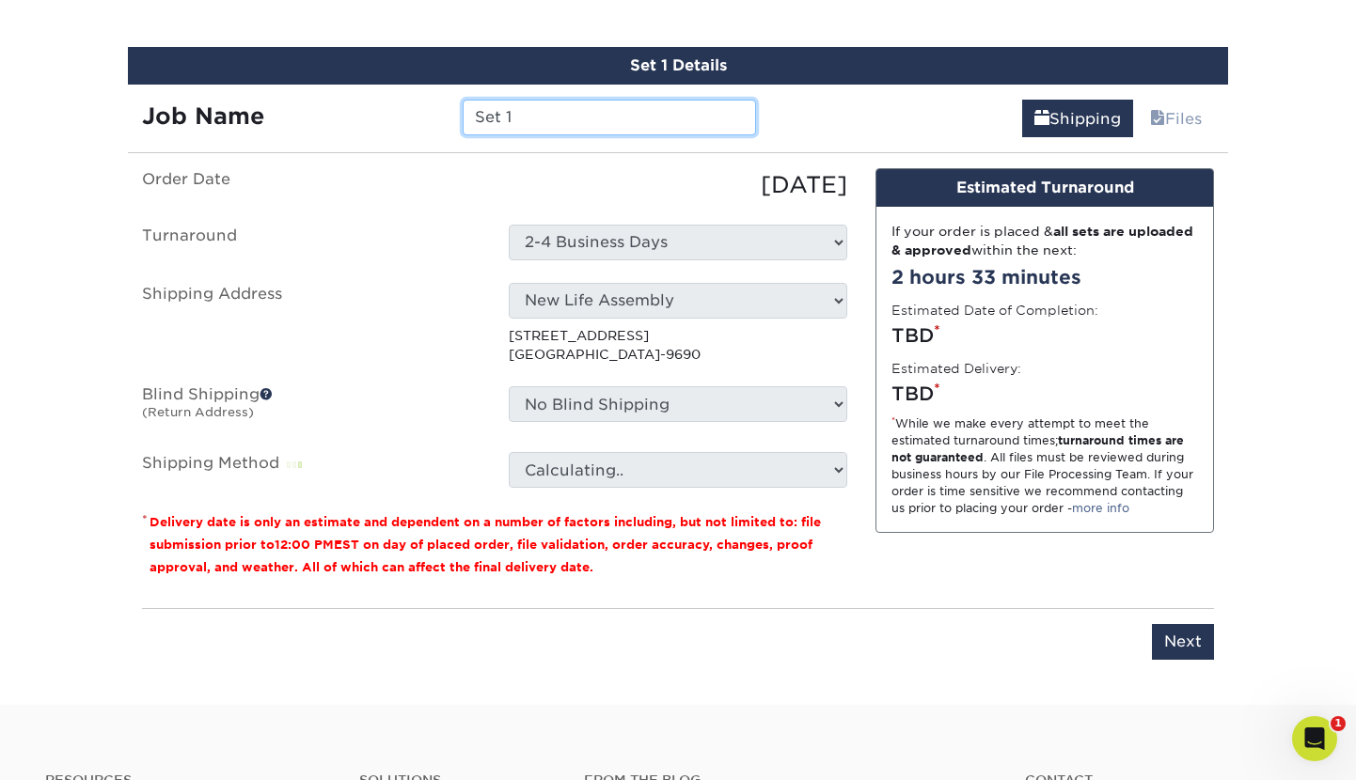
click at [510, 114] on input "Set 1" at bounding box center [609, 118] width 292 height 36
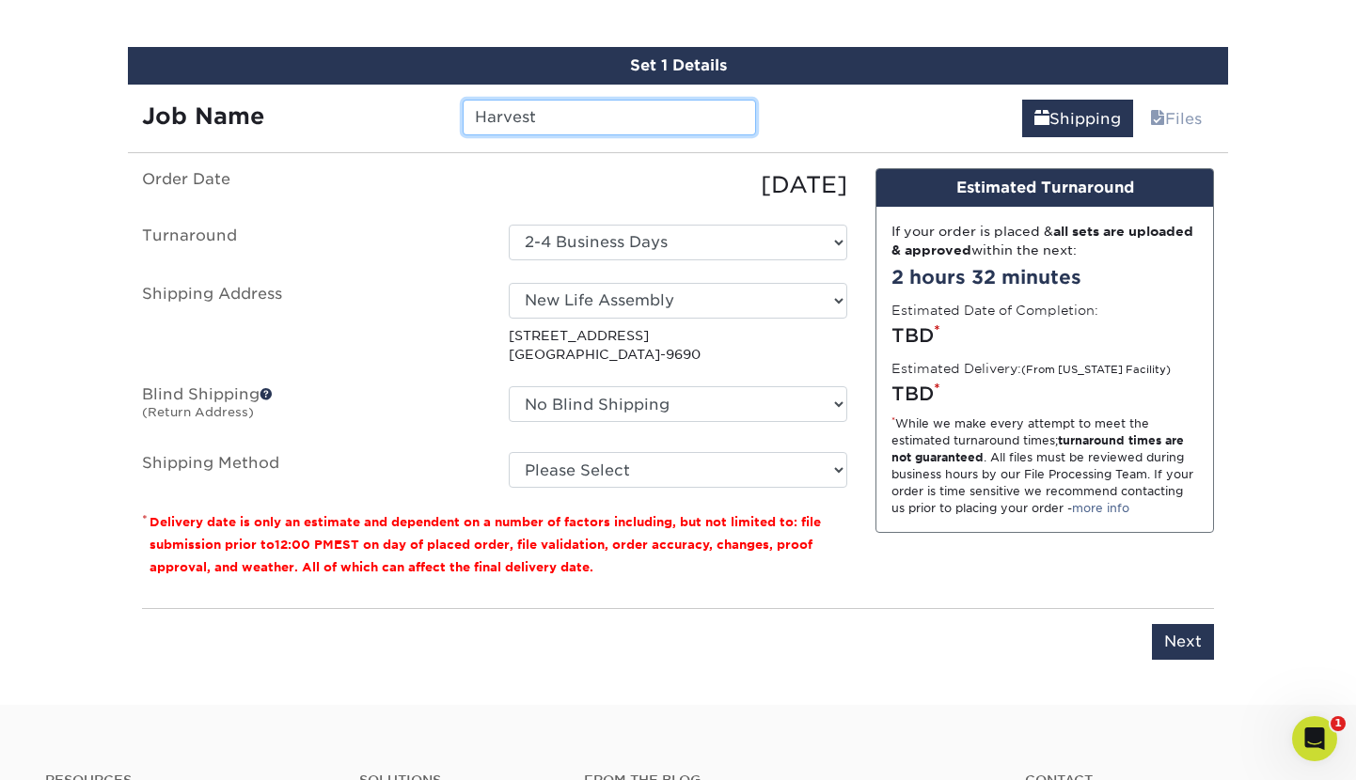
type input "Harvest"
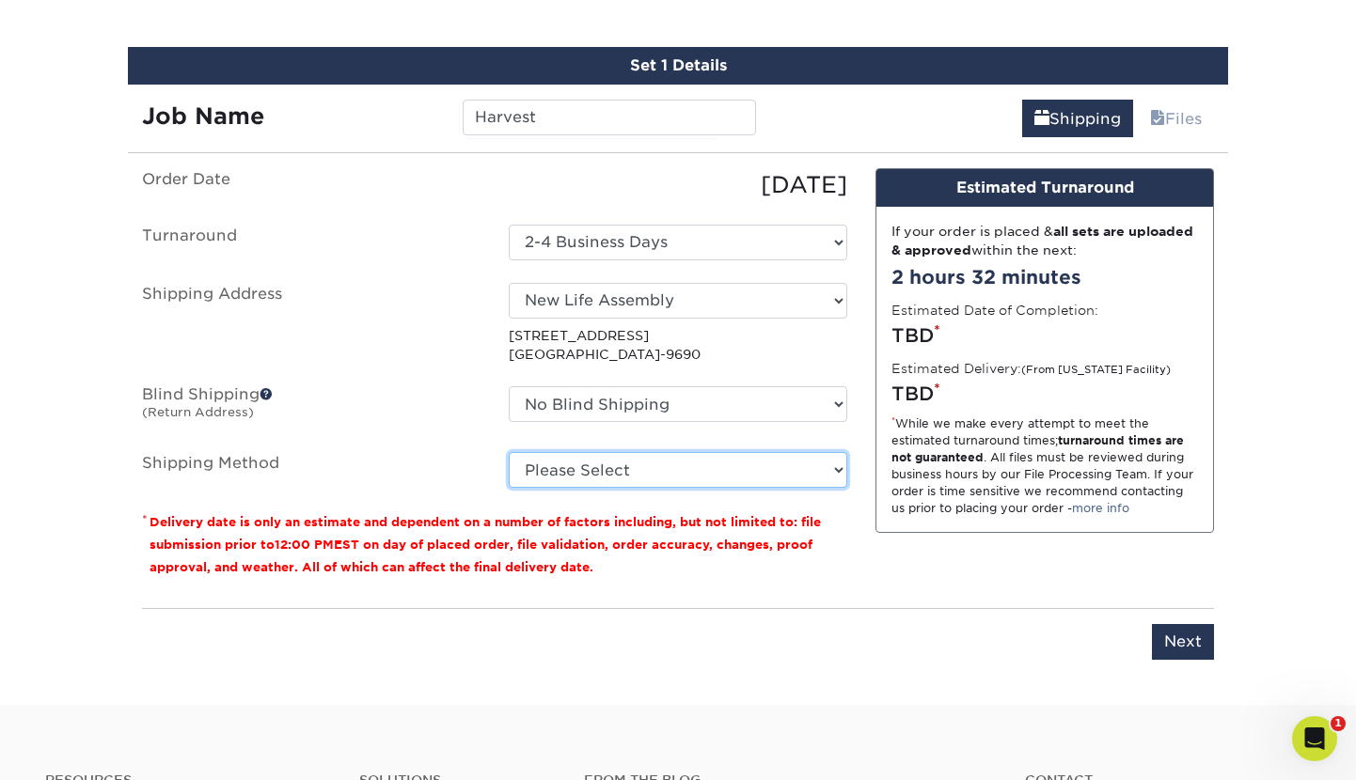
click at [631, 480] on select "Please Select Ground Shipping (+$24.43) 3 Day Shipping Service (+$31.17) 2 Day …" at bounding box center [678, 470] width 338 height 36
select select "03"
click at [509, 452] on select "Please Select Ground Shipping (+$24.43) 3 Day Shipping Service (+$31.17) 2 Day …" at bounding box center [678, 470] width 338 height 36
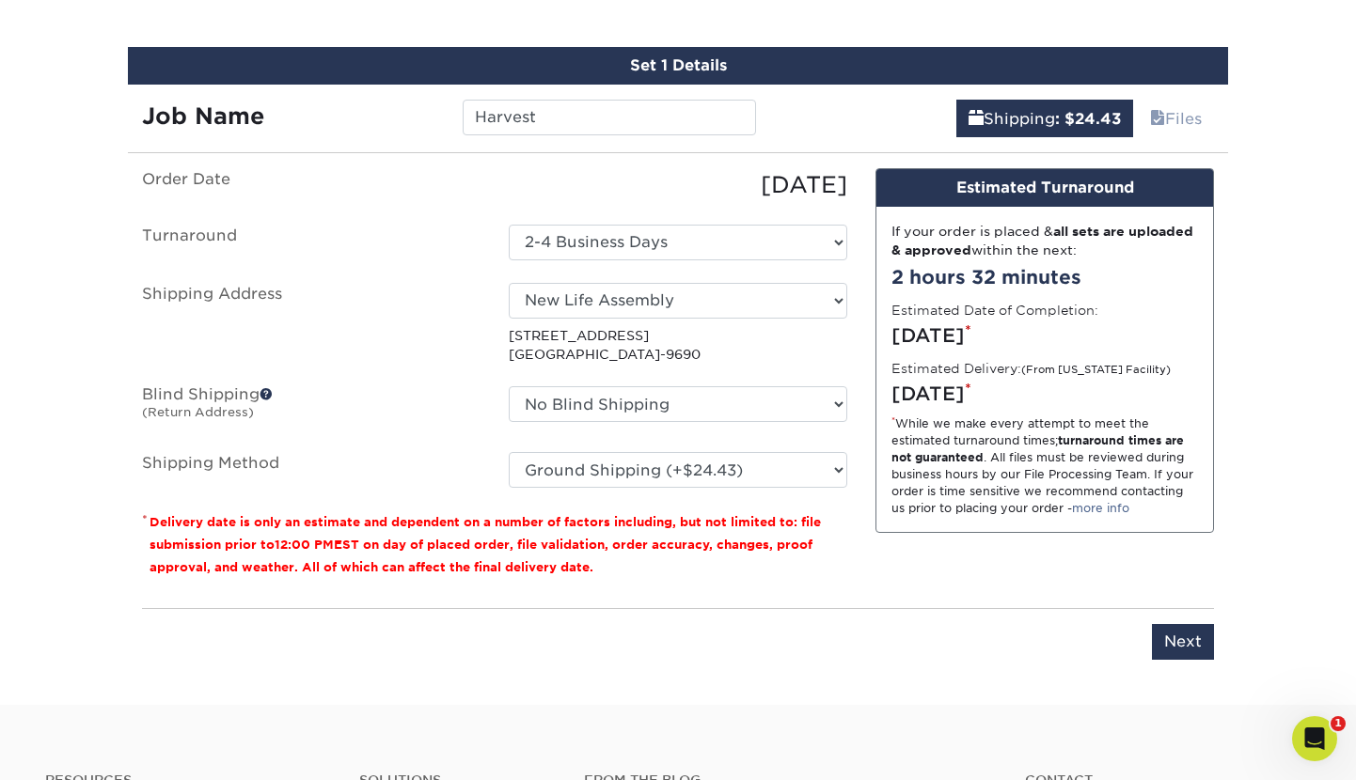
click at [435, 496] on fieldset "Order Date 09/23/2025 Turnaround Select One 2-4 Business Days 2 Day Next Busine…" at bounding box center [494, 339] width 705 height 343
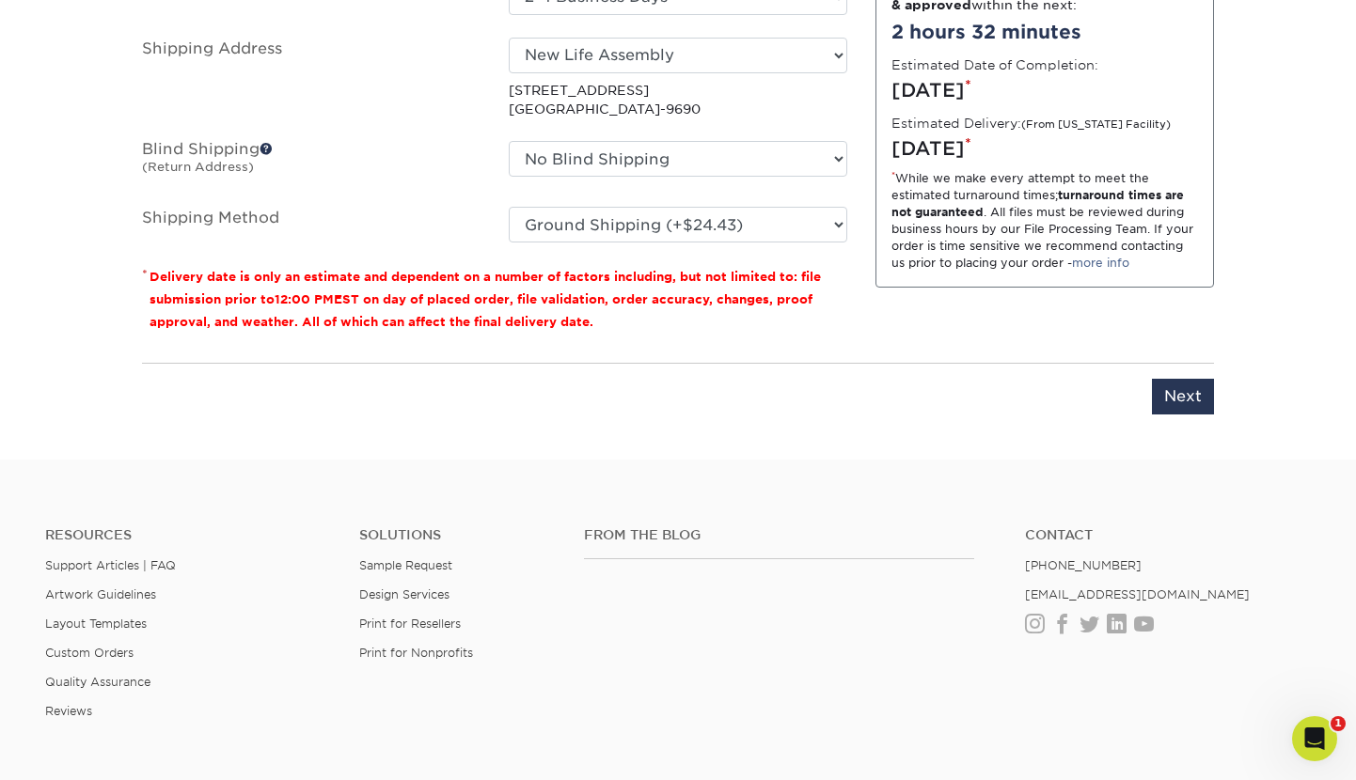
scroll to position [1373, 0]
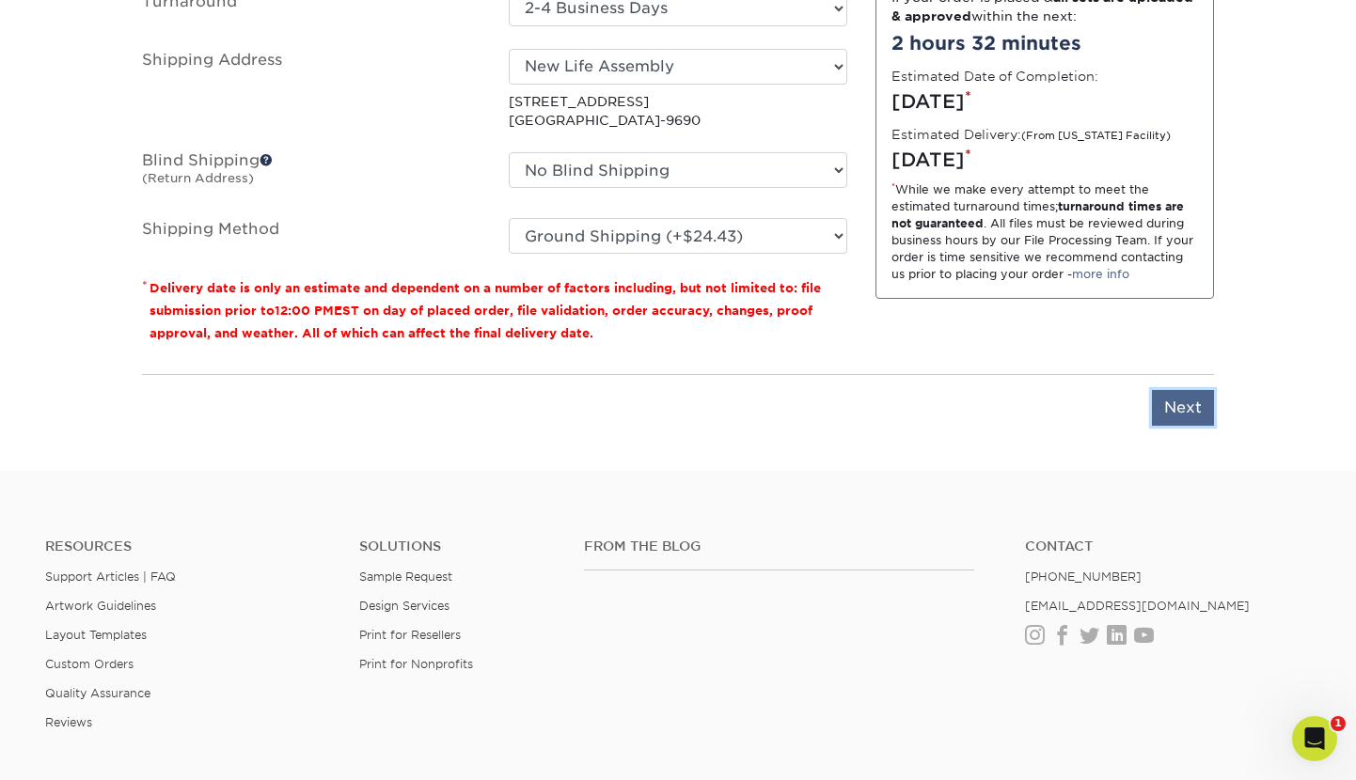
click at [1172, 400] on input "Next" at bounding box center [1183, 408] width 62 height 36
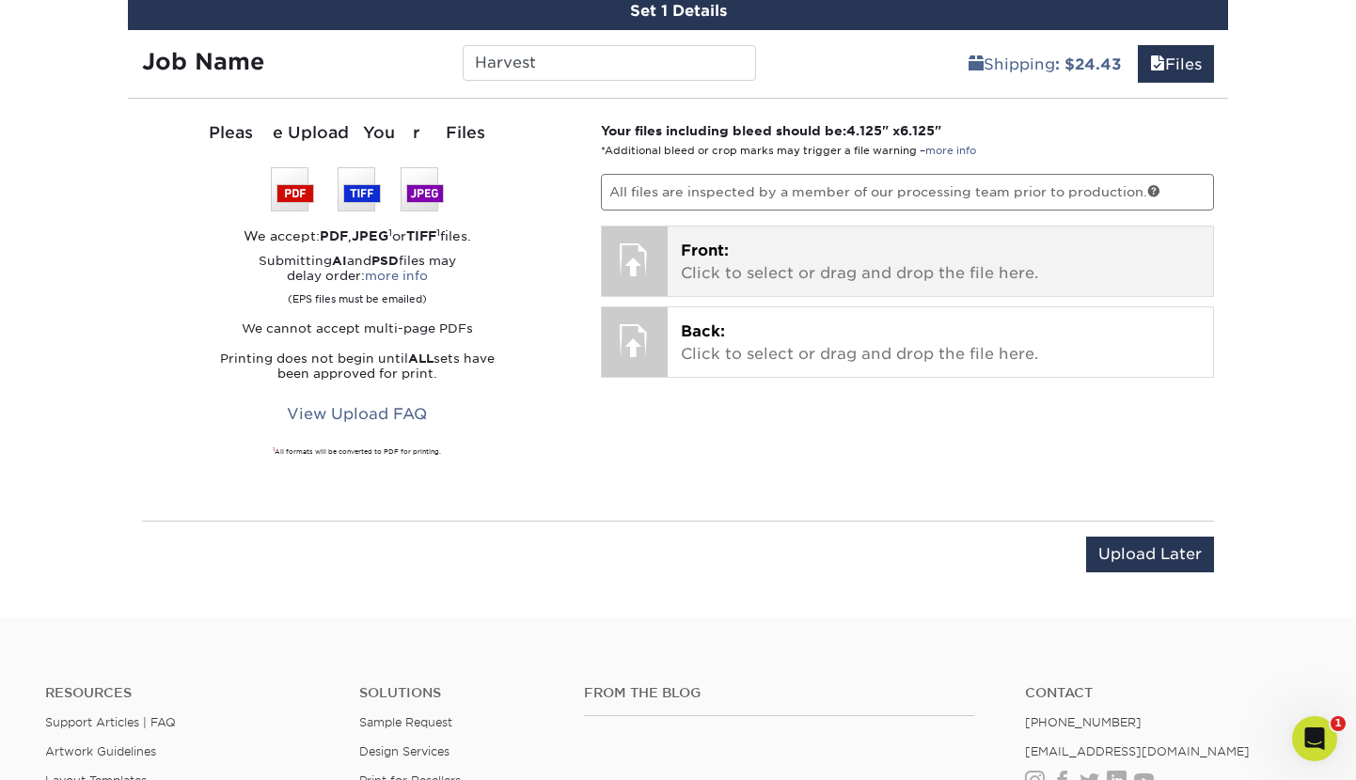
scroll to position [1178, 0]
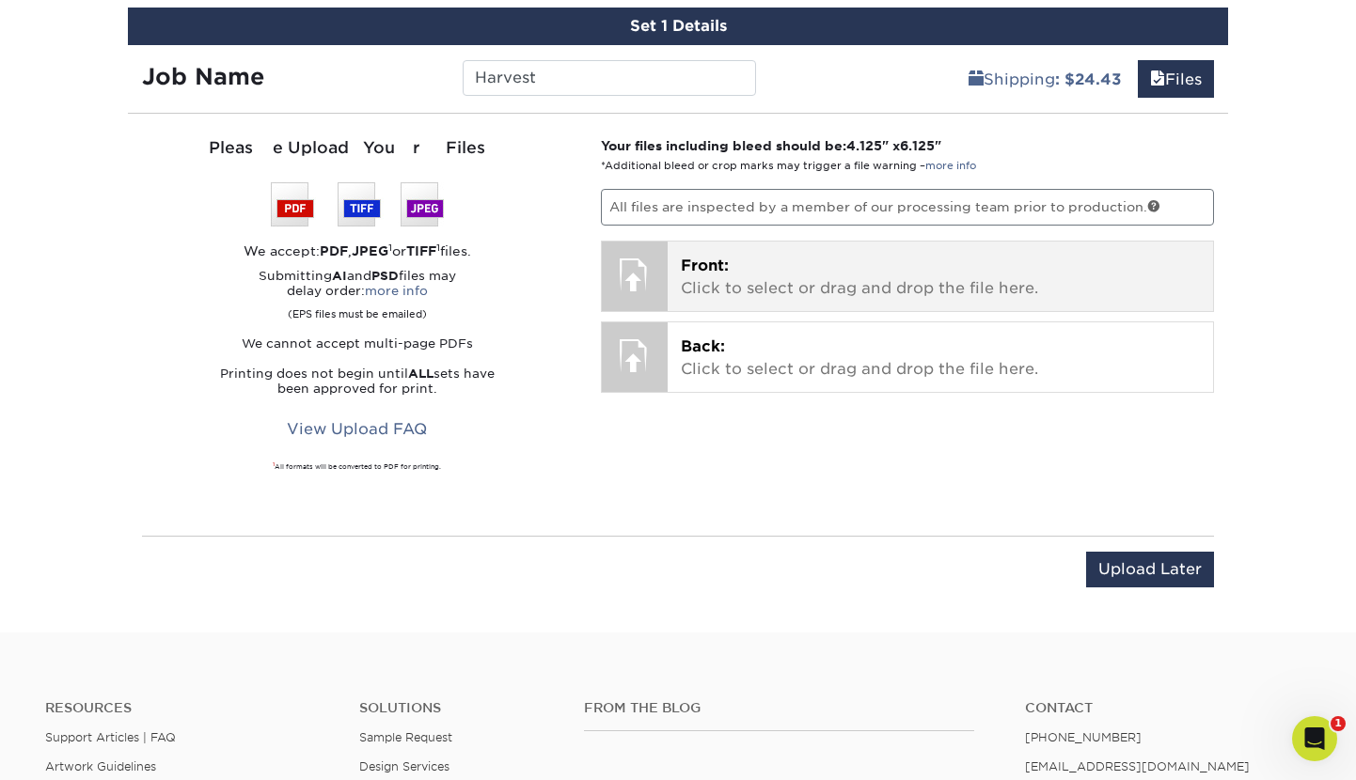
click at [637, 277] on div at bounding box center [635, 275] width 66 height 66
click at [650, 279] on div at bounding box center [635, 275] width 66 height 66
click at [748, 289] on p "Front: Click to select or drag and drop the file here." at bounding box center [941, 277] width 520 height 45
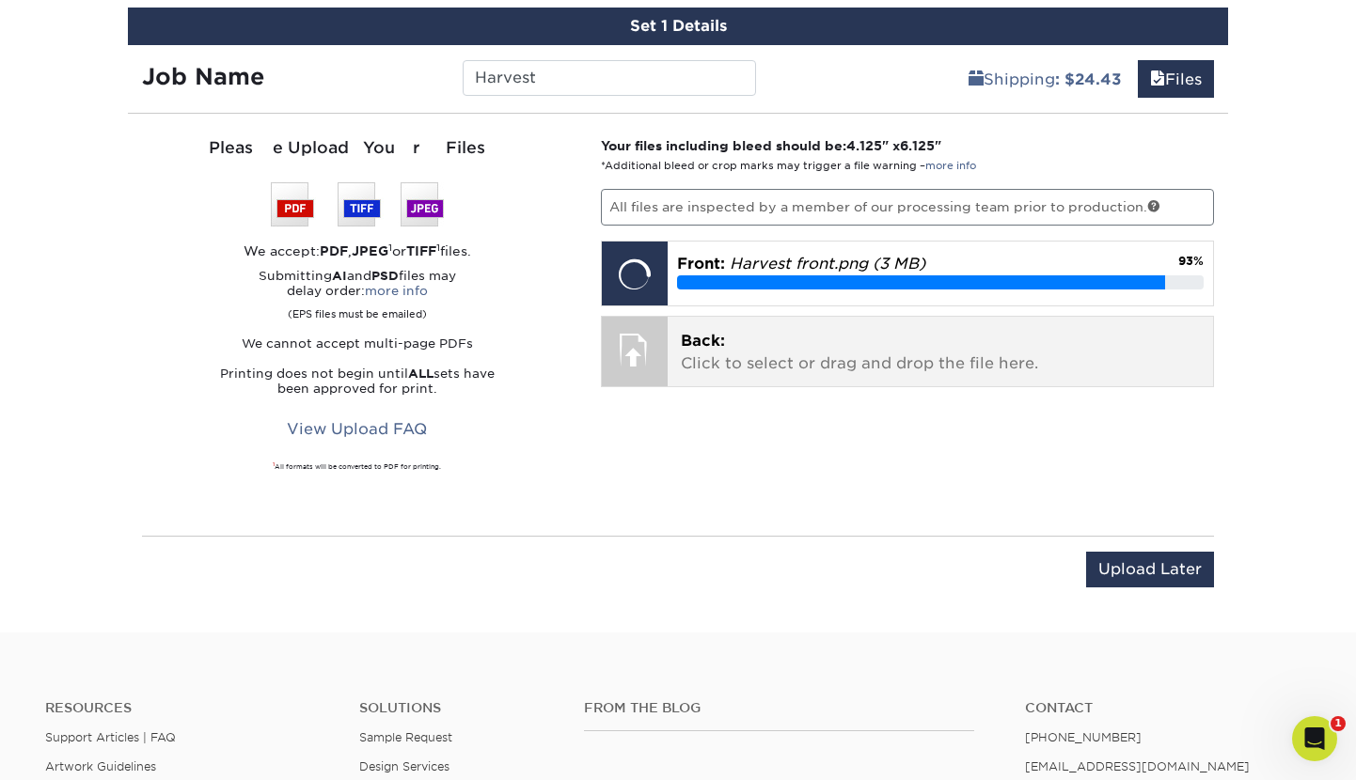
click at [871, 358] on div "Your files including bleed should be: 4.125 " x 6.125 " *Additional bleed or cr…" at bounding box center [908, 324] width 642 height 377
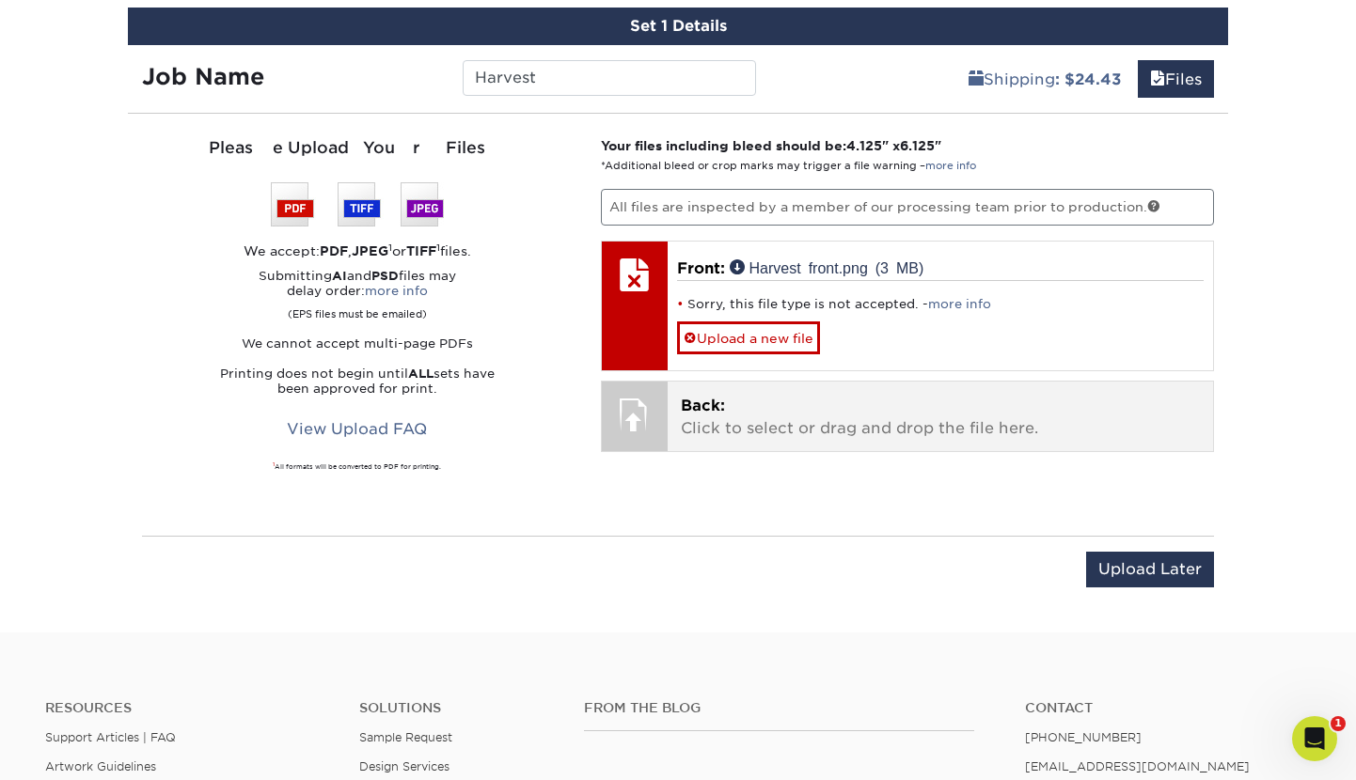
click at [871, 358] on div "Front: Harvest front.png (3 MB) Sorry, this file type is not accepted. - more i…" at bounding box center [941, 306] width 546 height 129
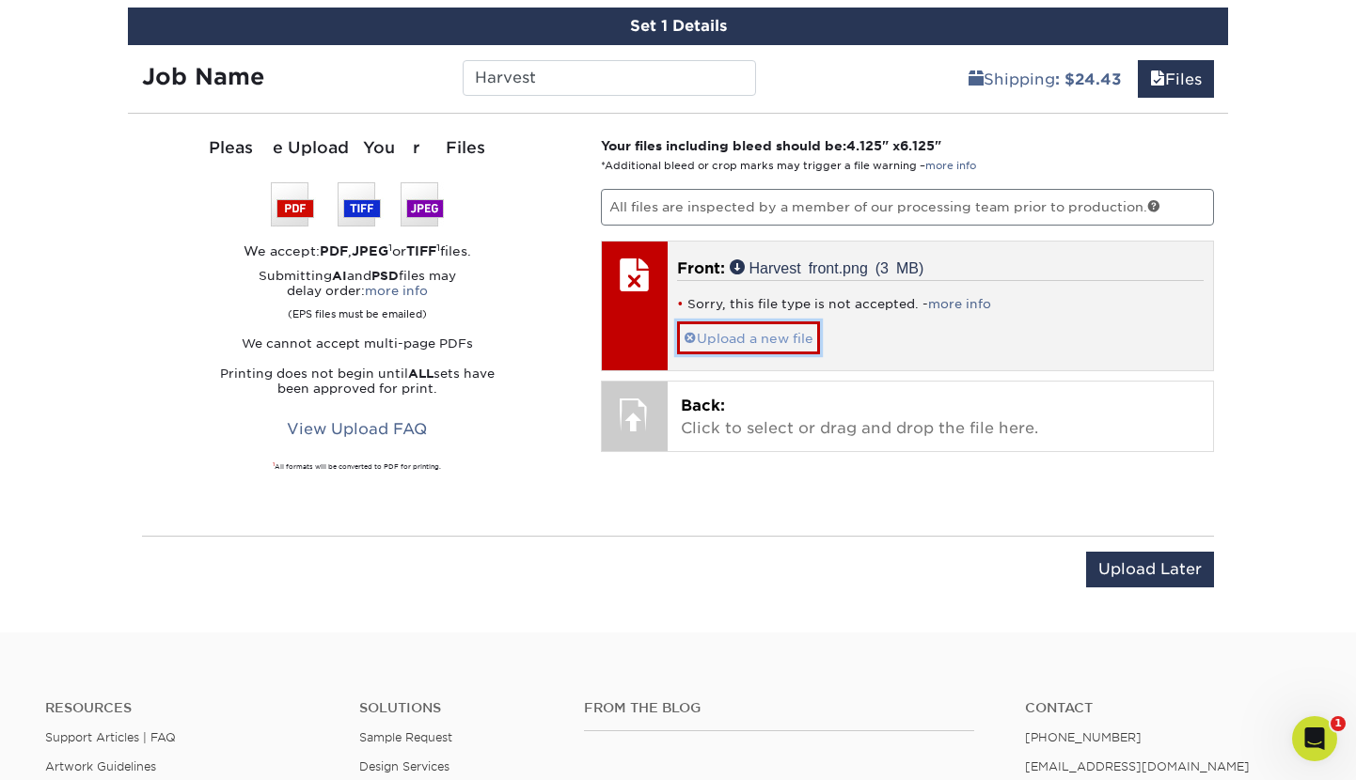
click at [784, 346] on link "Upload a new file" at bounding box center [748, 338] width 143 height 33
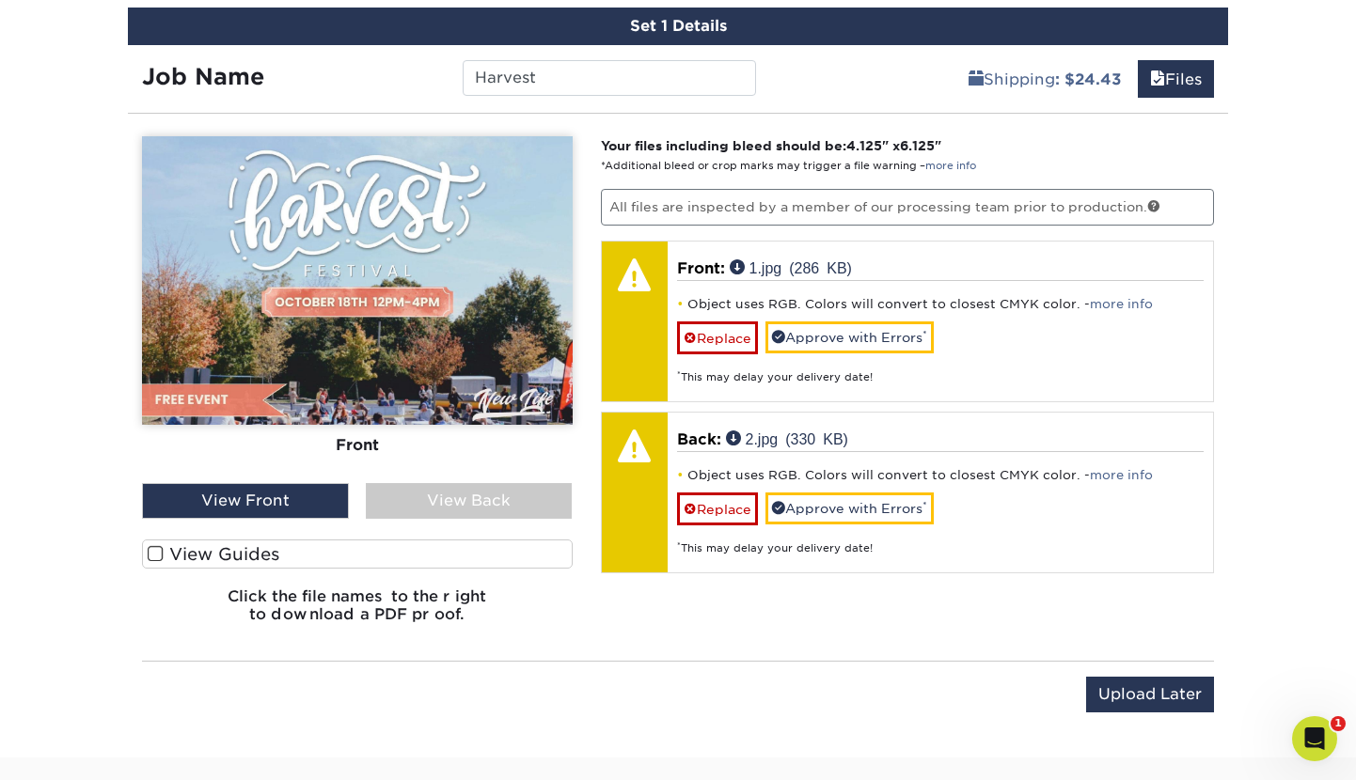
click at [240, 550] on label "View Guides" at bounding box center [357, 554] width 431 height 29
click at [0, 0] on input "View Guides" at bounding box center [0, 0] width 0 height 0
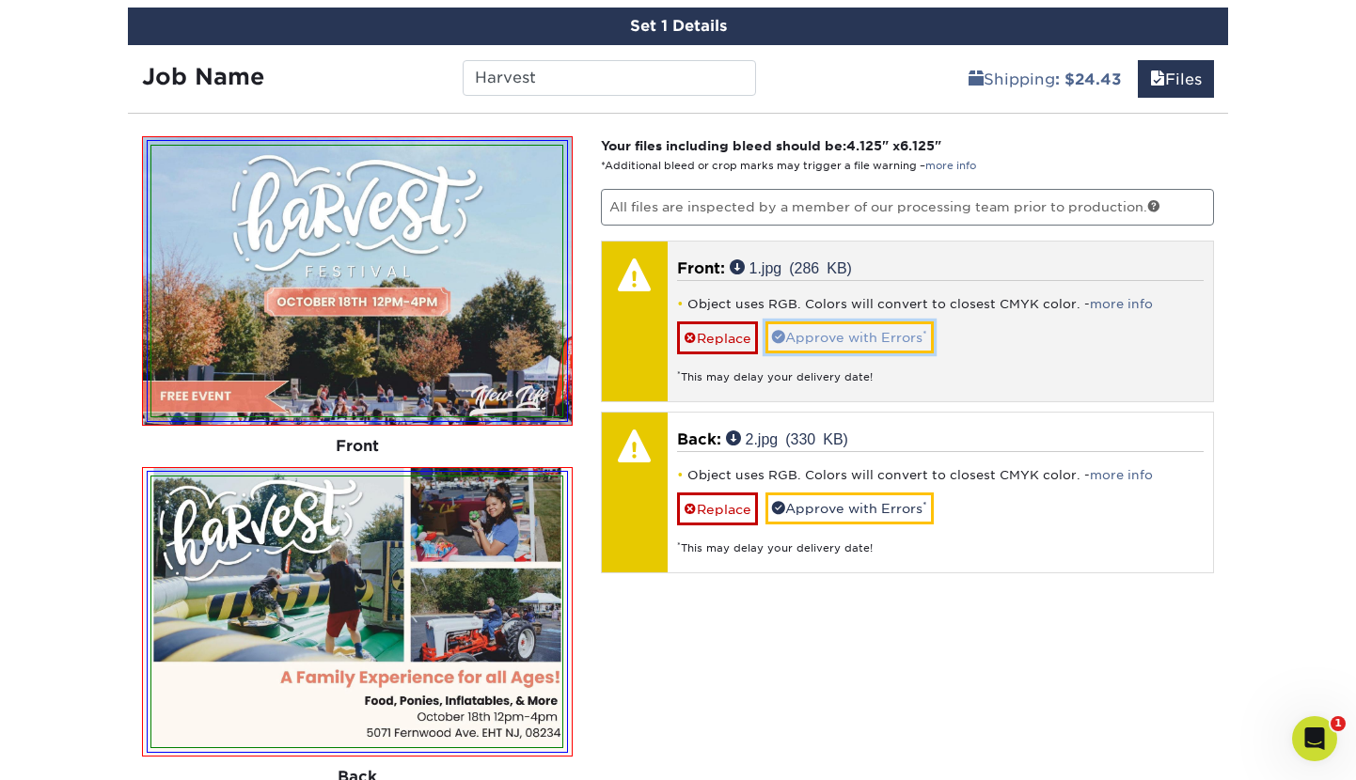
click at [866, 330] on link "Approve with Errors *" at bounding box center [849, 338] width 168 height 32
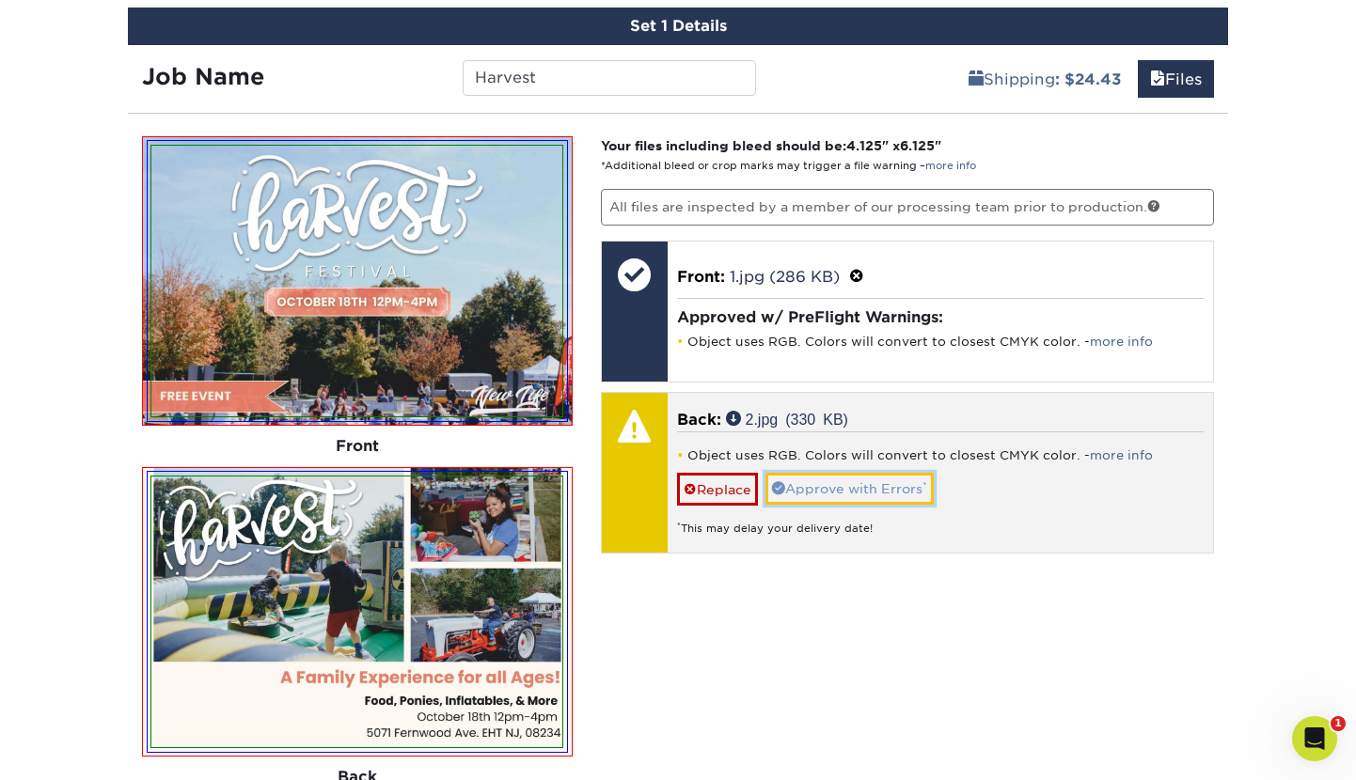
click at [838, 483] on link "Approve with Errors *" at bounding box center [849, 489] width 168 height 32
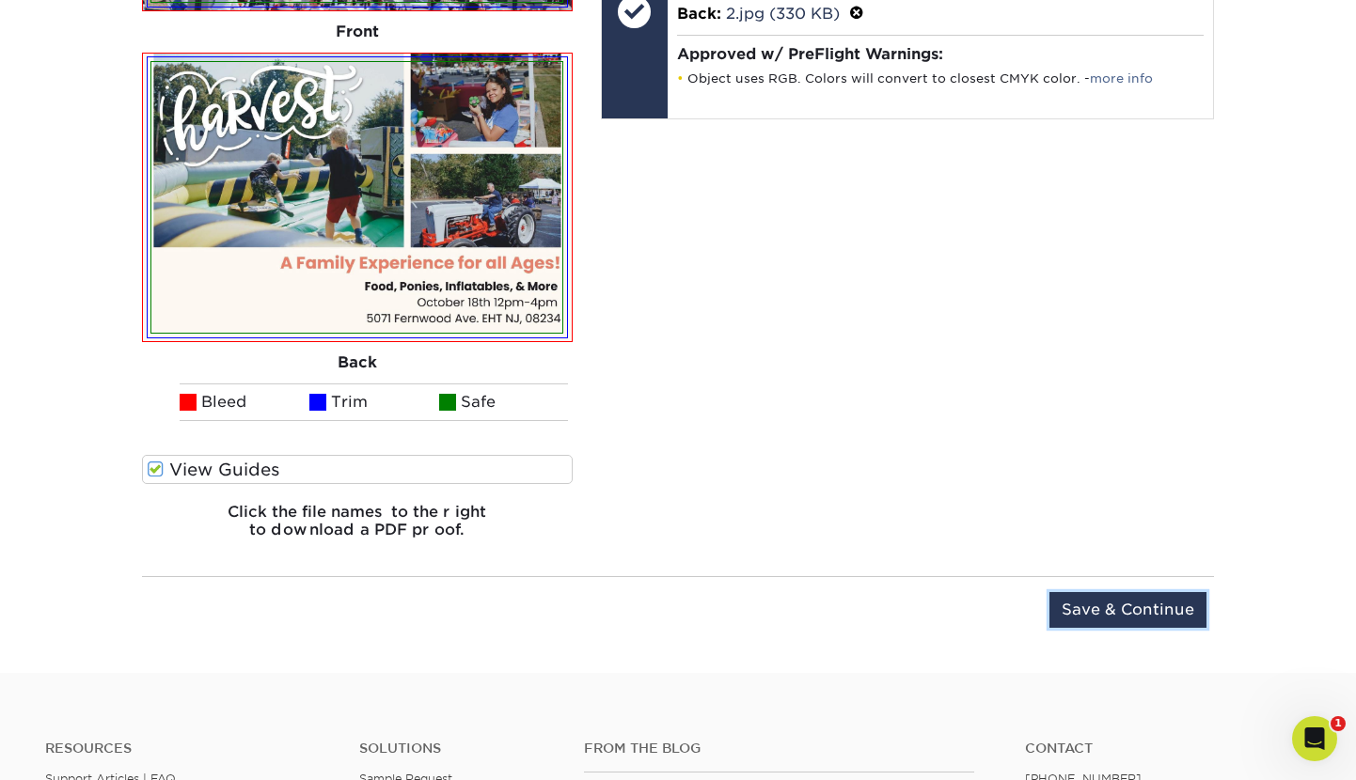
click at [1076, 607] on input "Save & Continue" at bounding box center [1127, 610] width 157 height 36
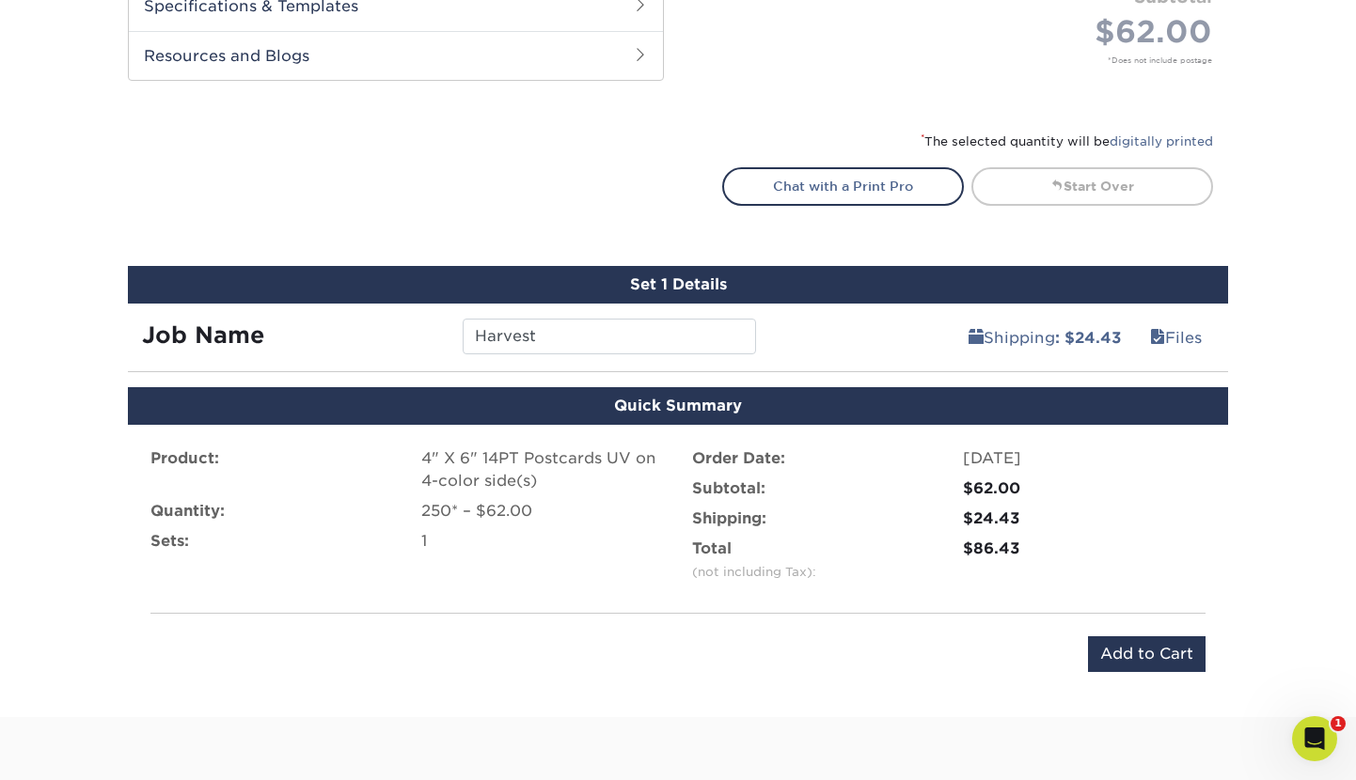
scroll to position [919, 0]
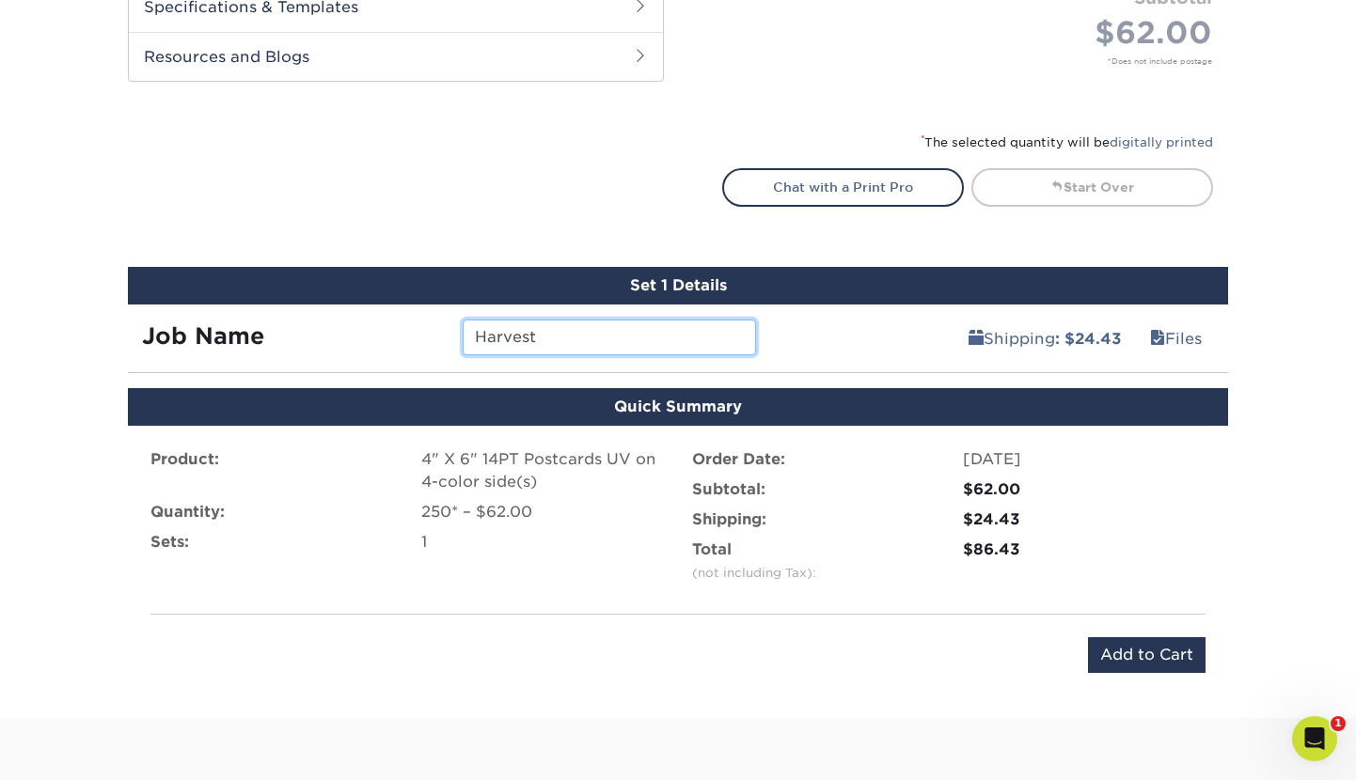
click at [604, 344] on input "Harvest" at bounding box center [609, 338] width 292 height 36
type input "Harvest Cards"
click at [1231, 390] on div "Quick Summary Product: 4" X 6" 14PT Postcards UV on 4-color side(s) Quantity: 2…" at bounding box center [678, 541] width 1128 height 307
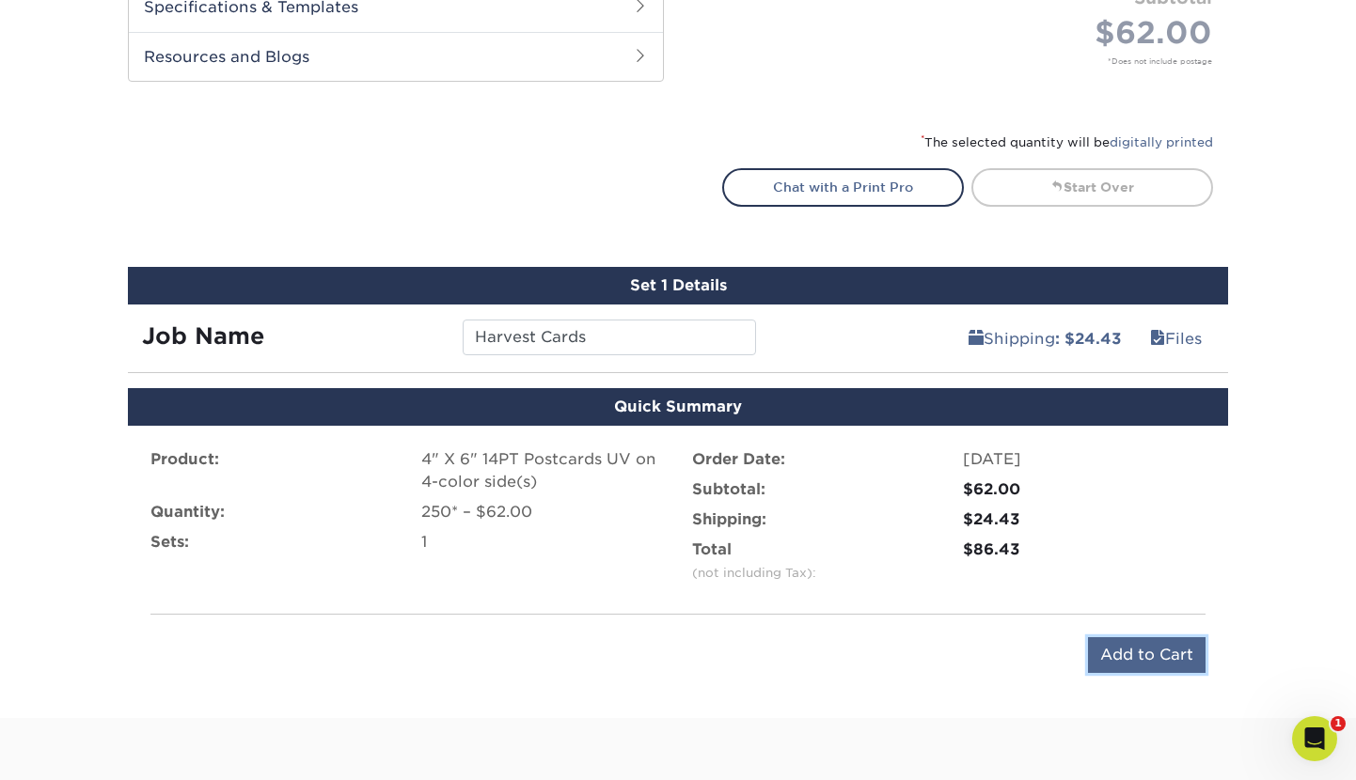
click at [1139, 655] on input "Add to Cart" at bounding box center [1147, 655] width 118 height 36
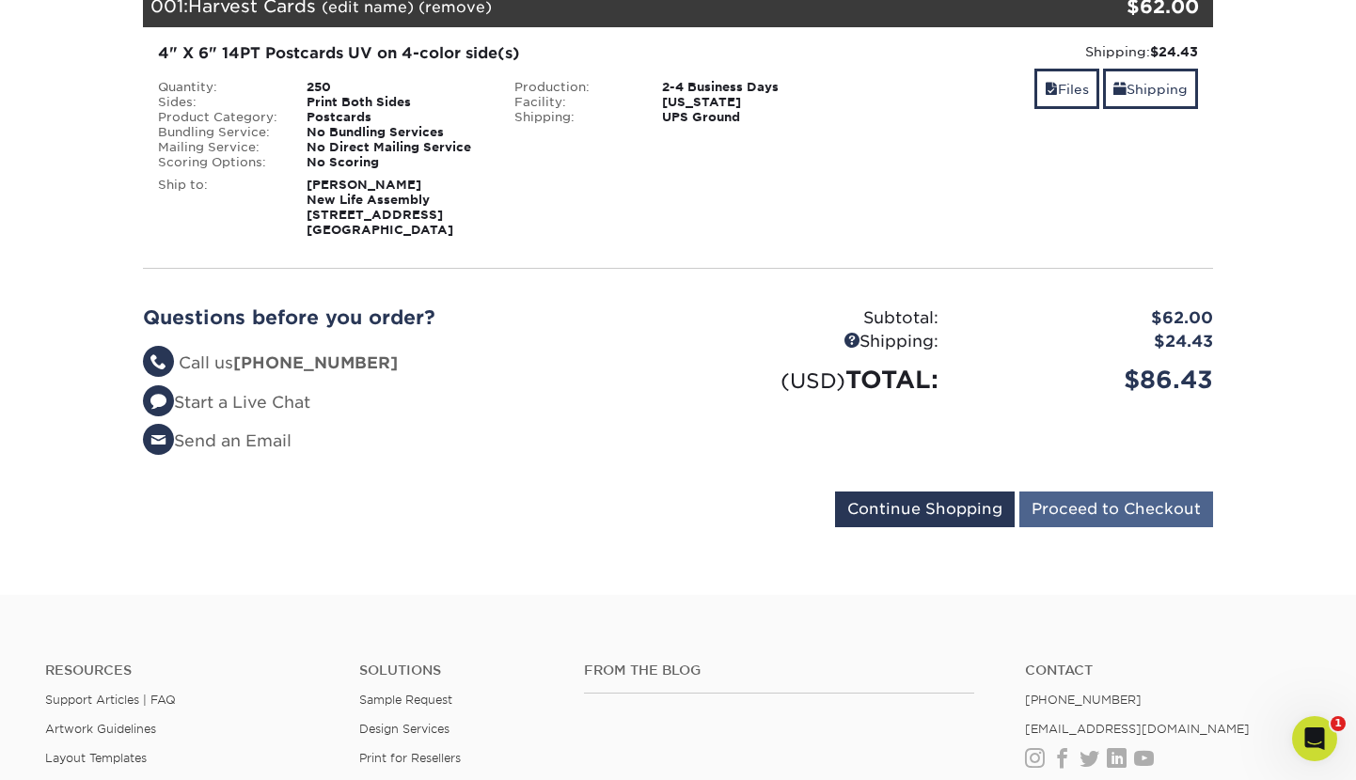
scroll to position [271, 0]
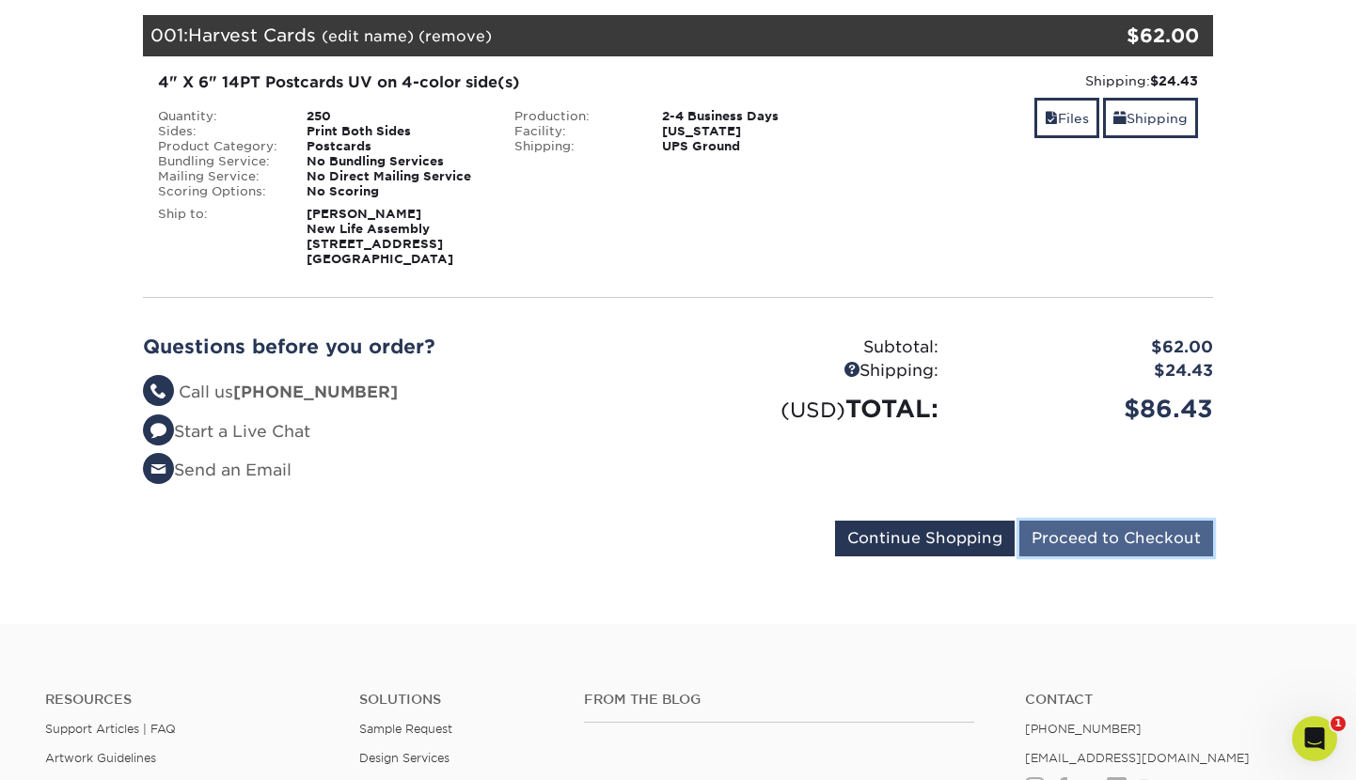
click at [1106, 557] on input "Proceed to Checkout" at bounding box center [1116, 539] width 194 height 36
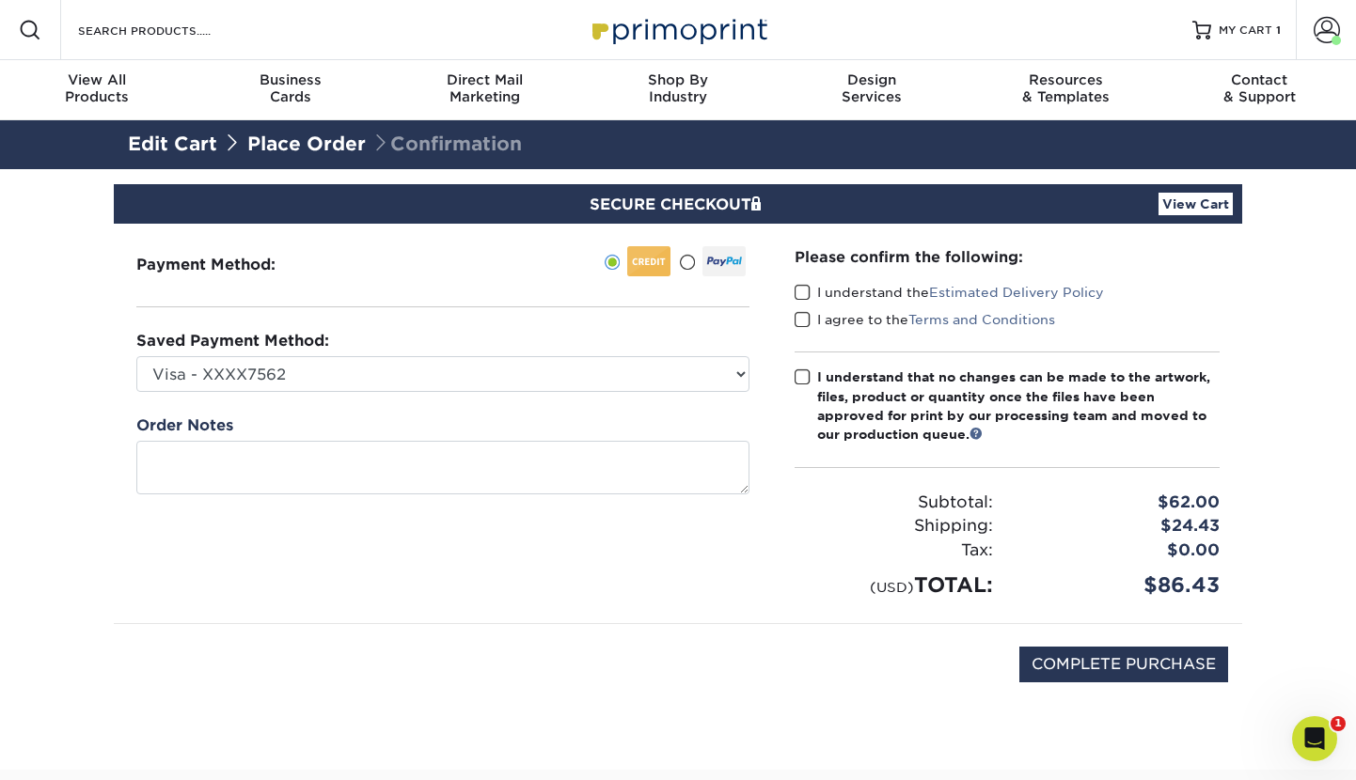
click at [801, 291] on span at bounding box center [803, 293] width 16 height 18
click at [0, 0] on input "I understand the Estimated Delivery Policy" at bounding box center [0, 0] width 0 height 0
click at [799, 320] on span at bounding box center [803, 320] width 16 height 18
click at [0, 0] on input "I agree to the Terms and Conditions" at bounding box center [0, 0] width 0 height 0
click at [801, 371] on span at bounding box center [803, 378] width 16 height 18
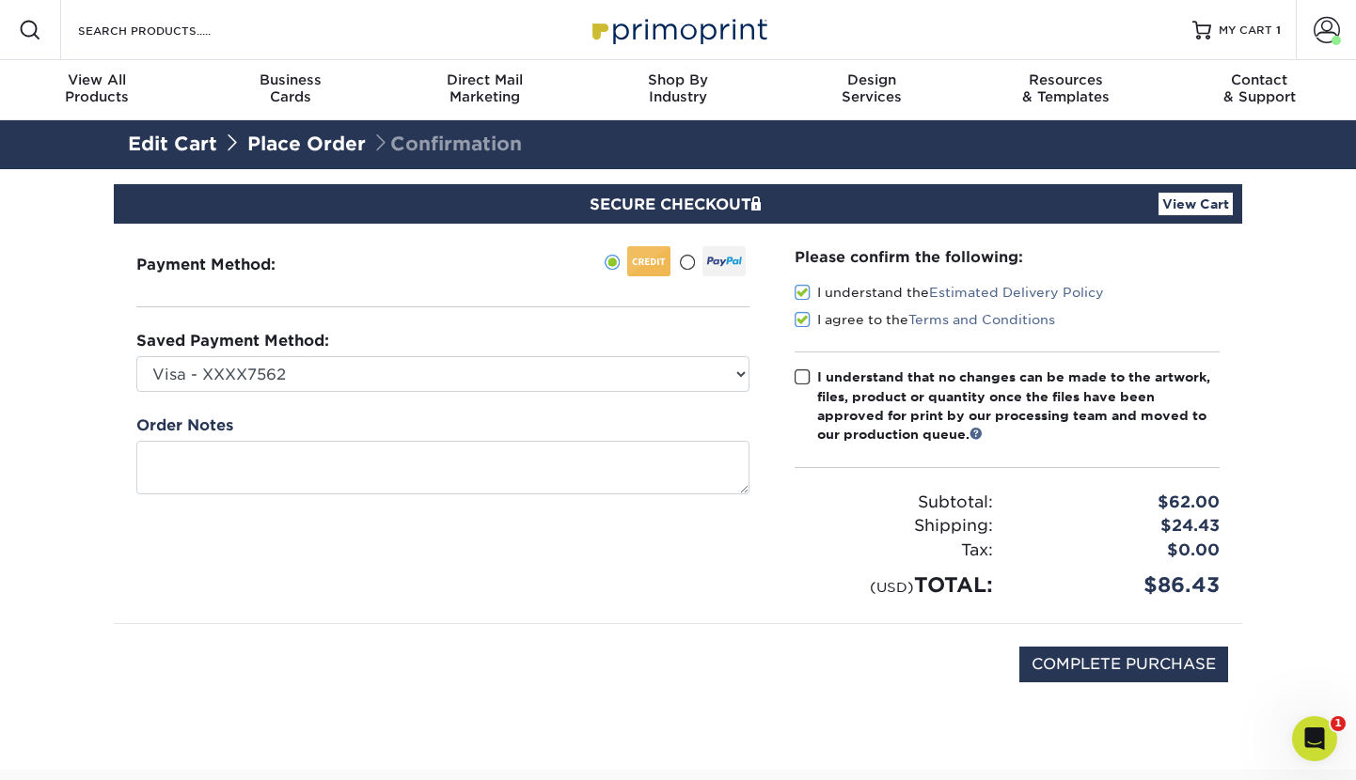
click at [0, 0] on input "I understand that no changes can be made to the artwork, files, product or quan…" at bounding box center [0, 0] width 0 height 0
click at [1127, 675] on input "COMPLETE PURCHASE" at bounding box center [1123, 665] width 209 height 36
type input "PROCESSING, PLEASE WAIT..."
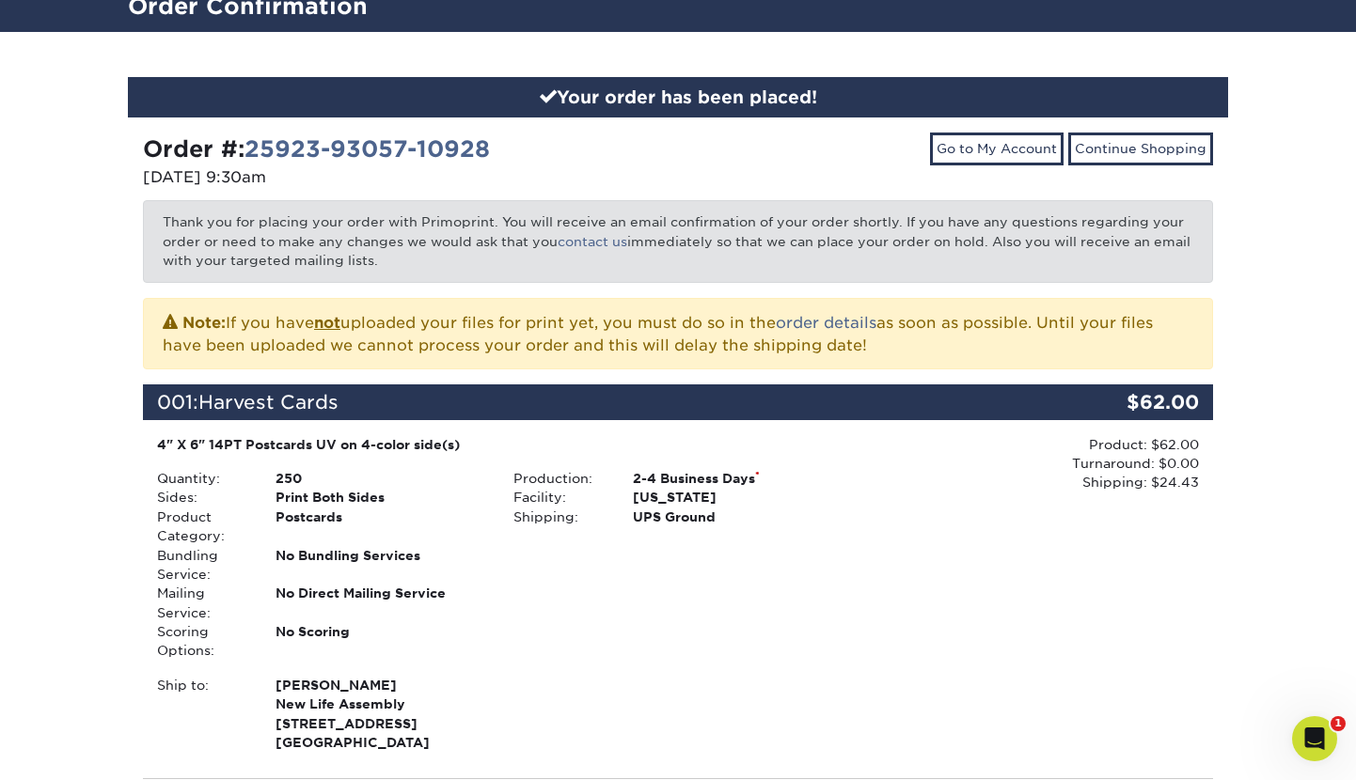
scroll to position [146, 0]
